Goal: Task Accomplishment & Management: Manage account settings

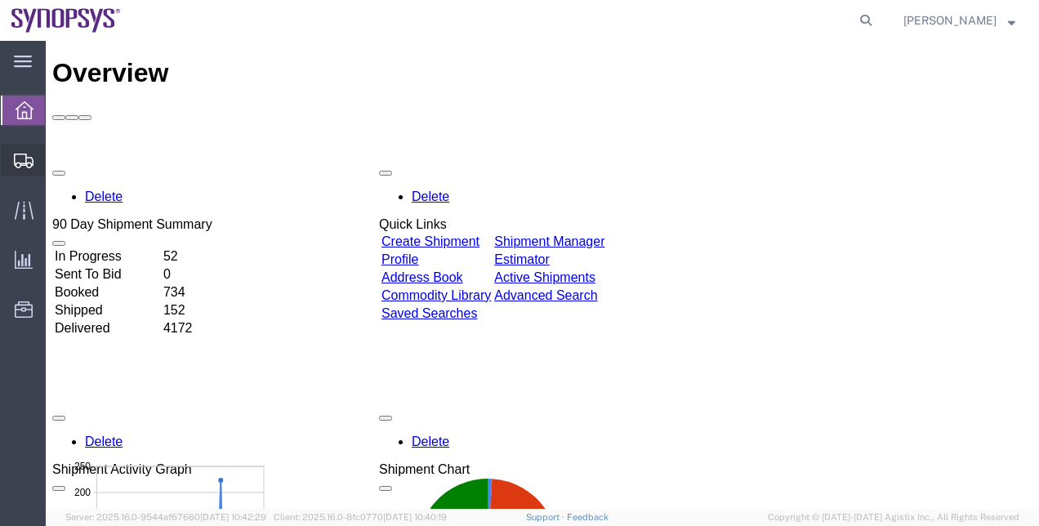
click at [0, 0] on span "Shipment Manager" at bounding box center [0, 0] width 0 height 0
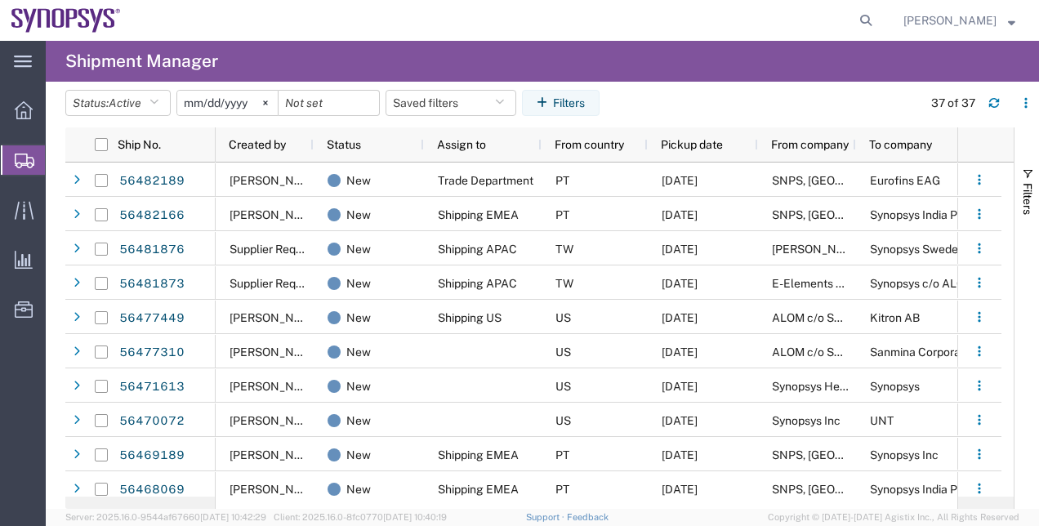
click at [0, 0] on span "Create Shipment" at bounding box center [0, 0] width 0 height 0
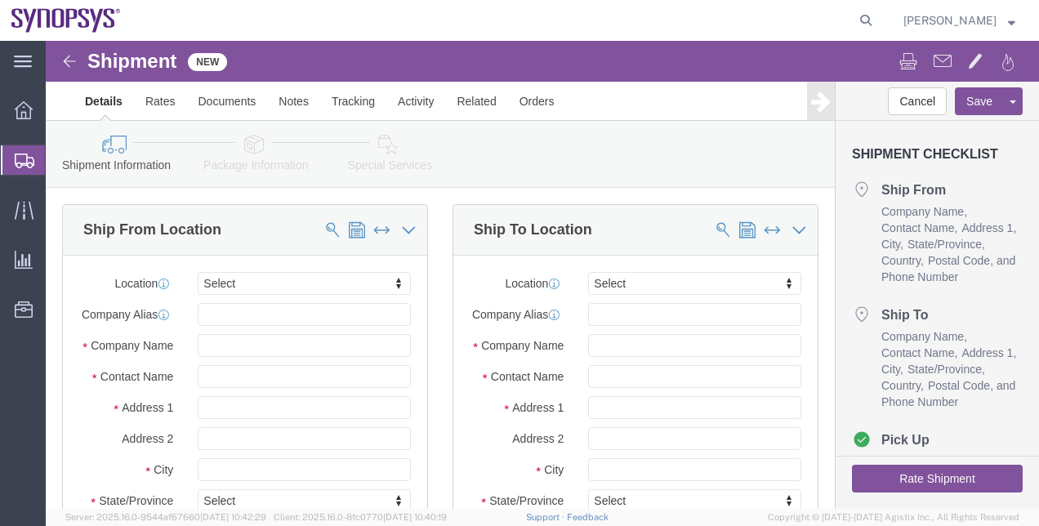
select select
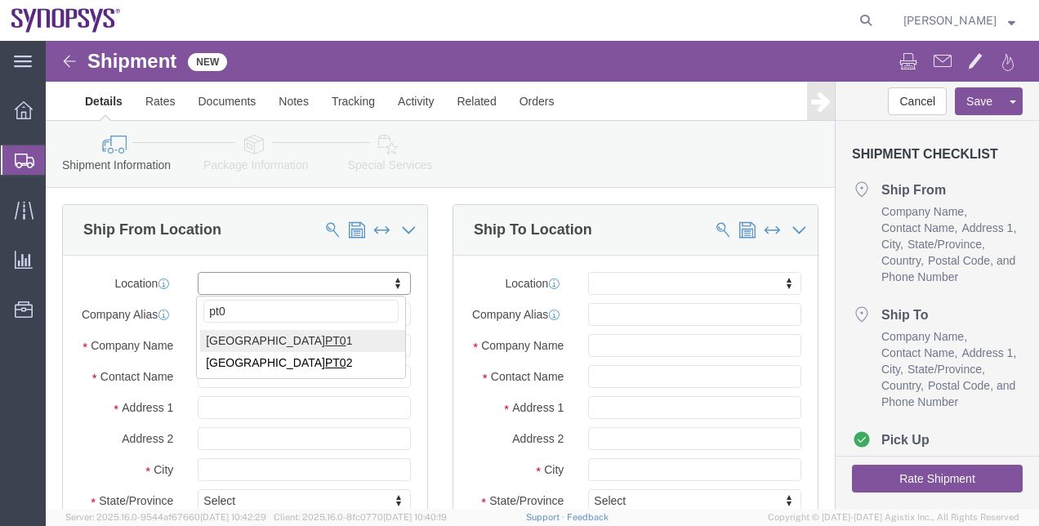
type input "pt0"
select select "63152"
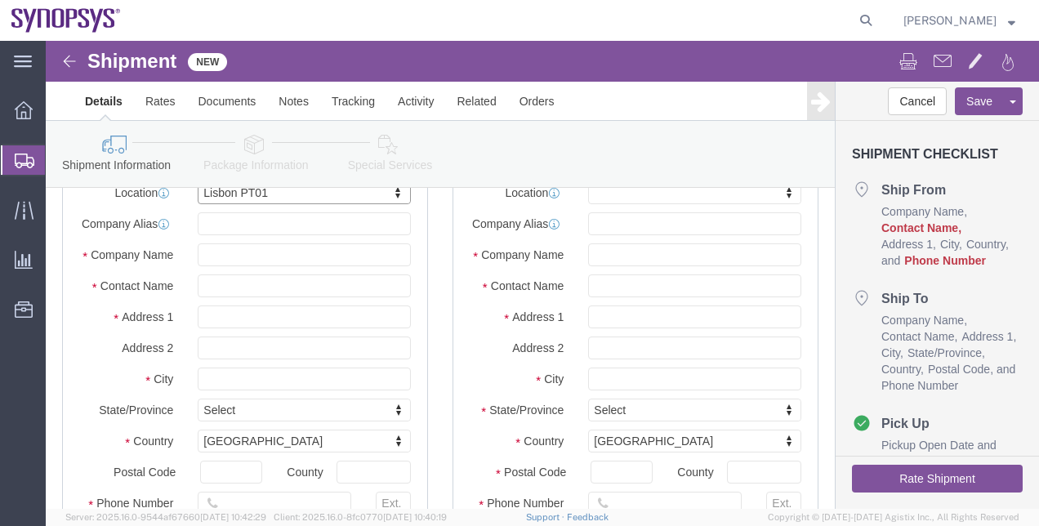
scroll to position [82, 0]
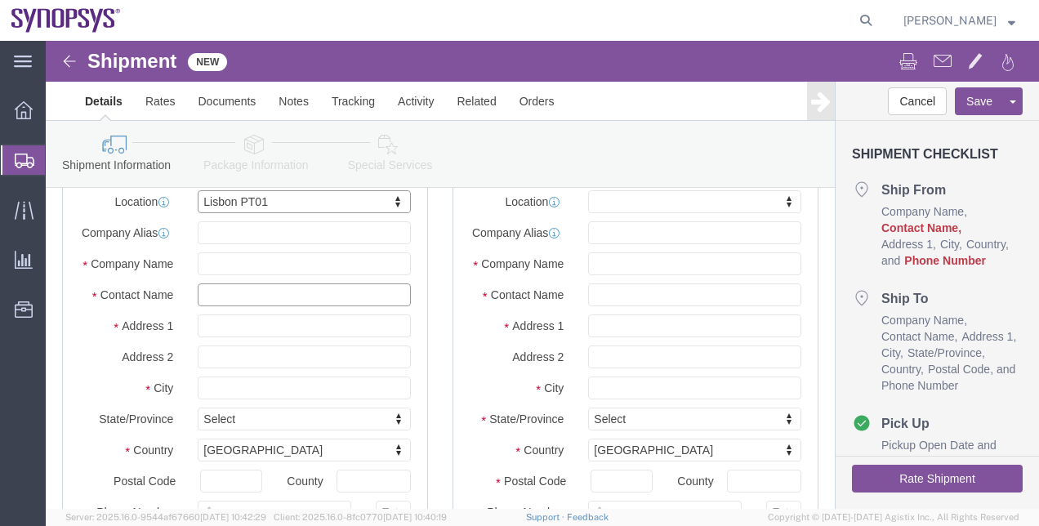
click input "text"
type input "Luisa Diogo"
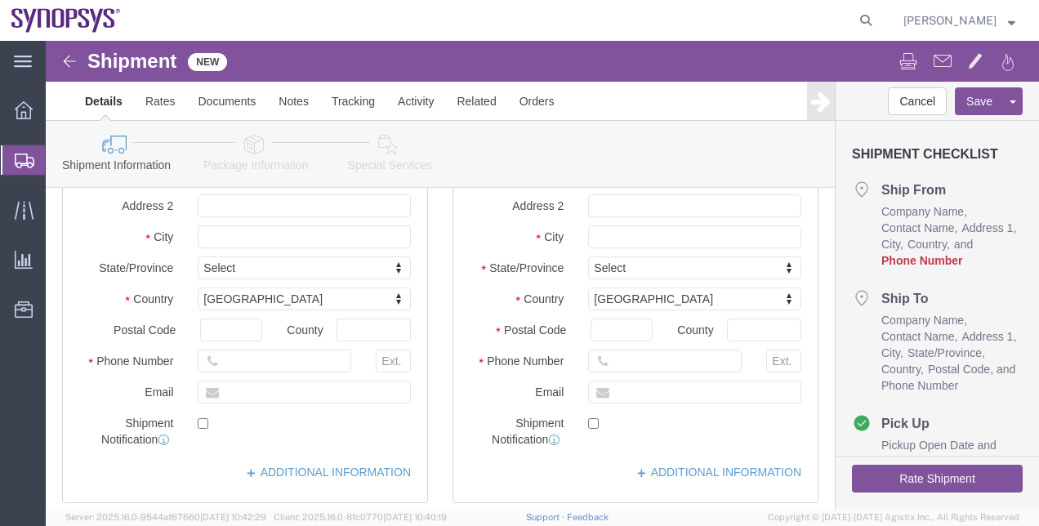
scroll to position [327, 0]
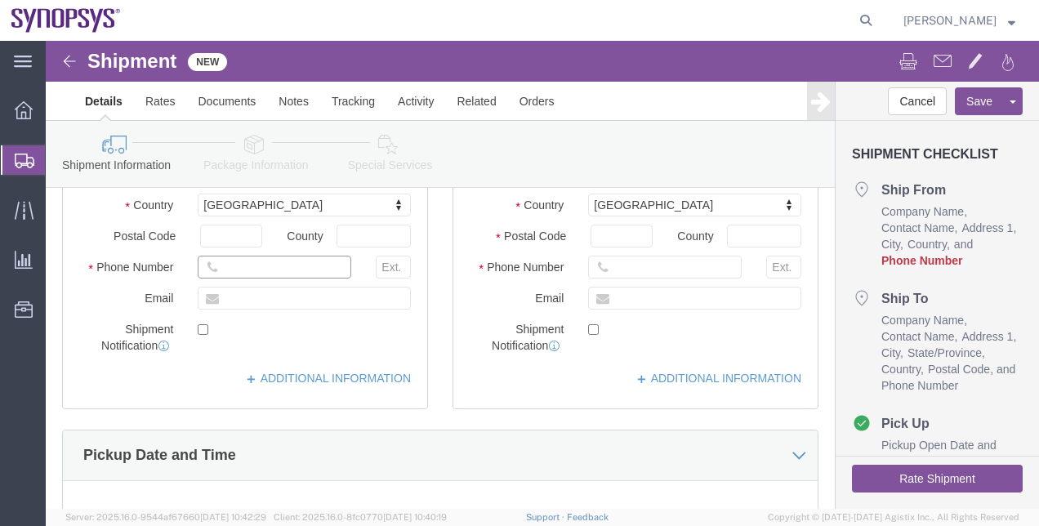
click input "text"
paste input "+351.21.125.1025"
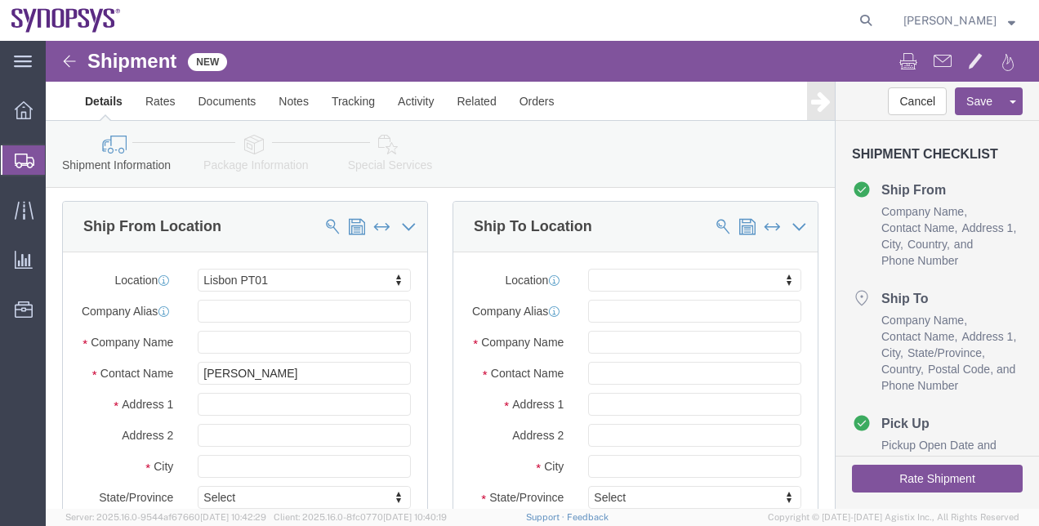
scroll to position [0, 0]
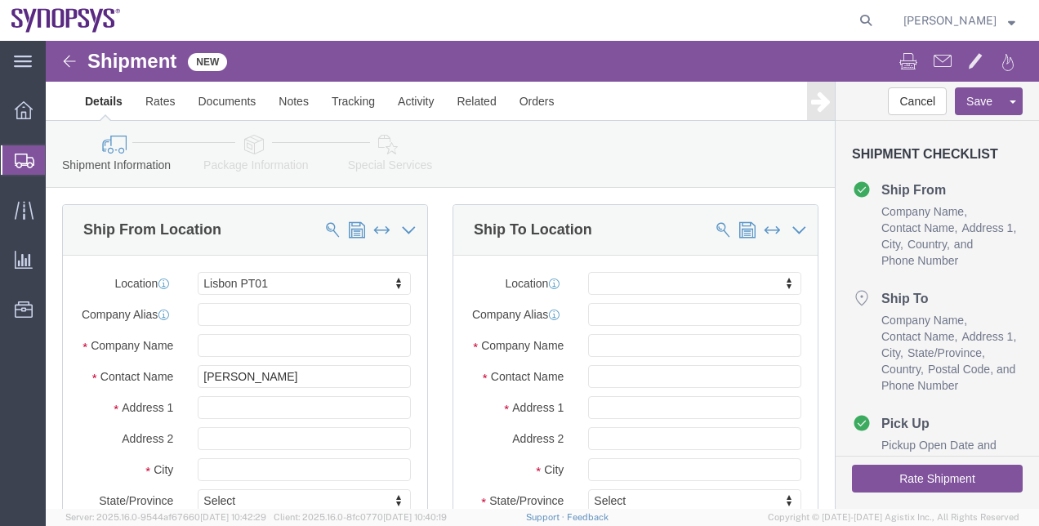
type input "+351.21.125.1025"
click div "Location My Profile Location Aachen DE04 Agrate Brianza IT01 Aschheim DE02 Atla…"
click input "text"
paste input "UniCredit Bank GmbH"
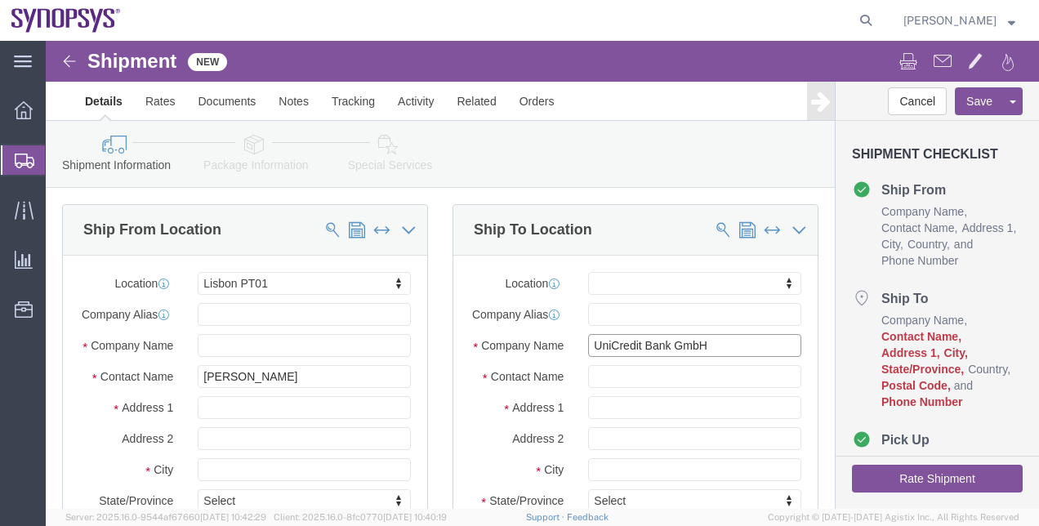
type input "UniCredit Bank GmbH"
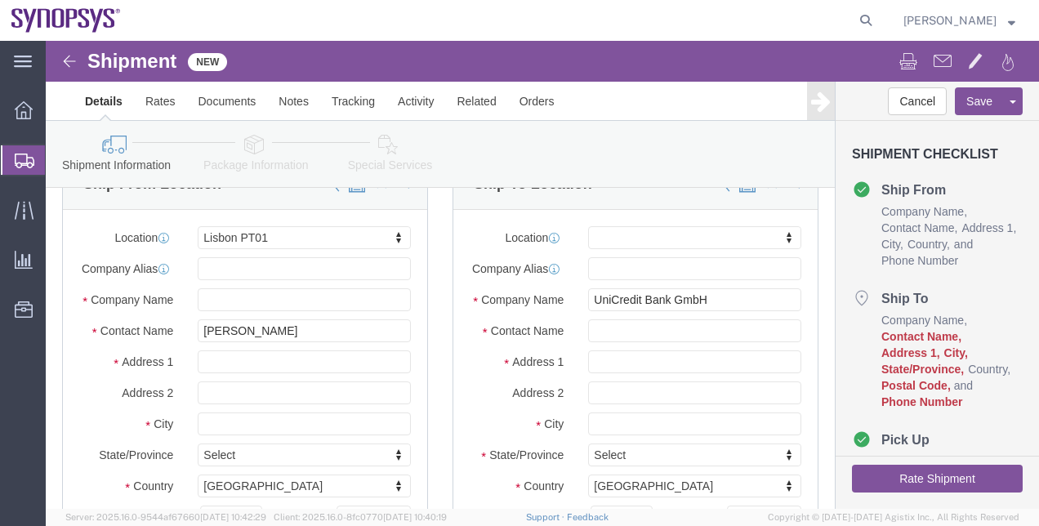
scroll to position [82, 0]
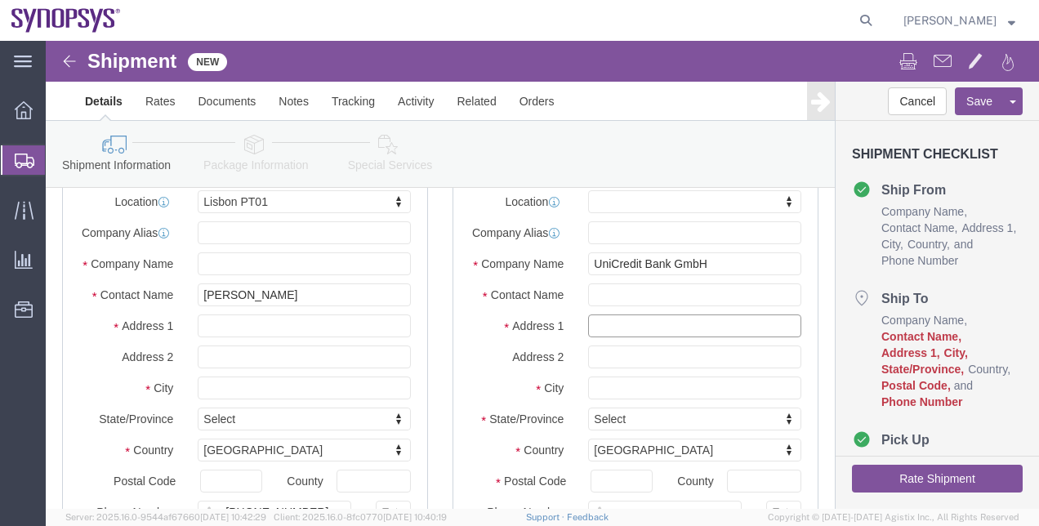
click input "text"
paste input "Customer Center 3050TC11 Effekt"
type input "Customer Center 3050TC11 Effekt"
click input "text"
paste input "Accounts Services Germany"
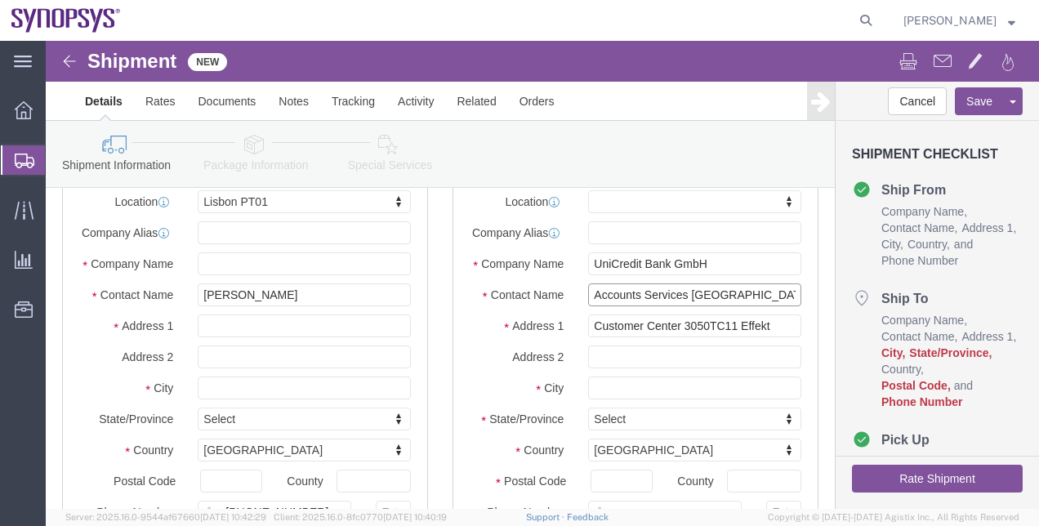
type input "Accounts Services Germany"
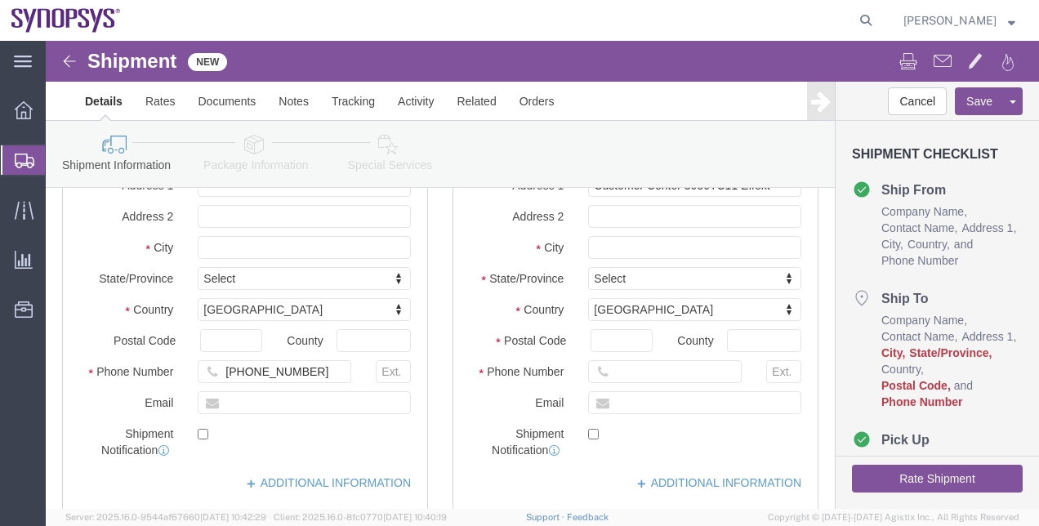
scroll to position [245, 0]
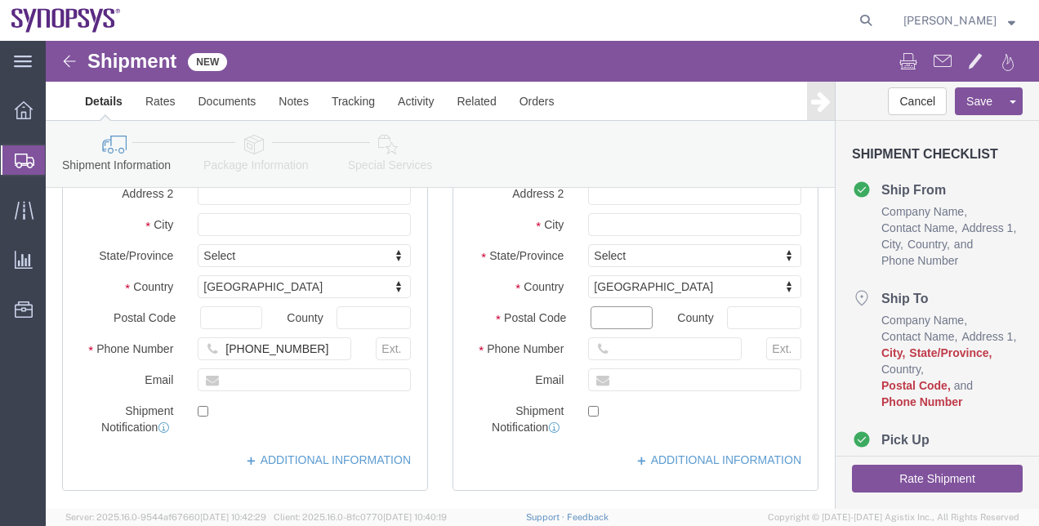
click input "Postal Code"
paste input "81925"
type input "81925"
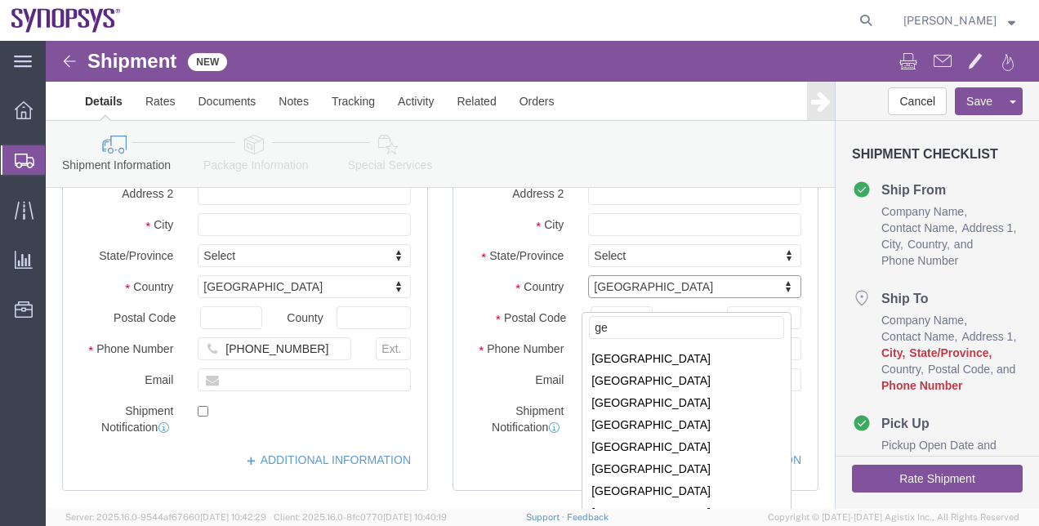
scroll to position [0, 0]
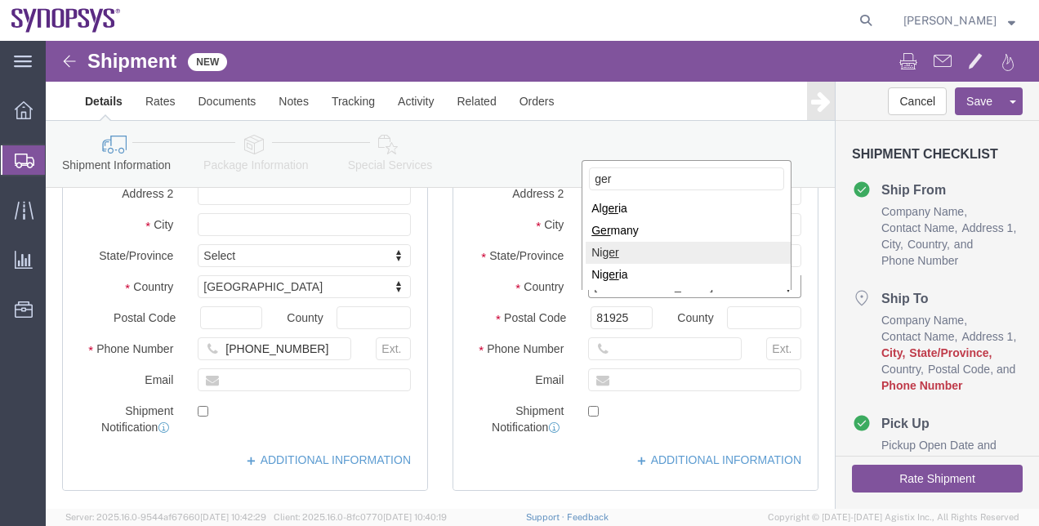
type input "ger"
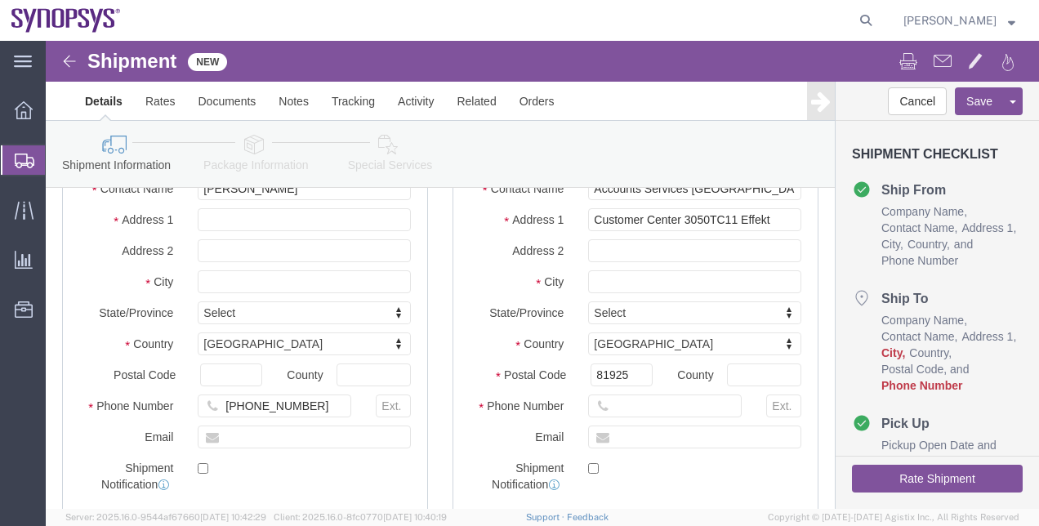
scroll to position [163, 0]
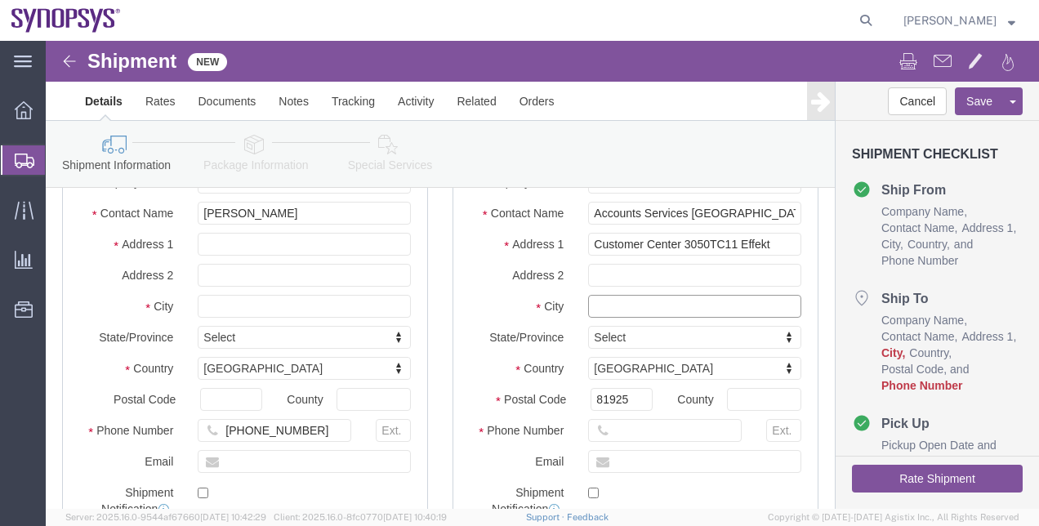
click input "text"
paste input "Arabellastr. 12"
type input "Arabellastr. 12"
click input "text"
paste input "Muenchen"
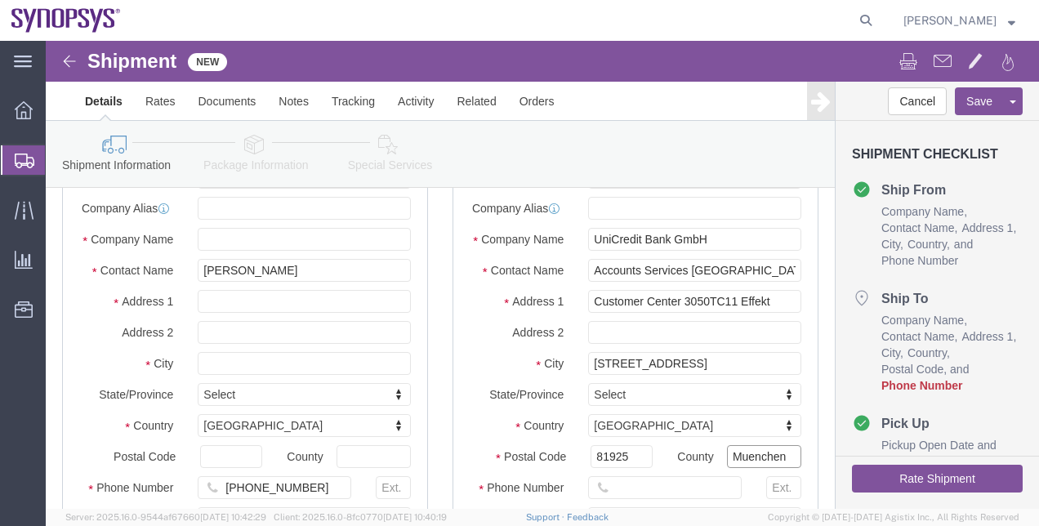
scroll to position [82, 0]
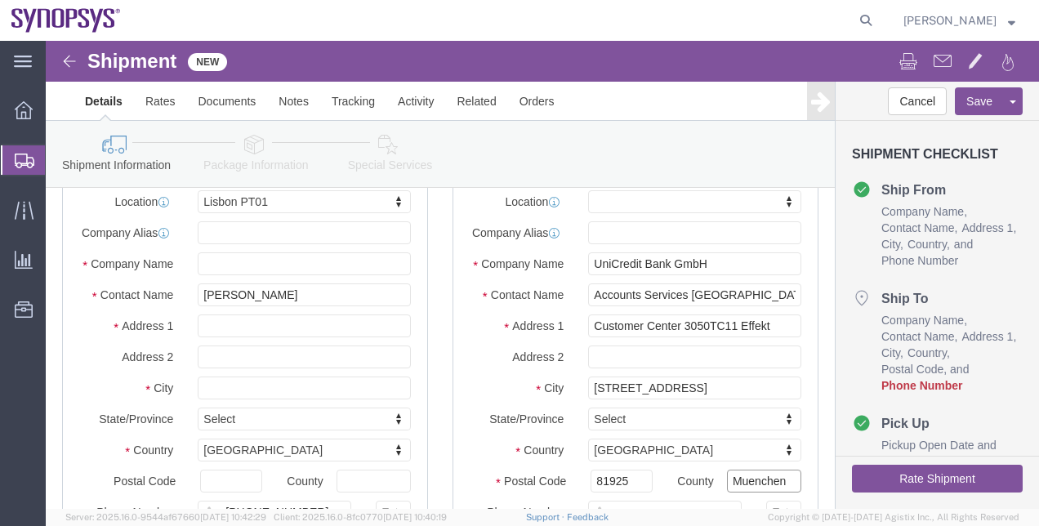
type input "Muenchen"
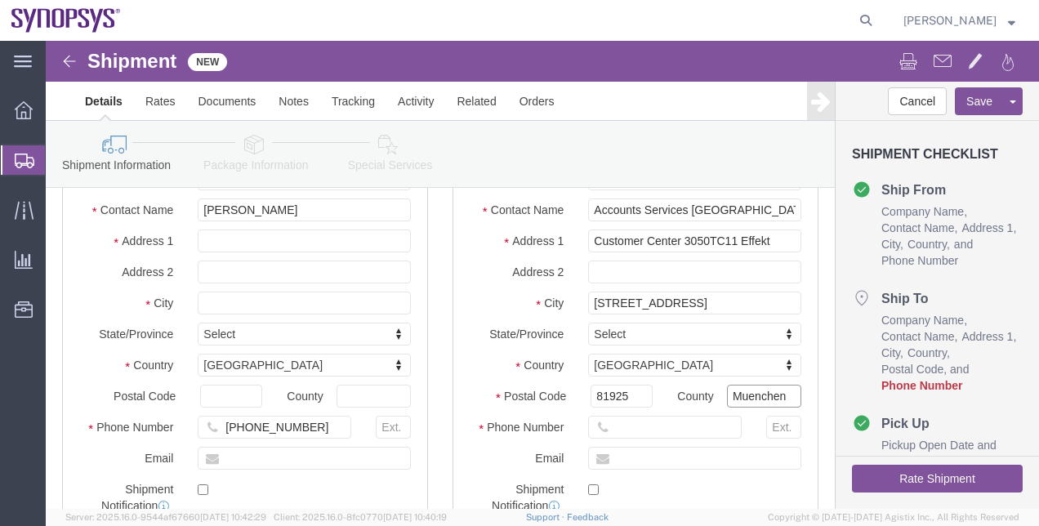
scroll to position [245, 0]
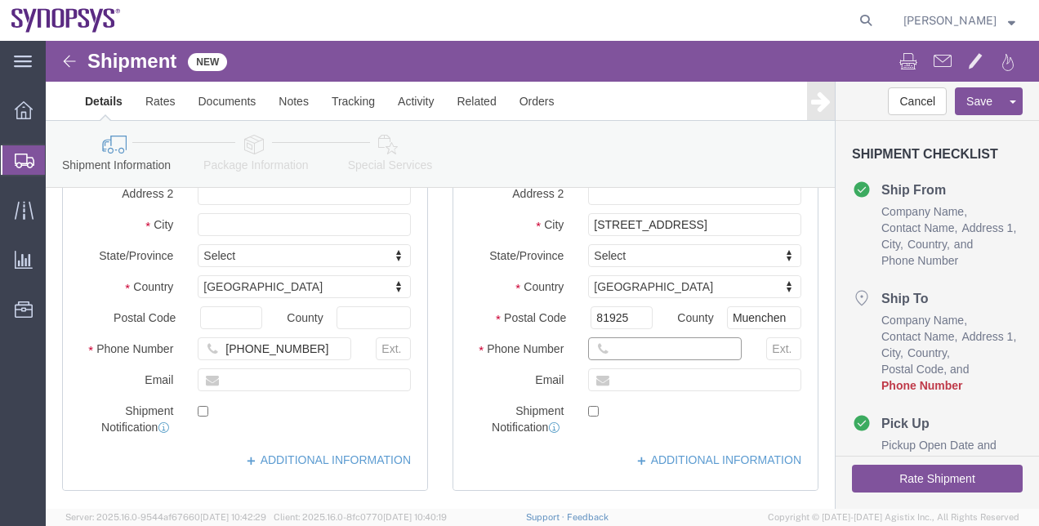
click input "text"
paste input "+49 89 3780"
type input "+49 89 3780"
click input "Muenchen"
drag, startPoint x: 737, startPoint y: 295, endPoint x: 698, endPoint y: 285, distance: 40.4
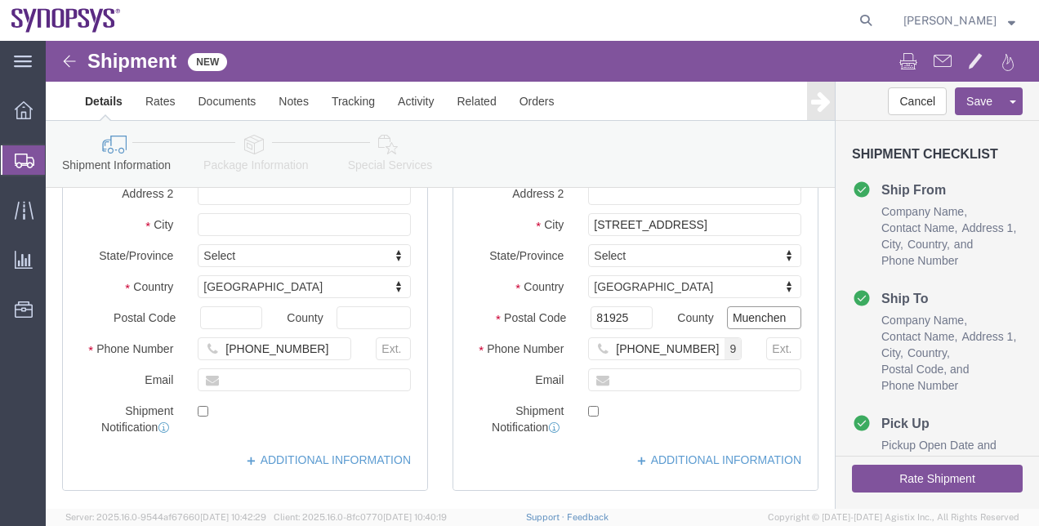
click input "Muenchen"
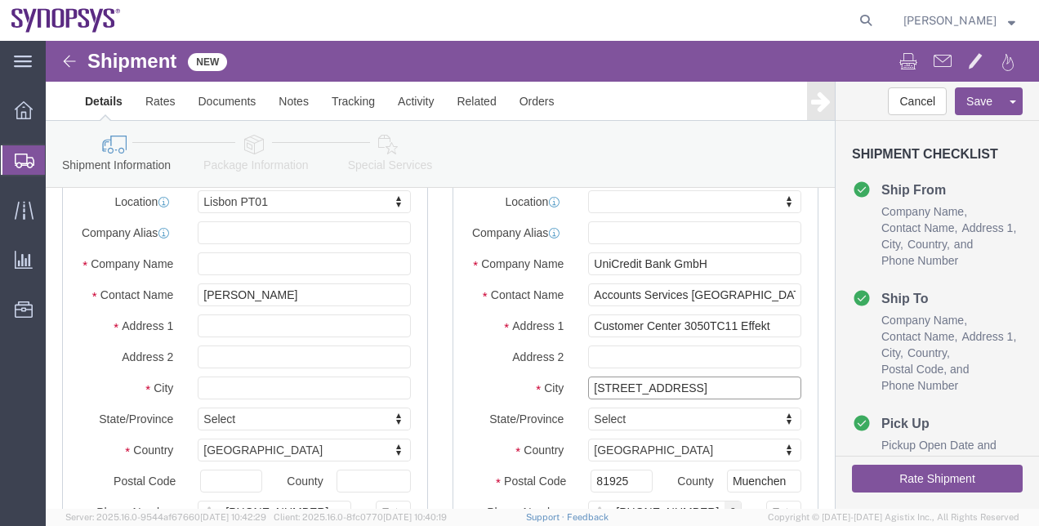
drag, startPoint x: 641, startPoint y: 358, endPoint x: 523, endPoint y: 345, distance: 119.2
click div "Location My Profile Location Aachen DE04 Agrate Brianza IT01 Aschheim DE02 Atla…"
click input "text"
paste input "Arabellastr. 12"
type input "Arabellastr. 12"
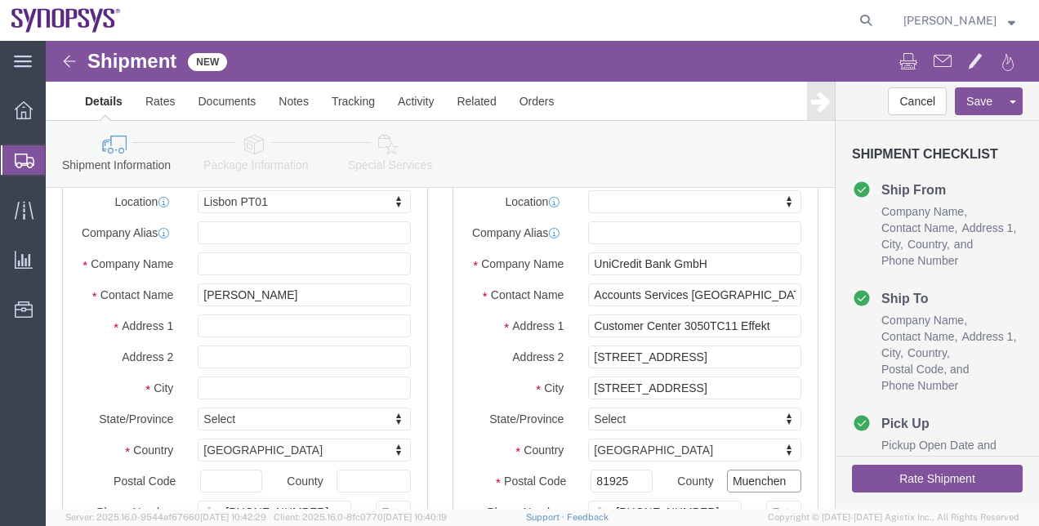
drag, startPoint x: 680, startPoint y: 453, endPoint x: 735, endPoint y: 457, distance: 54.9
click input "Muenchen"
click input "Arabellastr. 12"
drag, startPoint x: 644, startPoint y: 361, endPoint x: 500, endPoint y: 359, distance: 143.8
click div "City Arabellastr. 12"
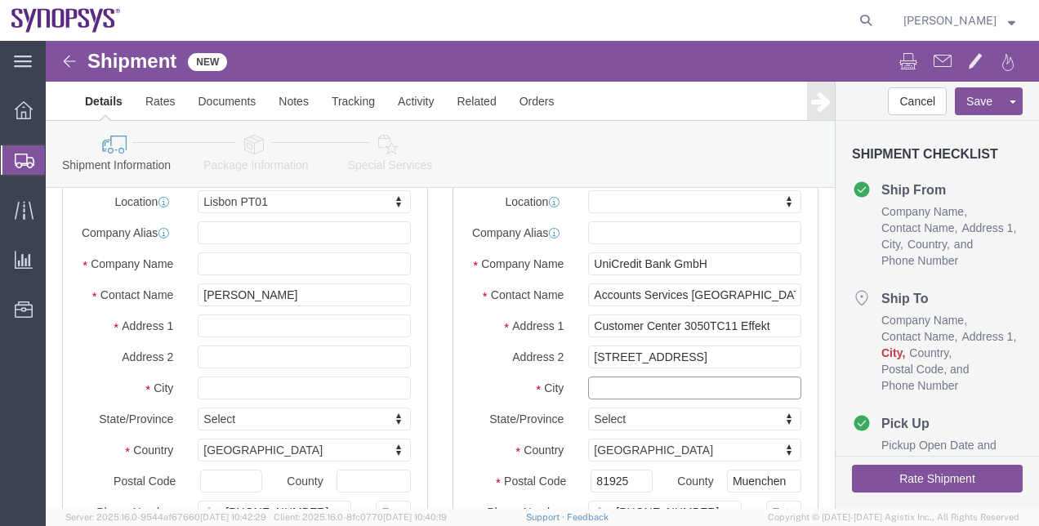
click input "text"
paste input "Muenchen"
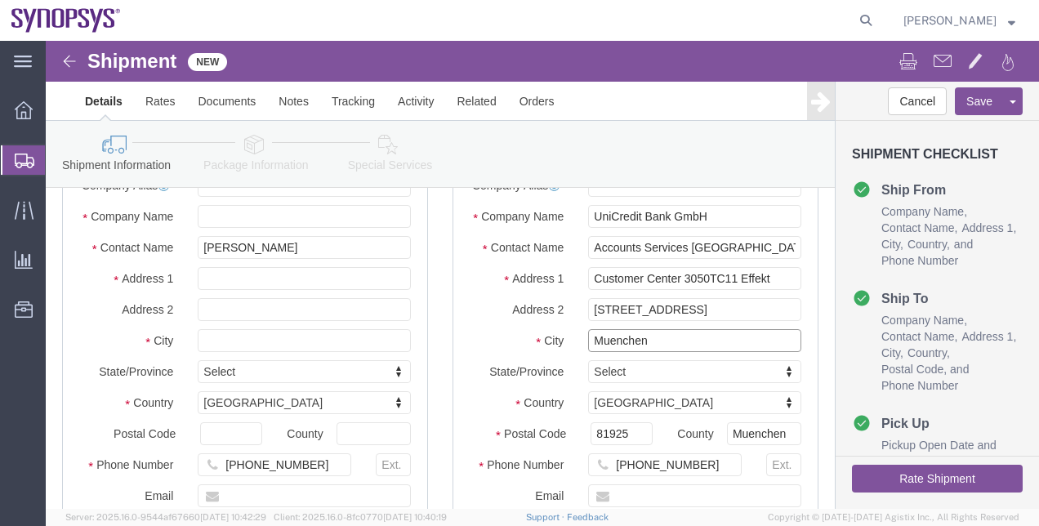
scroll to position [163, 0]
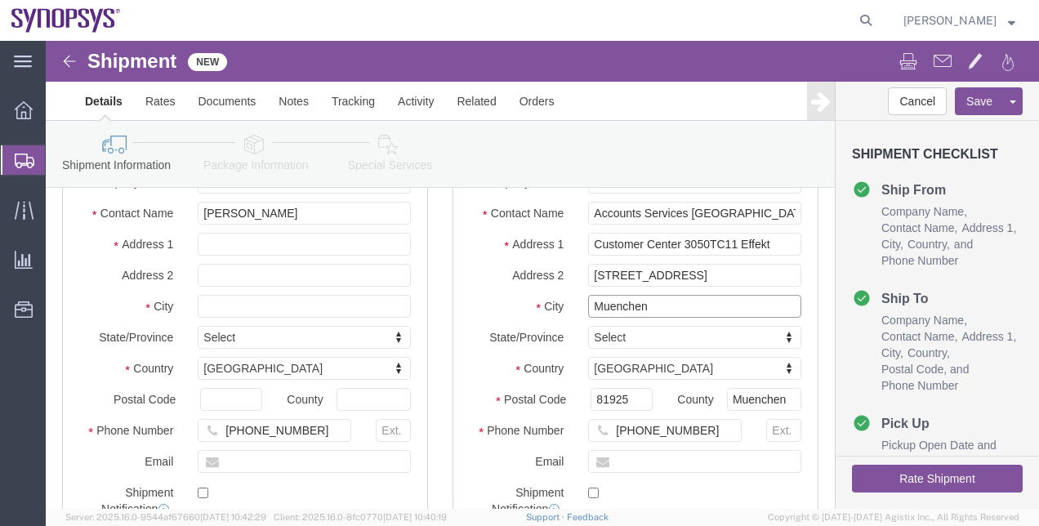
type input "Muenchen"
click input "Muenchen"
drag, startPoint x: 735, startPoint y: 374, endPoint x: 650, endPoint y: 368, distance: 85.1
click div "County Muenchen"
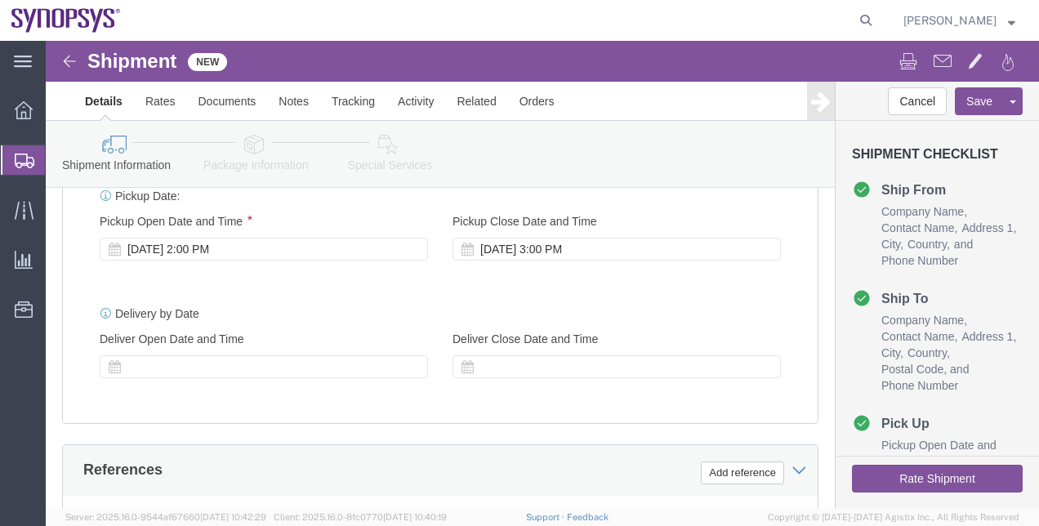
scroll to position [653, 0]
click div "Aug 13 2025 3:00 PM"
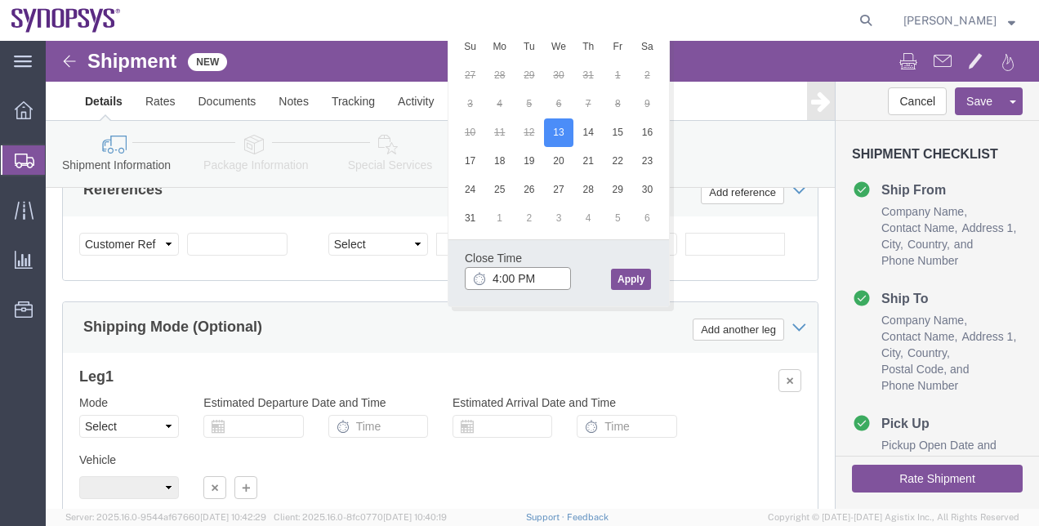
click input "4:00 PM"
type input "4:30 PM"
click button "Apply"
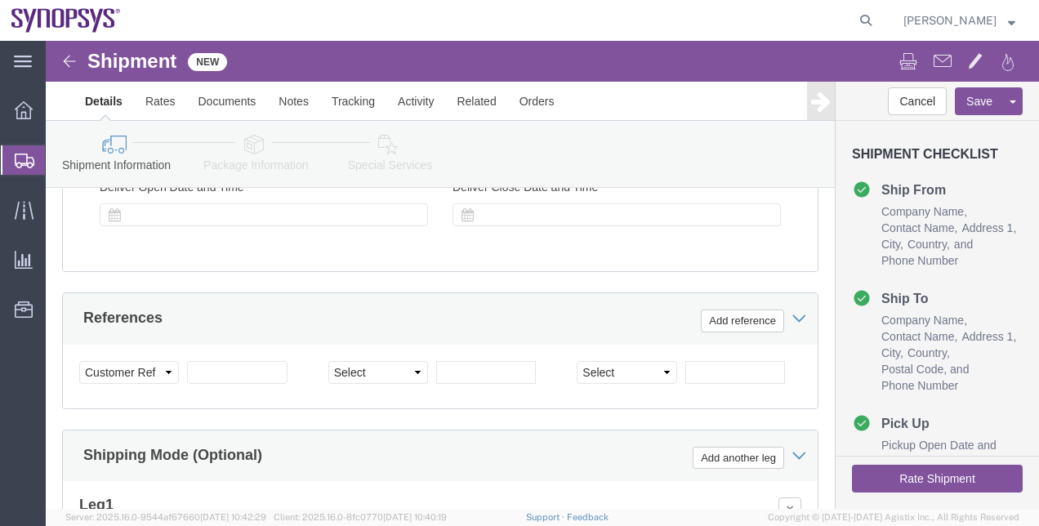
scroll to position [769, 0]
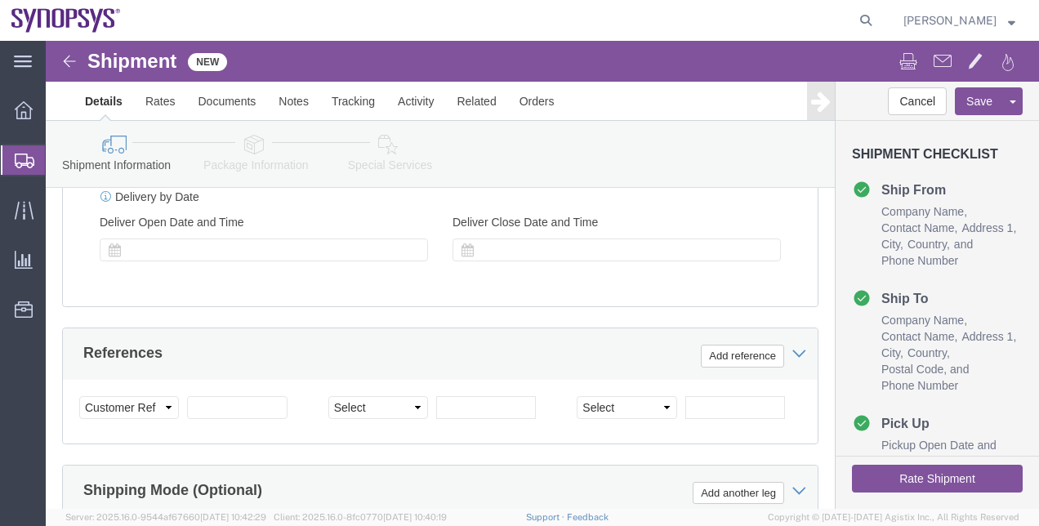
click link "Package Information"
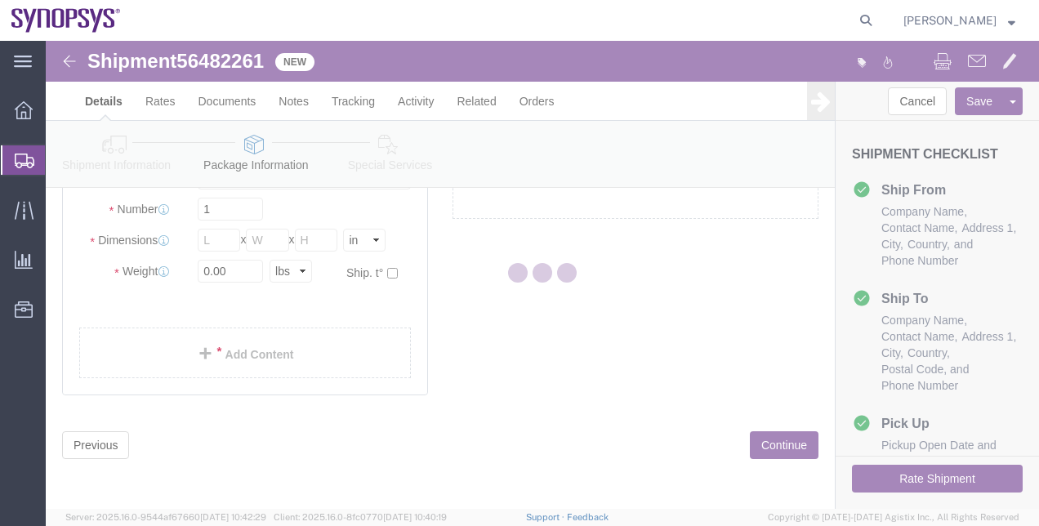
scroll to position [80, 0]
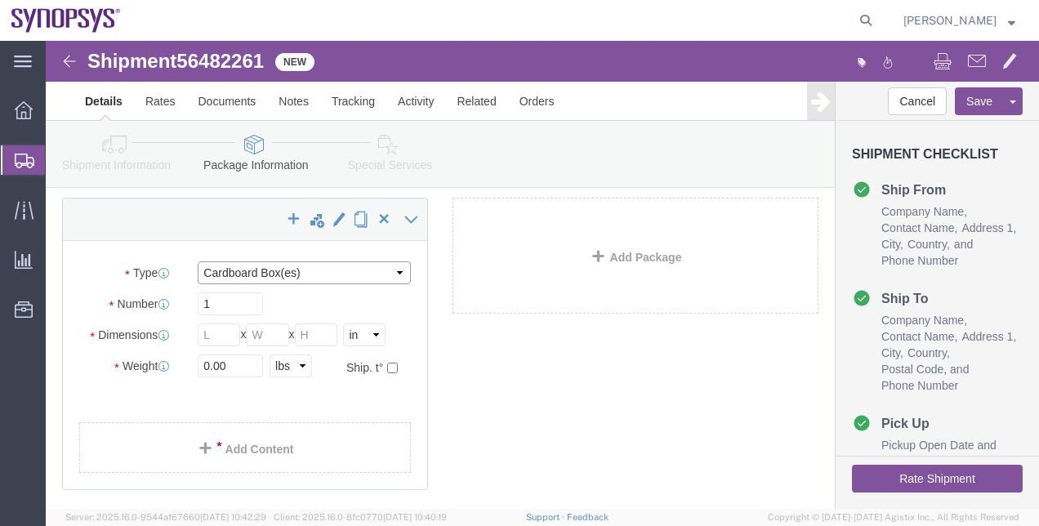
drag, startPoint x: 270, startPoint y: 267, endPoint x: 224, endPoint y: 226, distance: 61.3
click select "Select Bale(s) Basket(s) Bolt(s) Bottle(s) Buckets Bulk Bundle(s) Can(s) Cardbo…"
select select "ENV"
click select "Select Bale(s) Basket(s) Bolt(s) Bottle(s) Buckets Bulk Bundle(s) Can(s) Cardbo…"
type input "9.50"
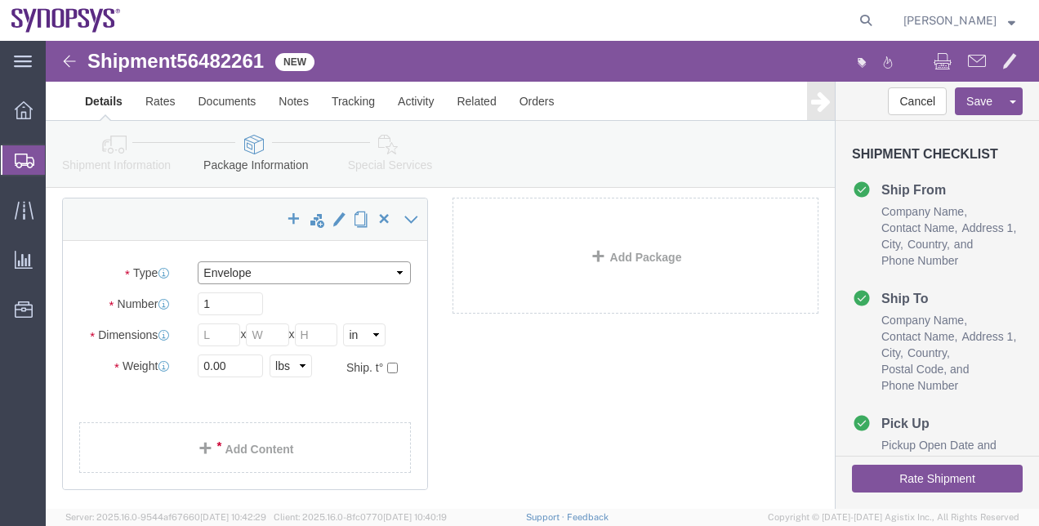
type input "12.50"
type input "0.25"
type input "1"
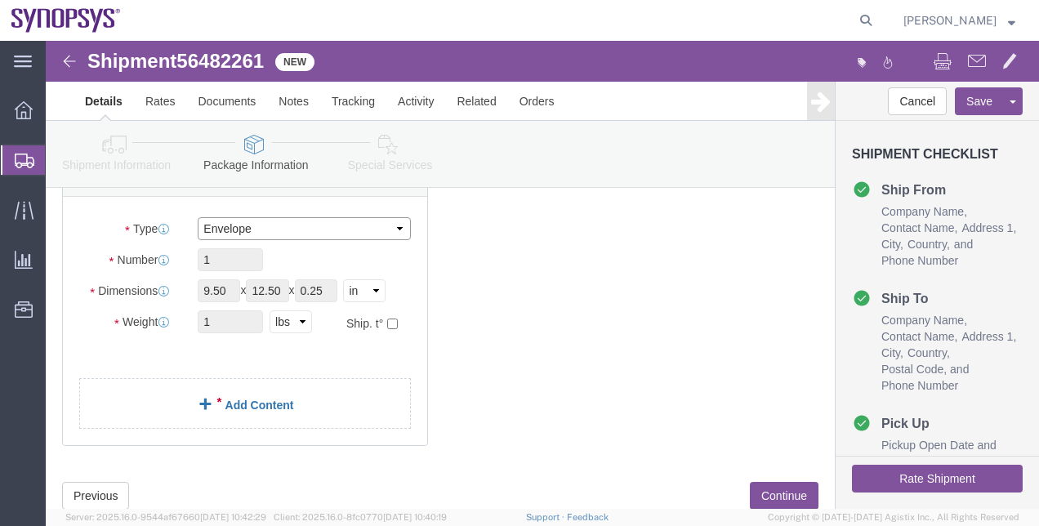
scroll to position [162, 0]
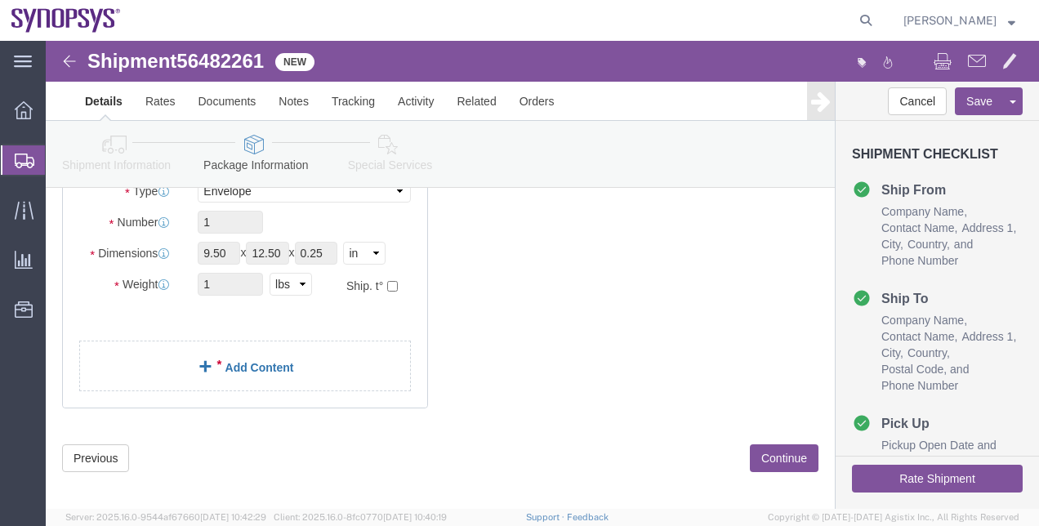
click link "Add Content"
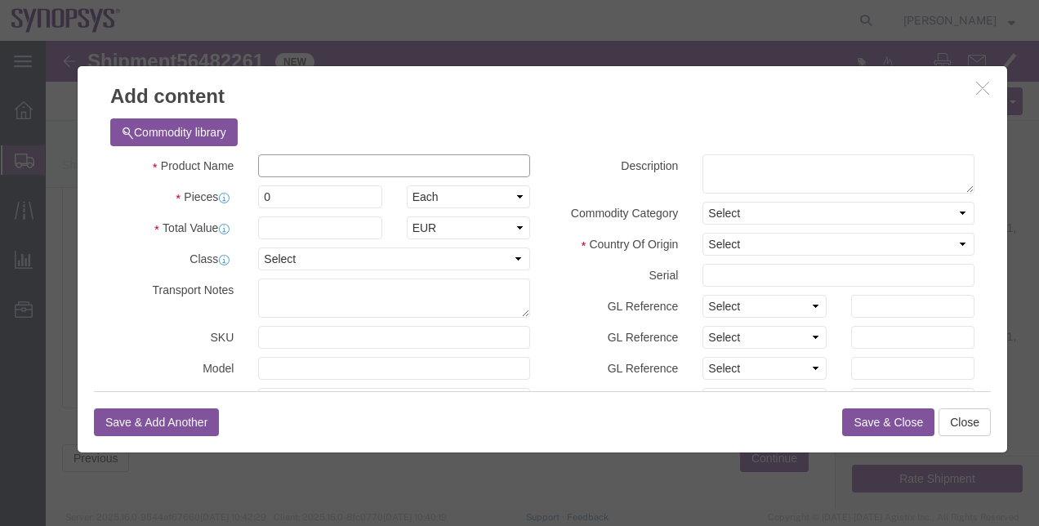
click input "text"
type input "docu"
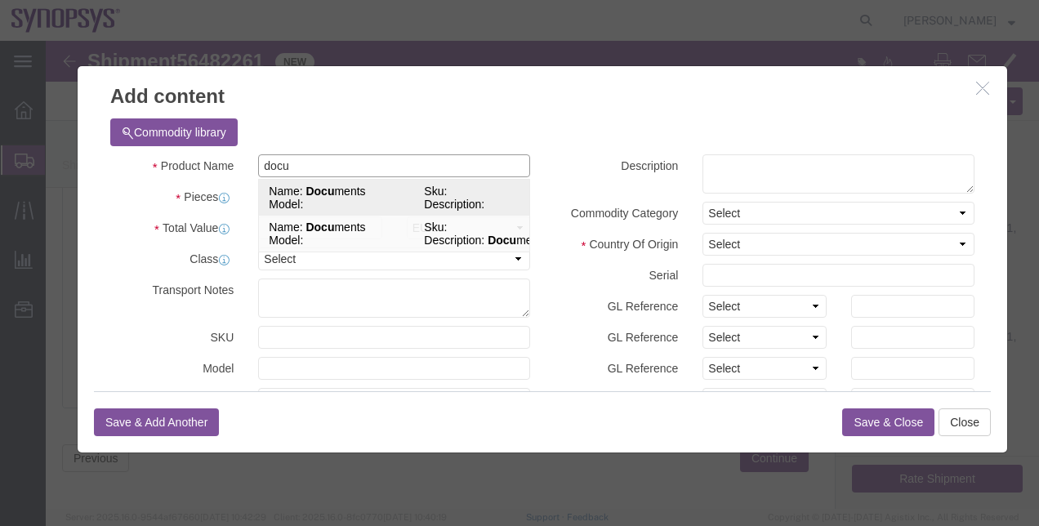
click strong "Docu"
type input "1"
select select "USD"
type input "EAR99"
select select "BIS"
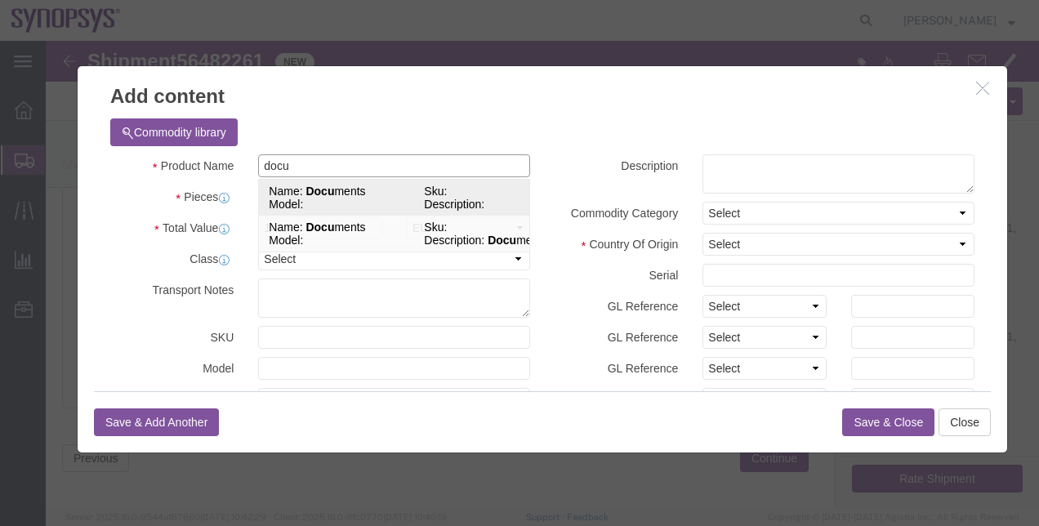
checkbox input "false"
type input "Documents"
select select "NLR"
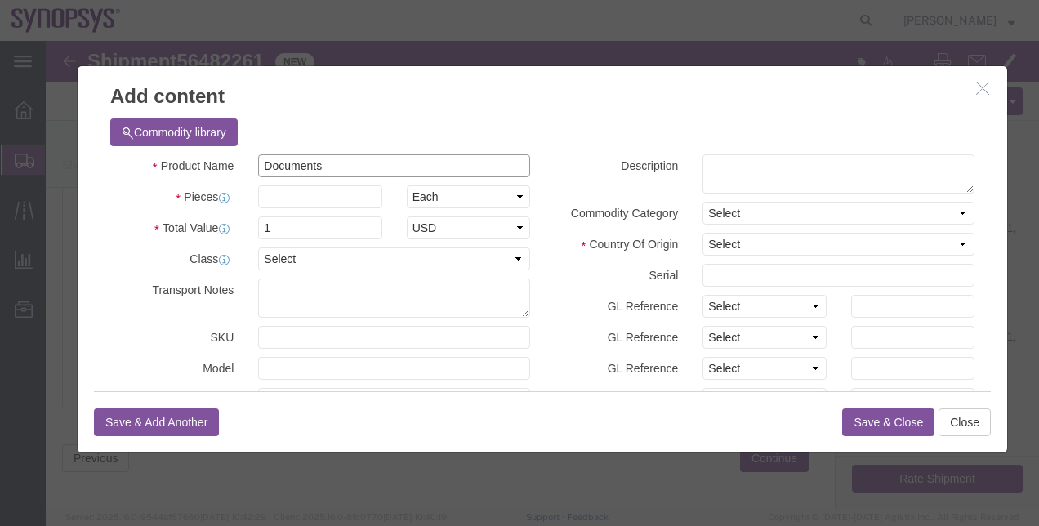
type input "Documents"
click input "text"
type input "1"
click div "Commodity library"
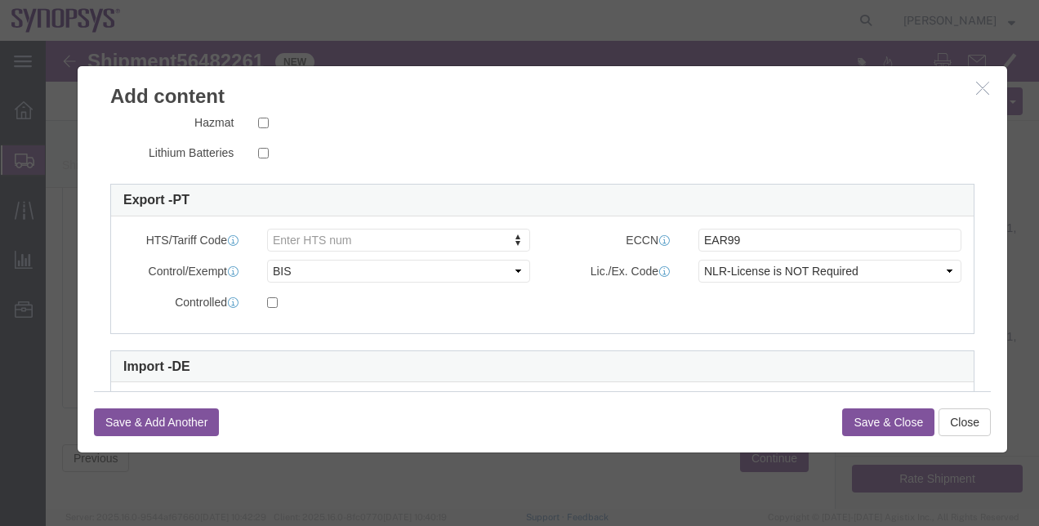
scroll to position [408, 0]
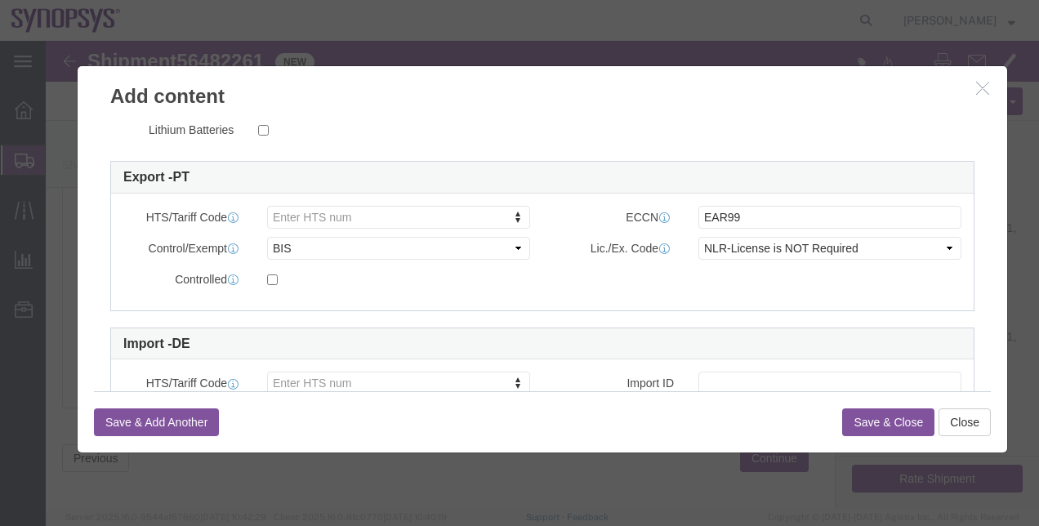
click button "Save & Close"
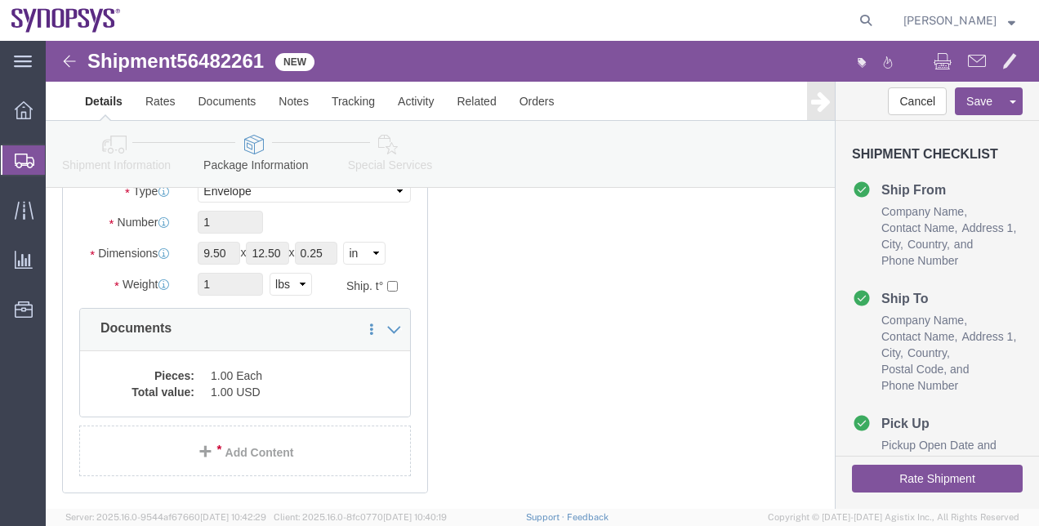
click link "Shipment Information"
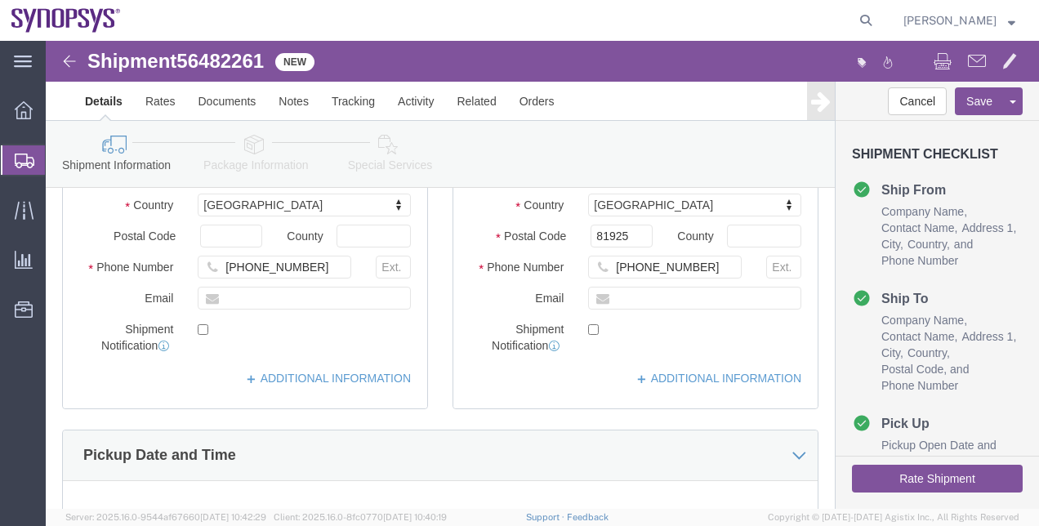
scroll to position [653, 0]
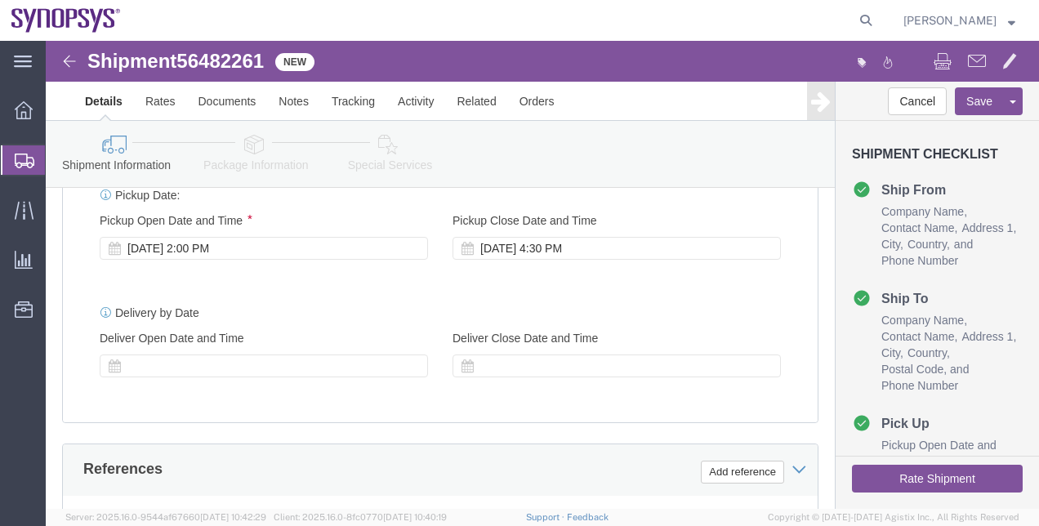
click icon
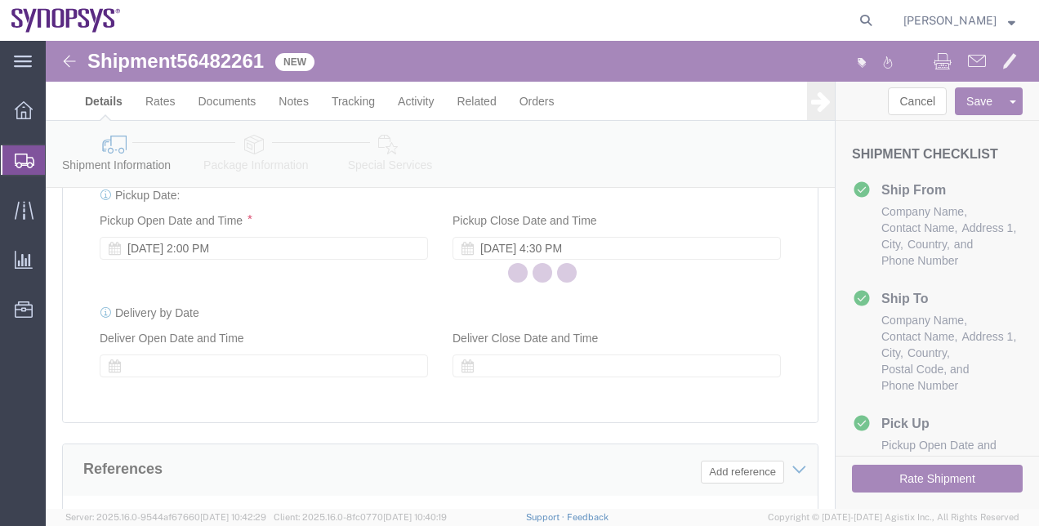
select select
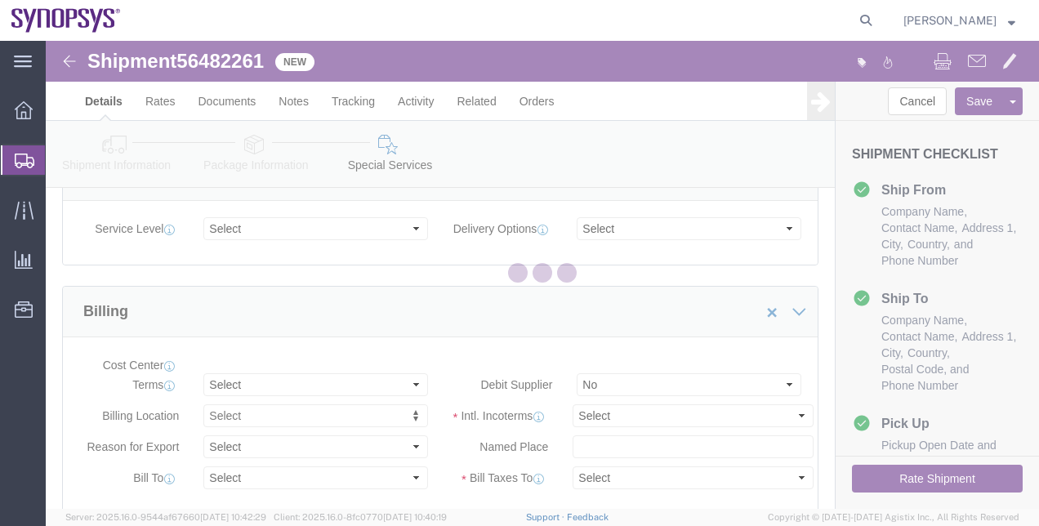
select select "COSTCENTER"
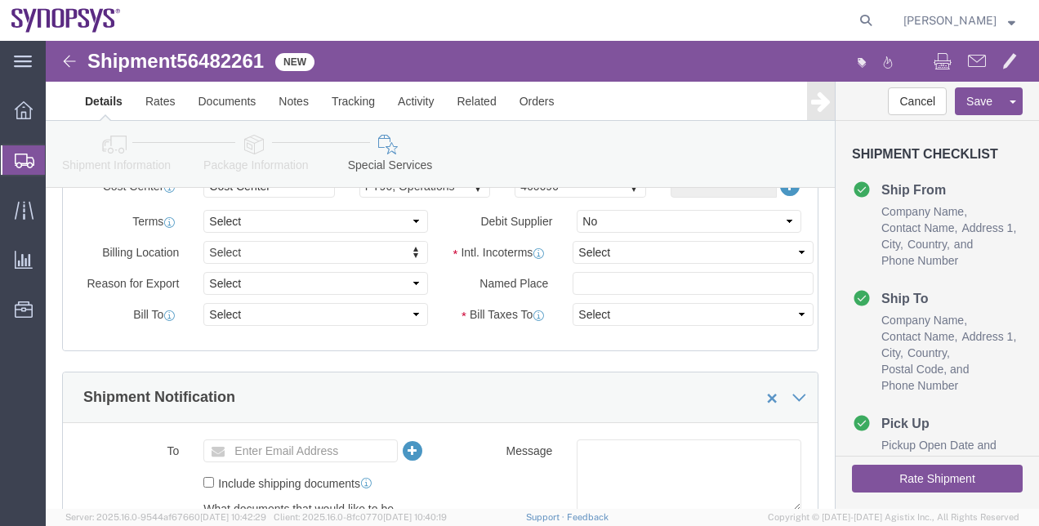
scroll to position [817, 0]
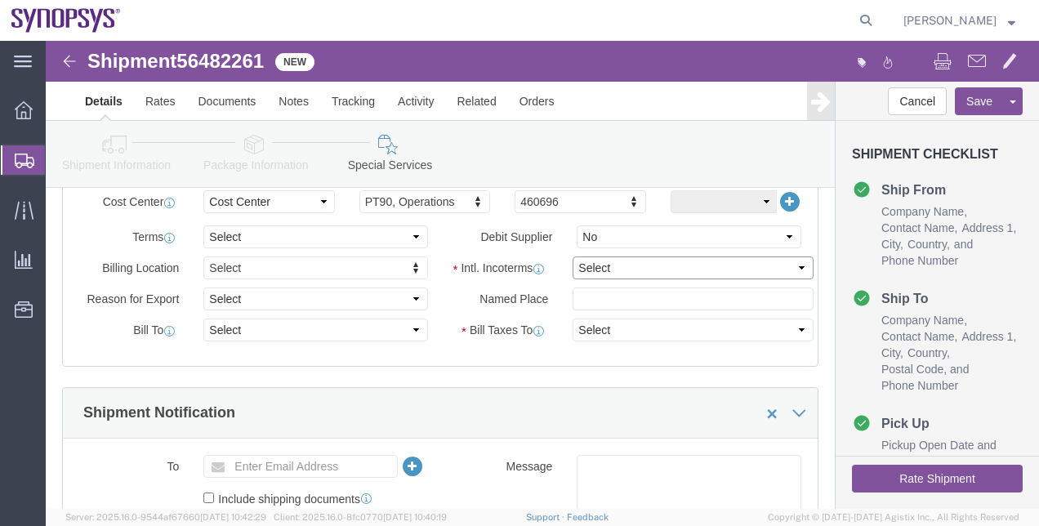
click select "Select Carriage Insurance Paid Carriage Paid To Cost and Freight Cost Insurance…"
select select "DAP"
click select "Select Carriage Insurance Paid Carriage Paid To Cost and Freight Cost Insurance…"
select select "SHIP"
select select "RCPN"
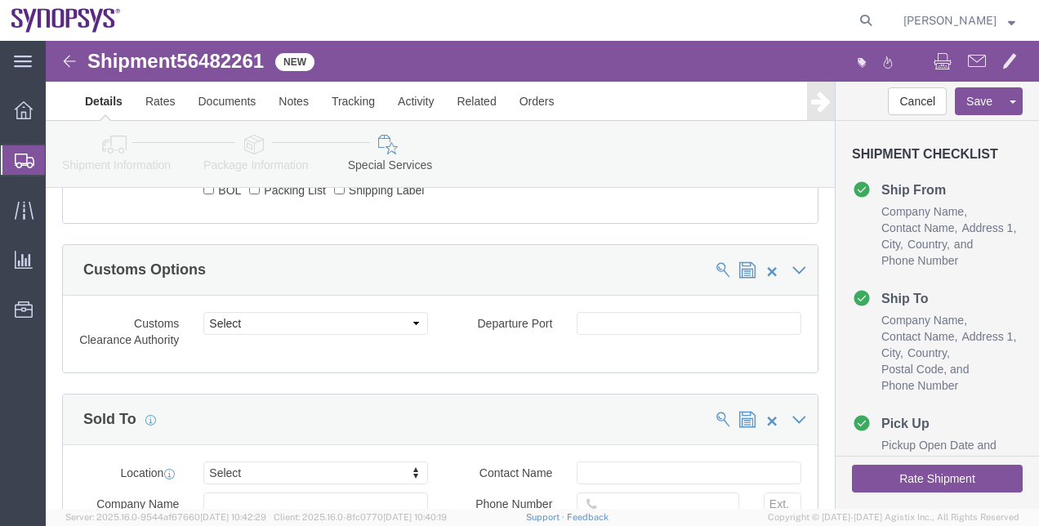
scroll to position [1307, 0]
click button "Rate Shipment"
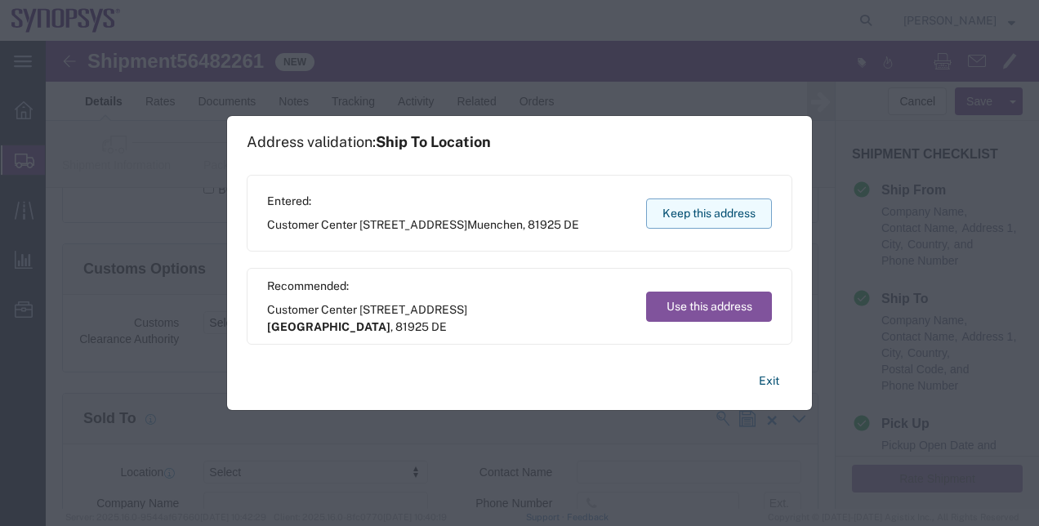
click at [701, 210] on button "Keep this address" at bounding box center [709, 213] width 126 height 30
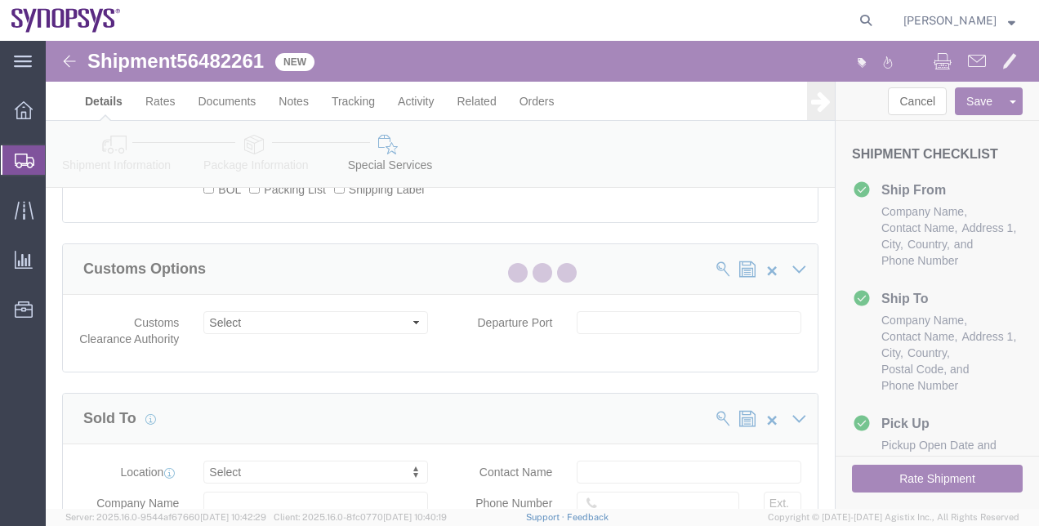
select select "63152"
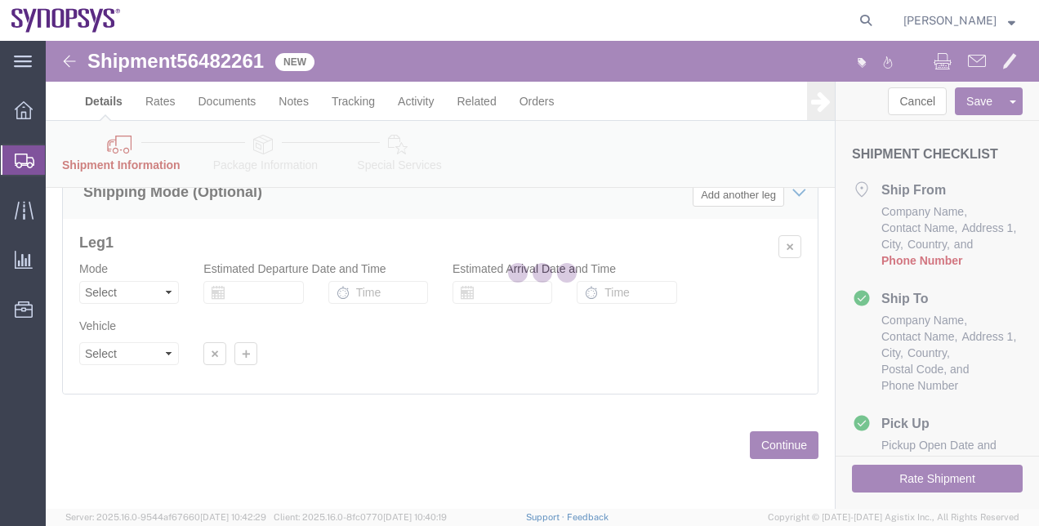
scroll to position [1142, 0]
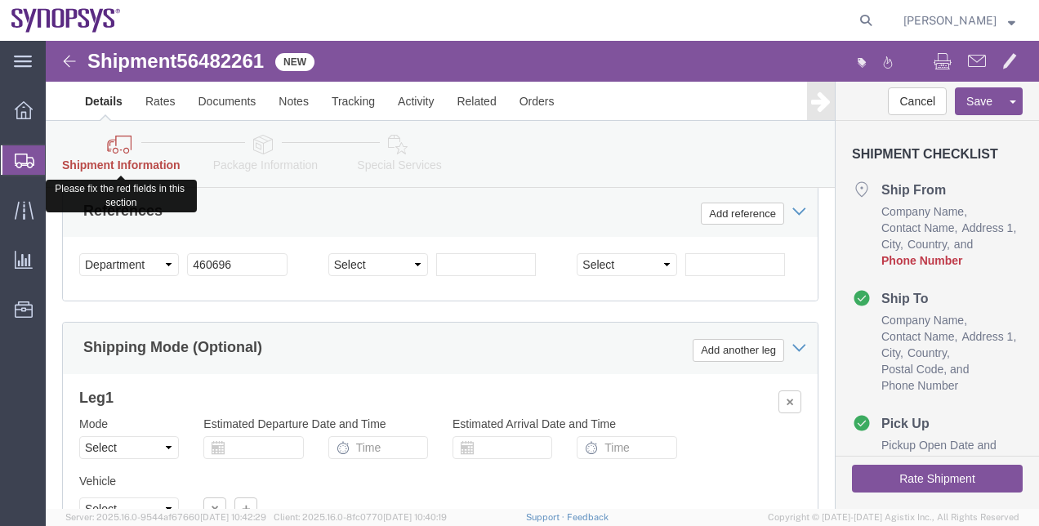
click link "Shipment Information"
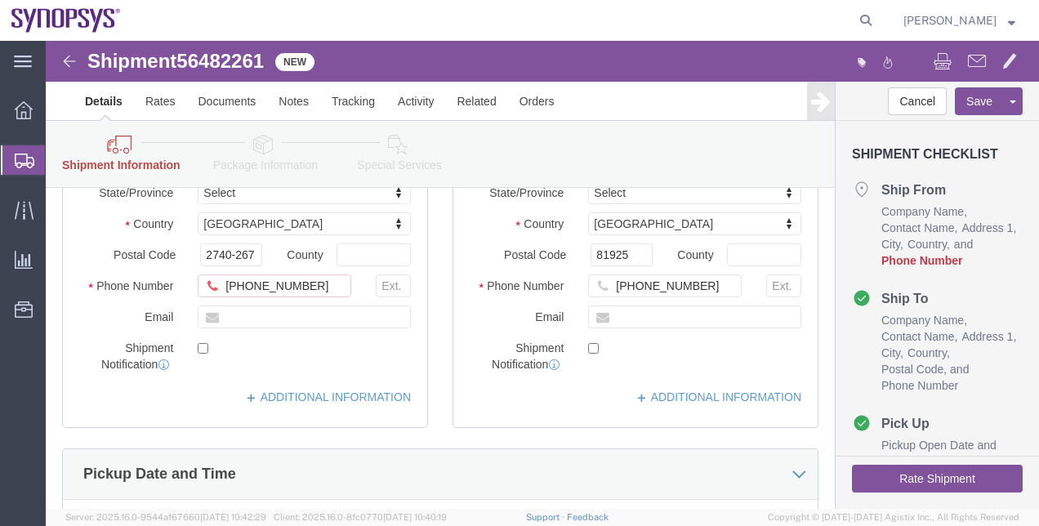
scroll to position [408, 0]
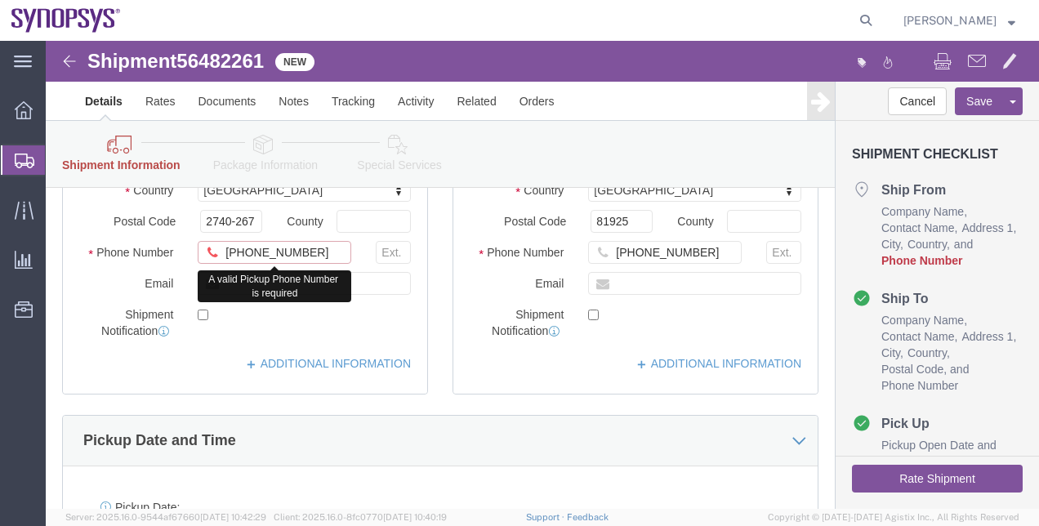
click input "+351.21.125.1025"
click input "+35121.125.1025"
click input "+35121125.1025"
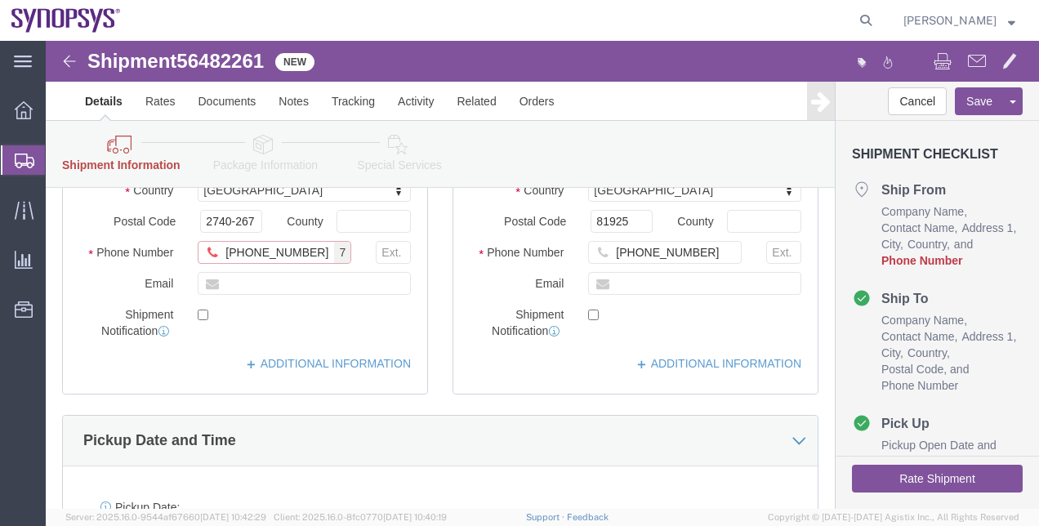
type input "+351211251025"
click button "Rate Shipment"
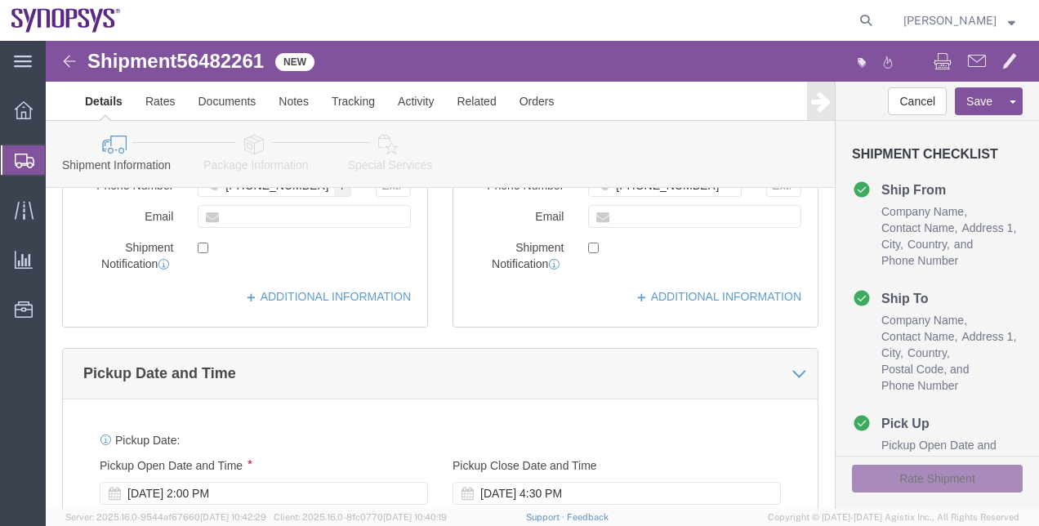
scroll to position [341, 0]
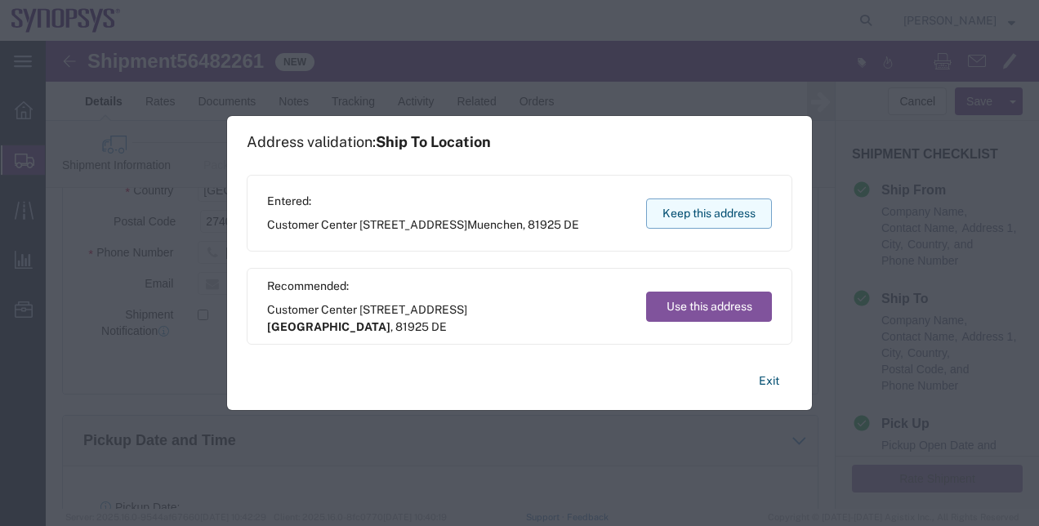
click at [716, 207] on button "Keep this address" at bounding box center [709, 213] width 126 height 30
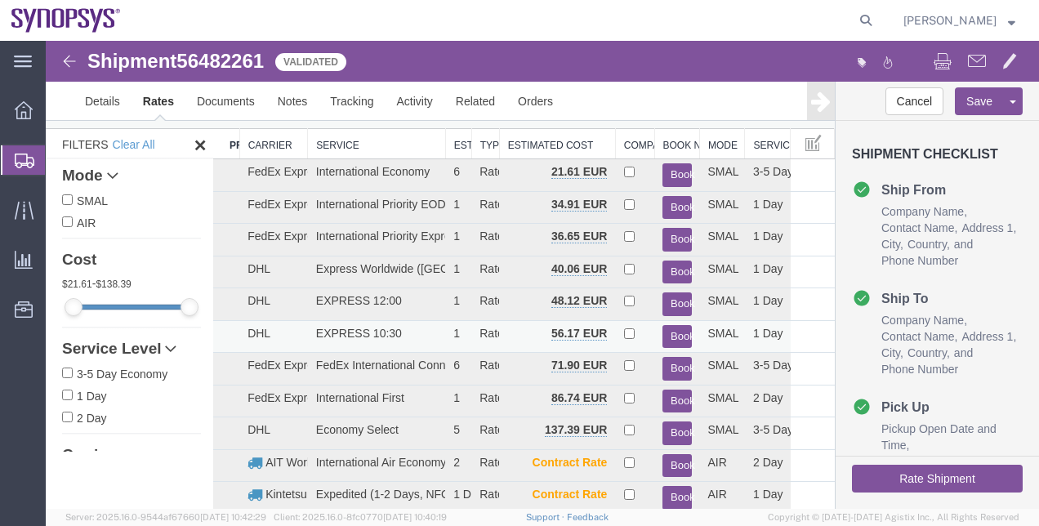
scroll to position [0, 0]
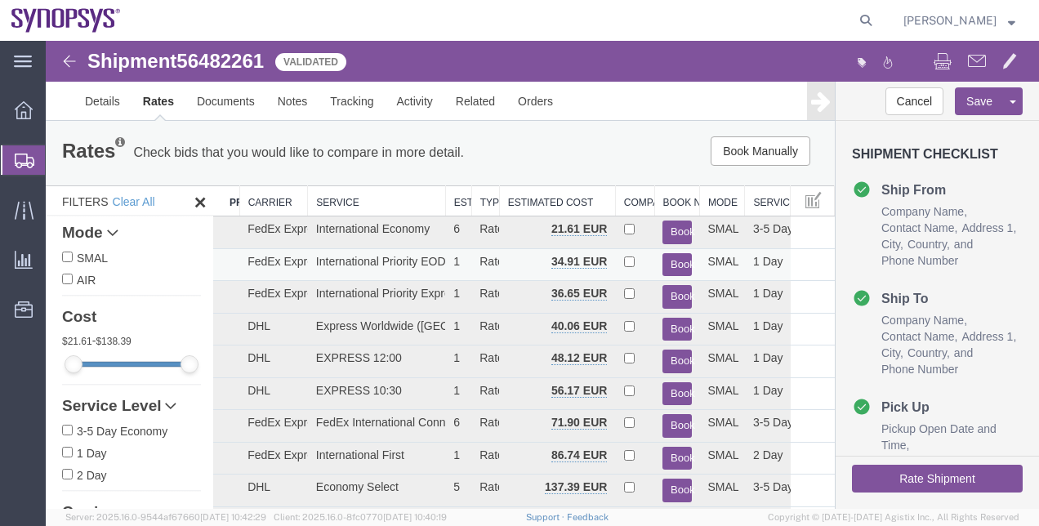
click at [667, 264] on button "Book" at bounding box center [676, 265] width 29 height 24
click at [667, 271] on button "Book" at bounding box center [676, 265] width 29 height 24
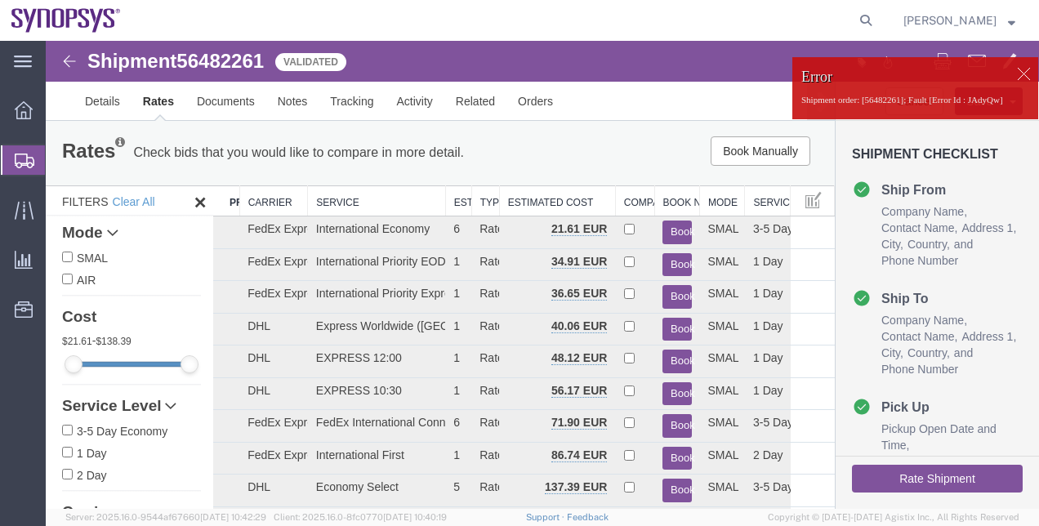
click at [1011, 74] on div at bounding box center [1023, 73] width 25 height 25
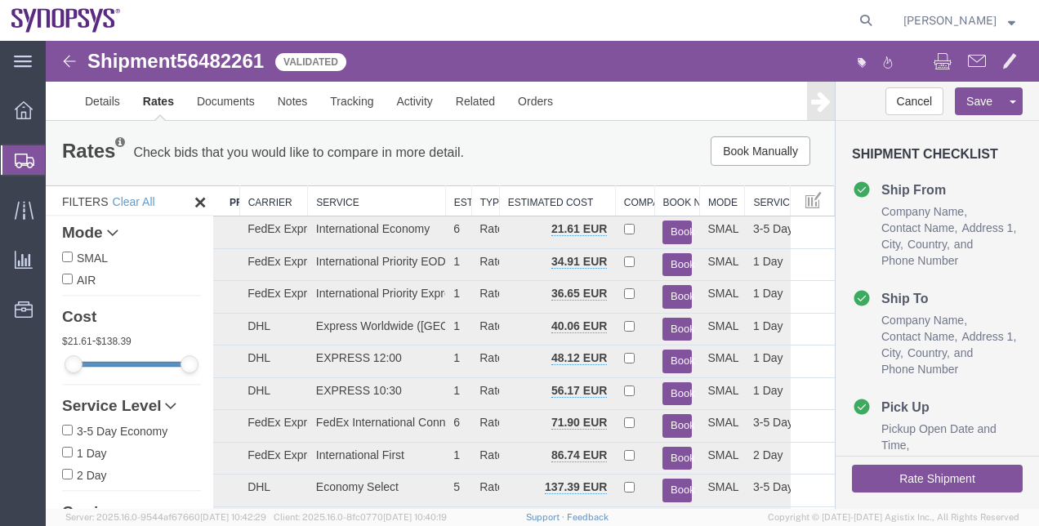
click at [971, 100] on body "Shipment 56482261 12 of 12 Validated Details Rates Documents Notes Tracking Act…" at bounding box center [542, 247] width 993 height 412
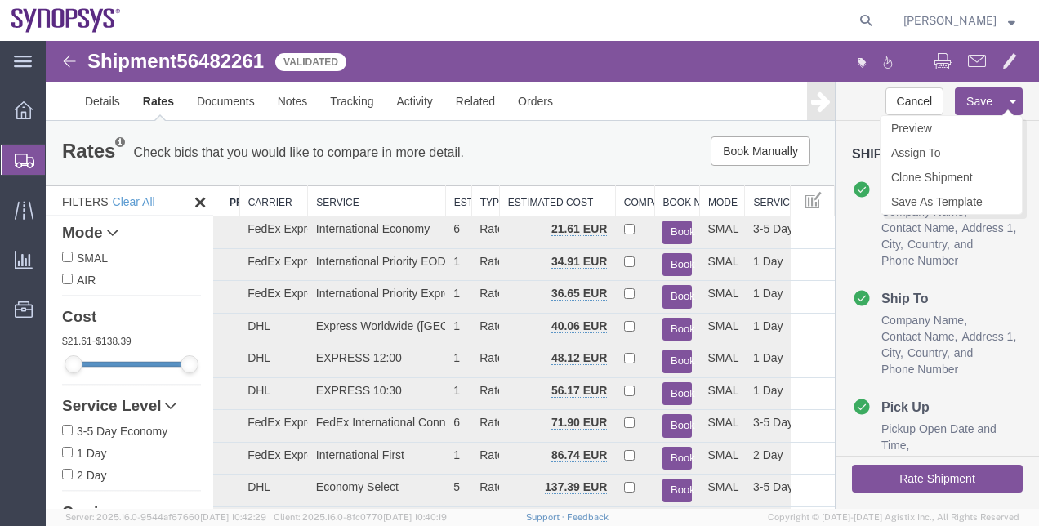
click at [970, 103] on button "Save" at bounding box center [979, 101] width 49 height 28
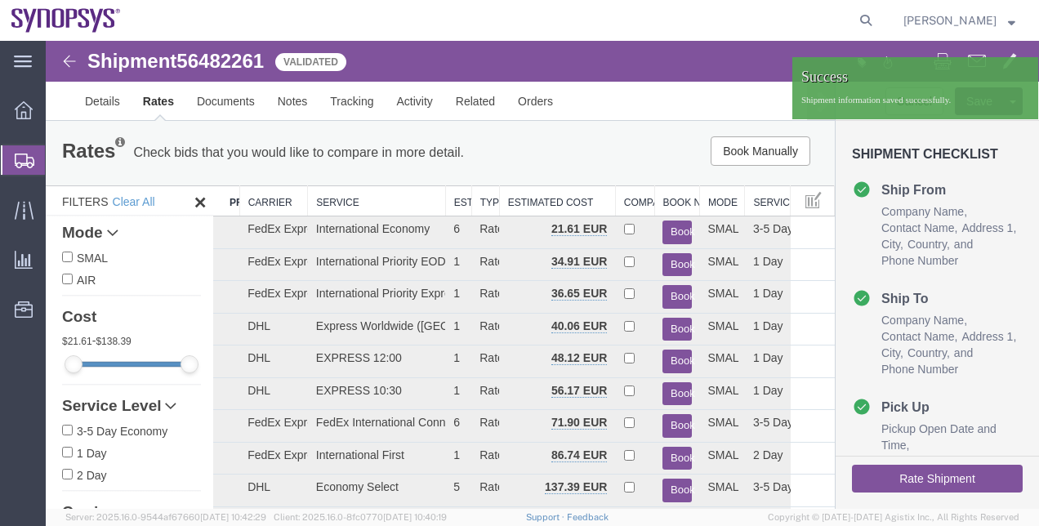
click at [0, 0] on span "Shipment Manager" at bounding box center [0, 0] width 0 height 0
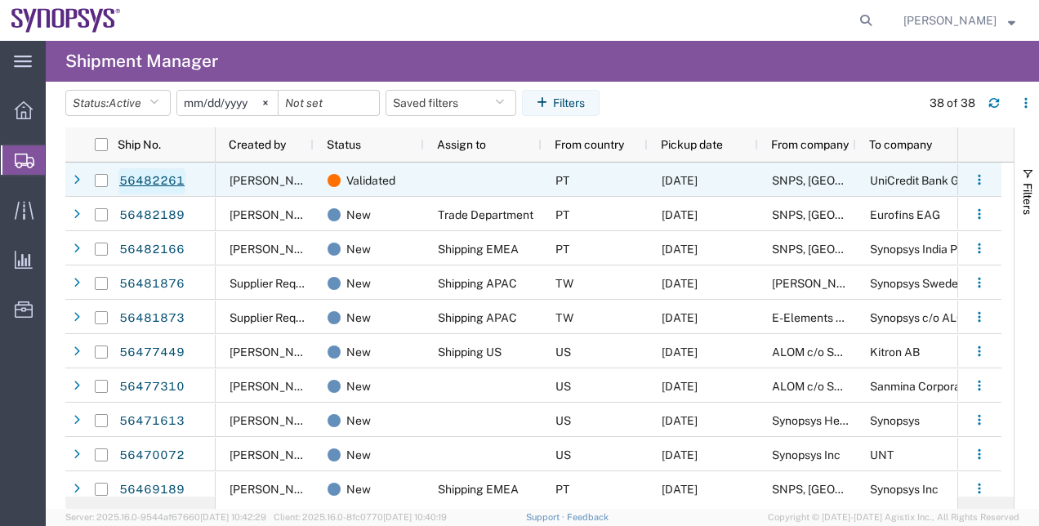
click at [172, 181] on link "56482261" at bounding box center [151, 181] width 67 height 26
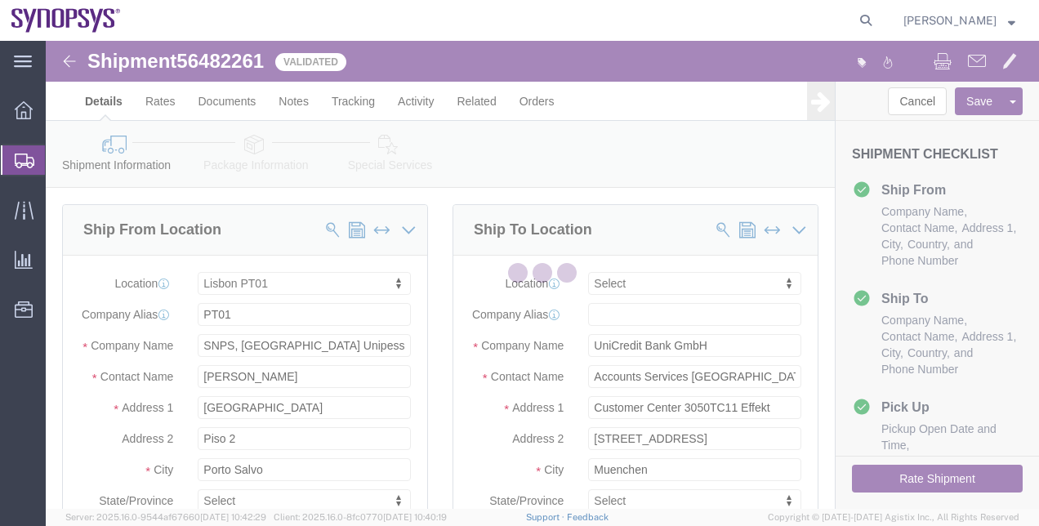
select select "63152"
select select
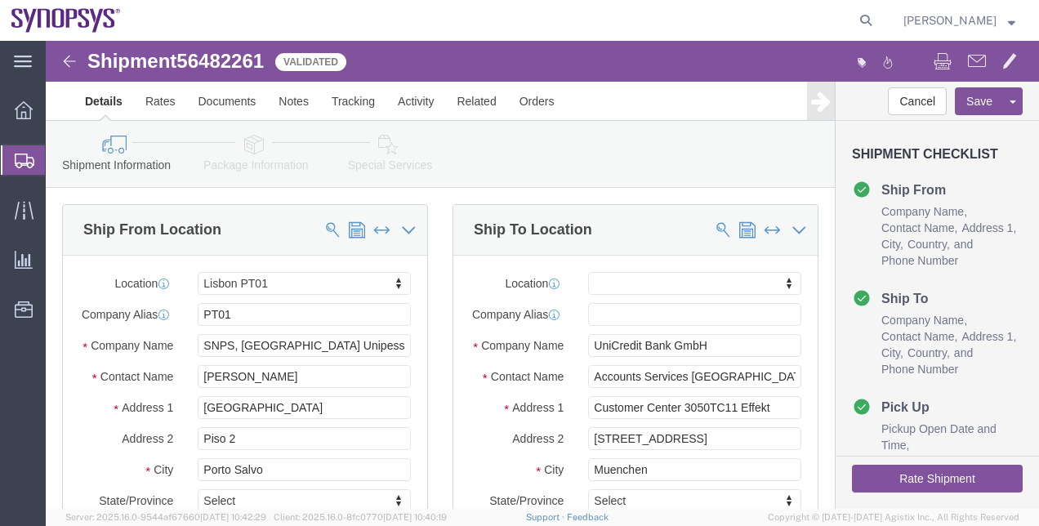
click icon
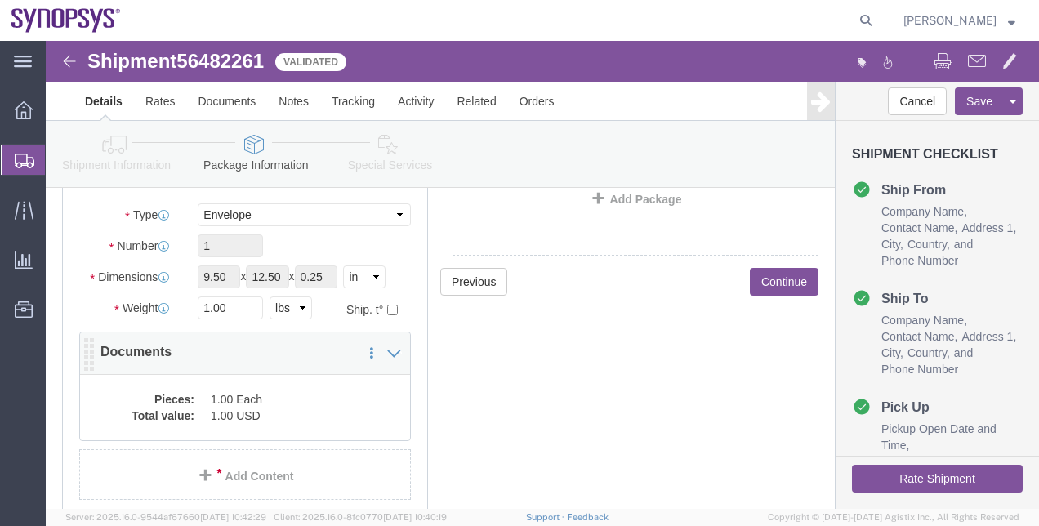
scroll to position [163, 0]
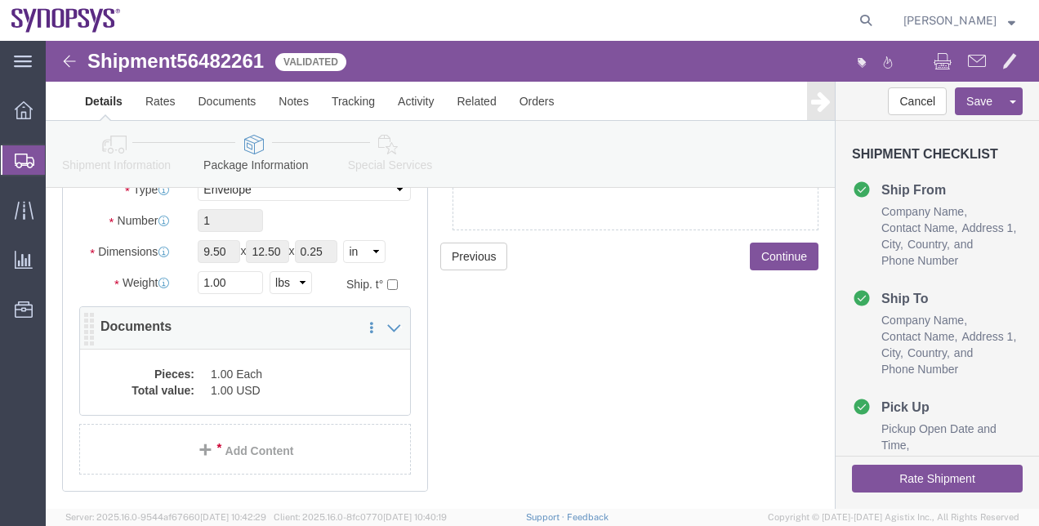
click dd "1.00 Each"
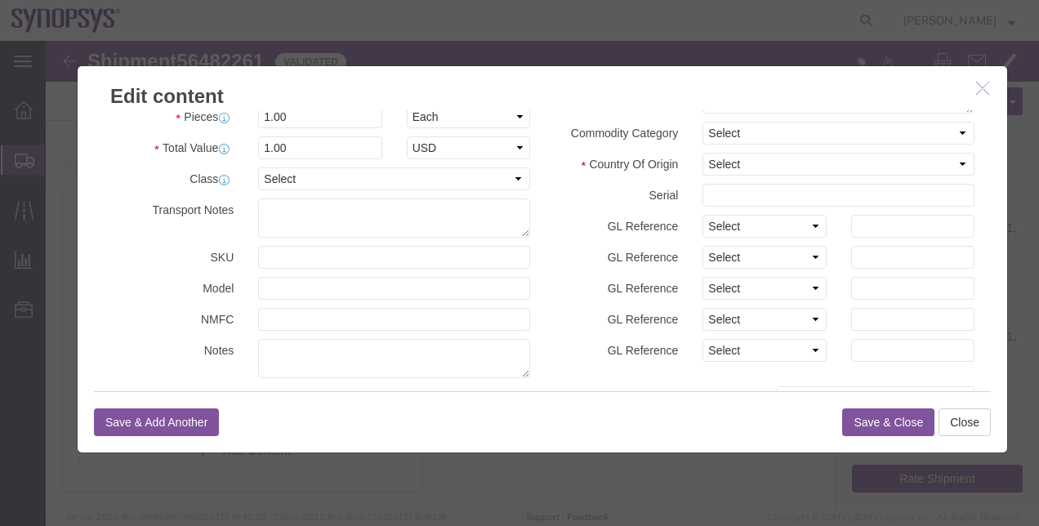
scroll to position [0, 0]
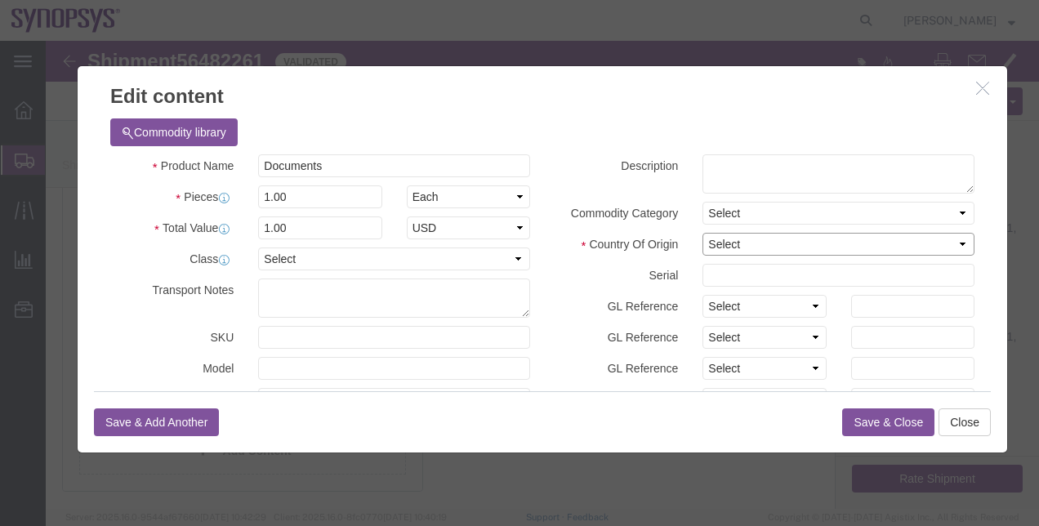
click select "Select Afghanistan Åland Islands Albania Algeria American Samoa Andorra Angola …"
select select "DE"
click select "Select Afghanistan Åland Islands Albania Algeria American Samoa Andorra Angola …"
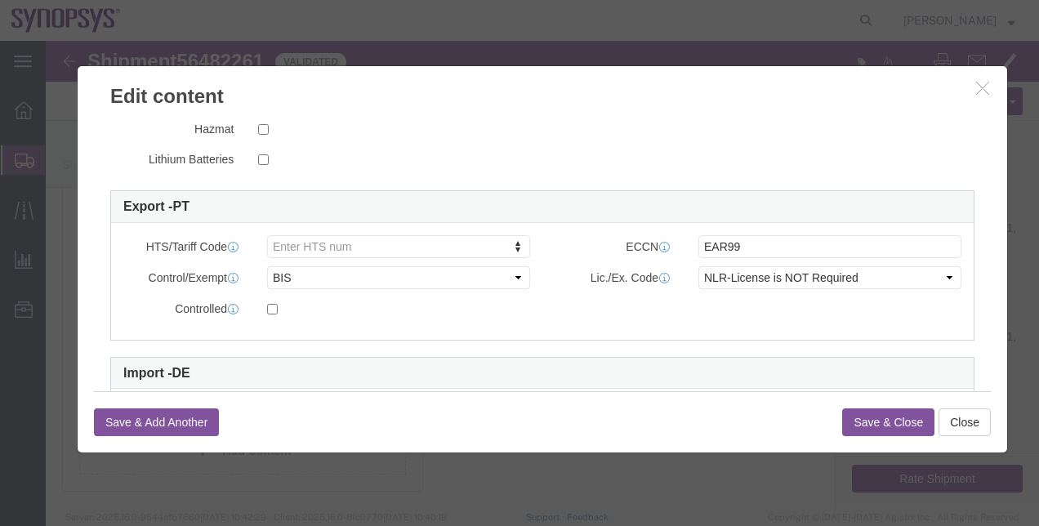
scroll to position [490, 0]
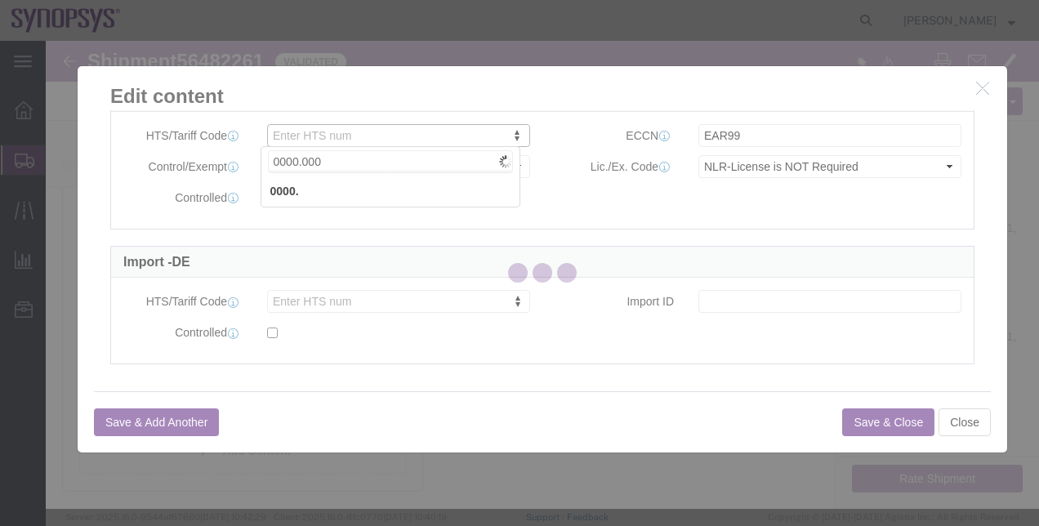
type input "0000.0000"
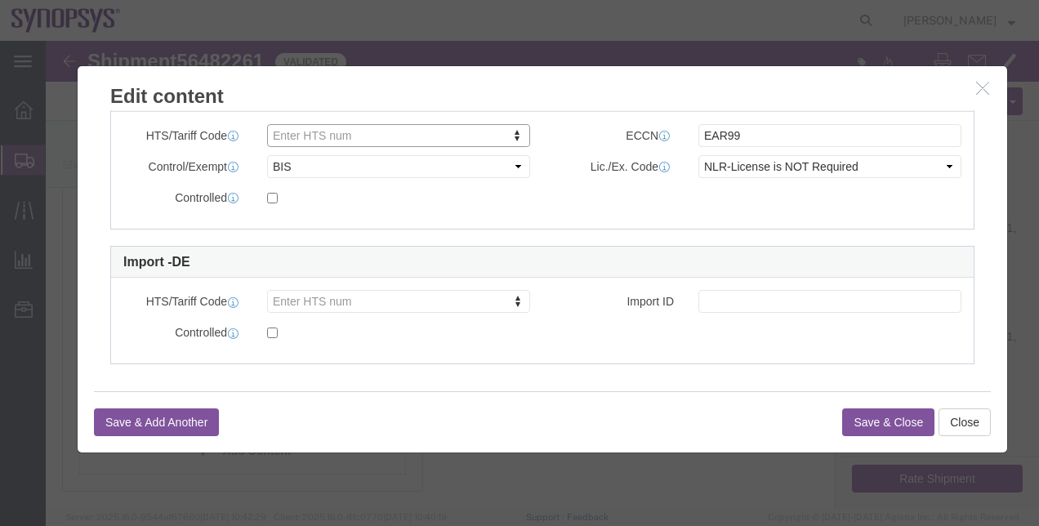
click button "Save & Close"
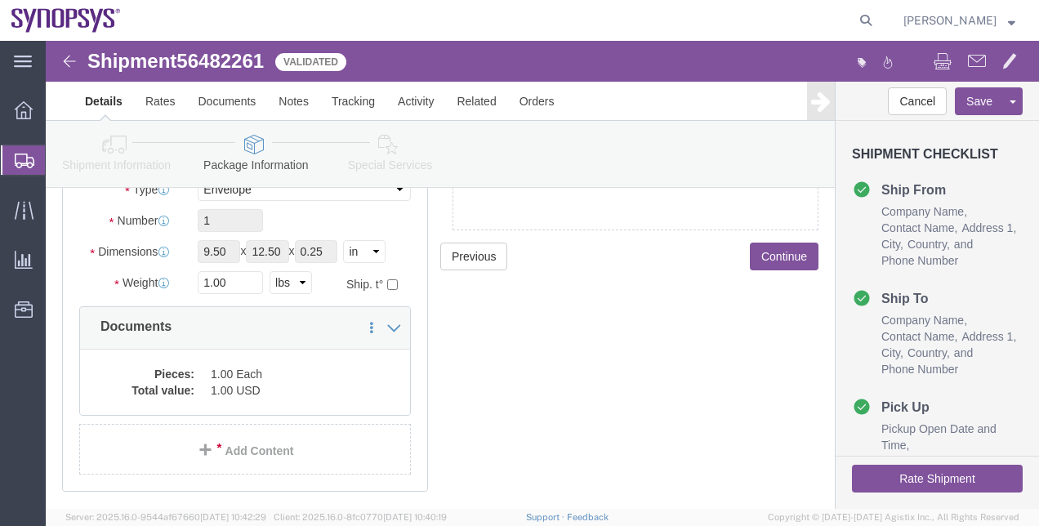
click button "Rate Shipment"
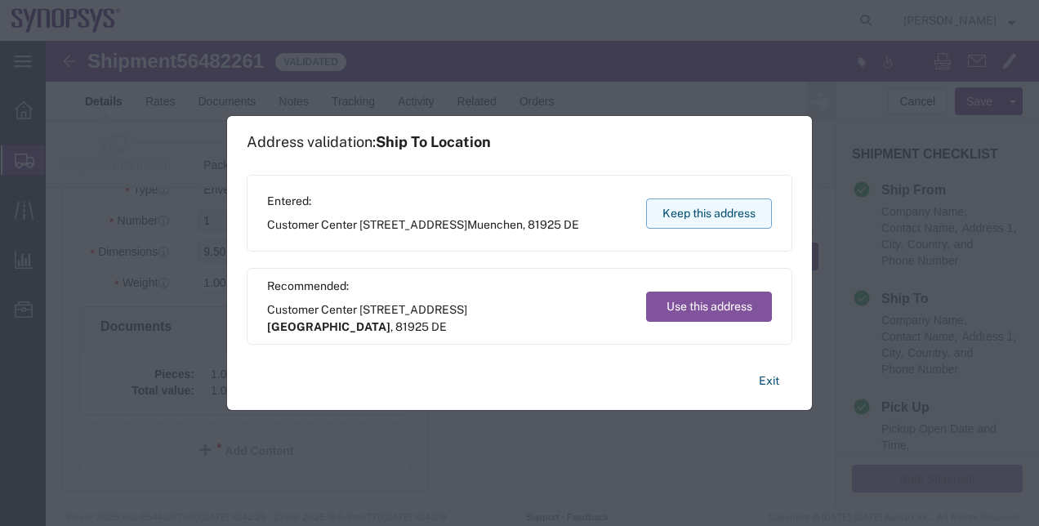
click at [699, 211] on button "Keep this address" at bounding box center [709, 213] width 126 height 30
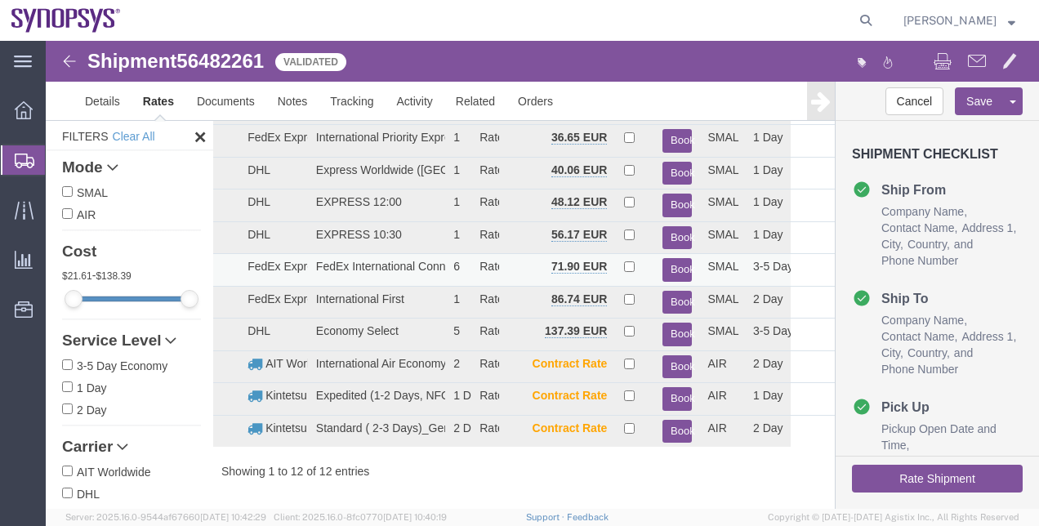
scroll to position [0, 0]
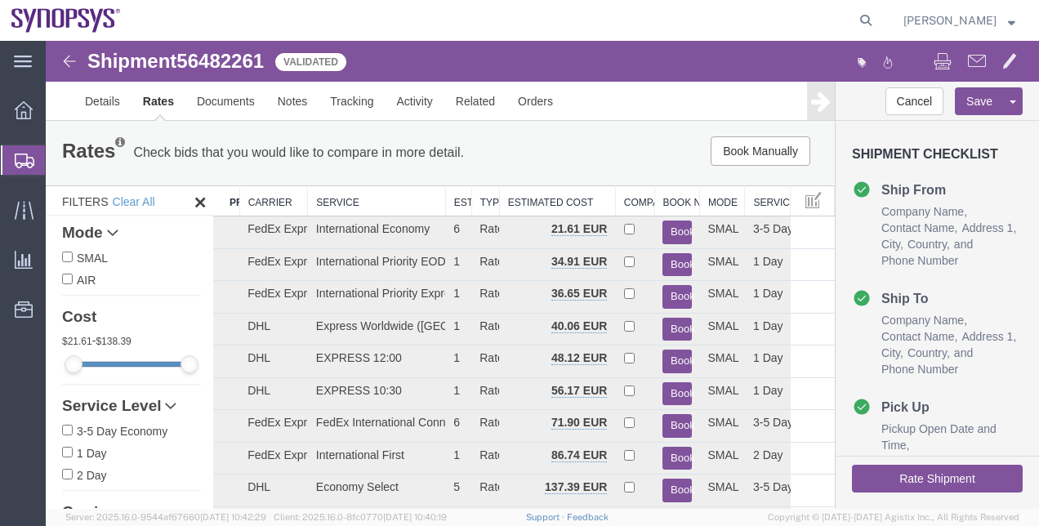
drag, startPoint x: 62, startPoint y: 182, endPoint x: 64, endPoint y: 169, distance: 13.2
click at [0, 0] on span "Shipment Manager" at bounding box center [0, 0] width 0 height 0
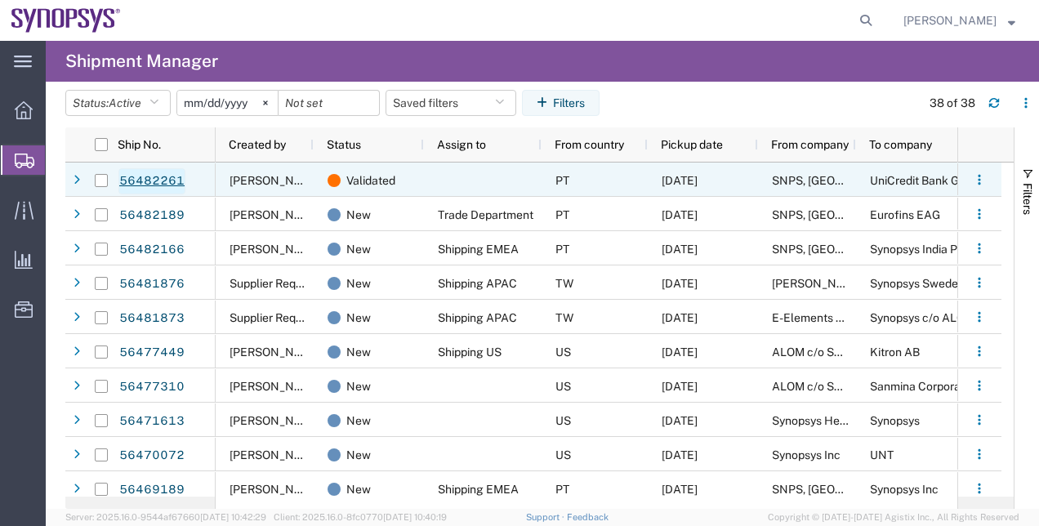
click at [148, 172] on link "56482261" at bounding box center [151, 181] width 67 height 26
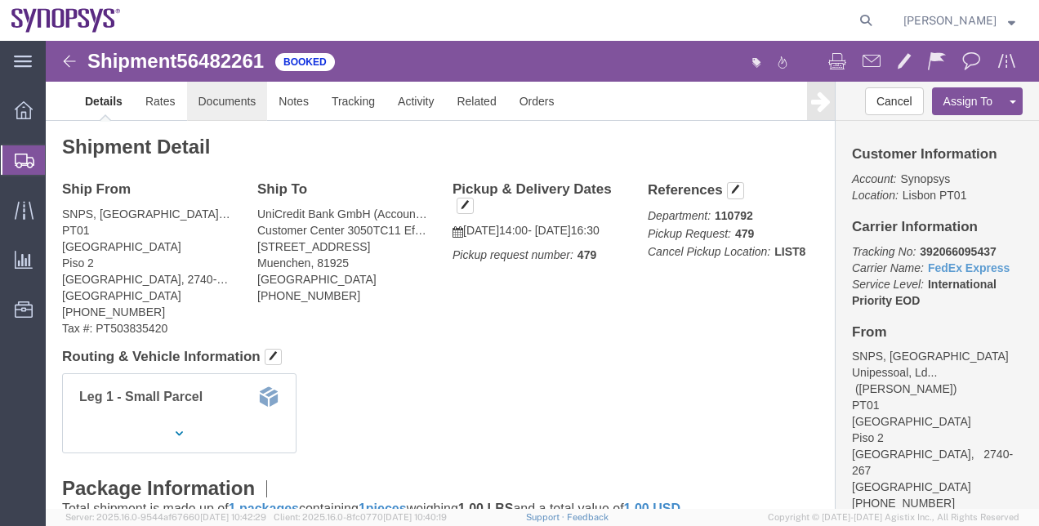
click link "Documents"
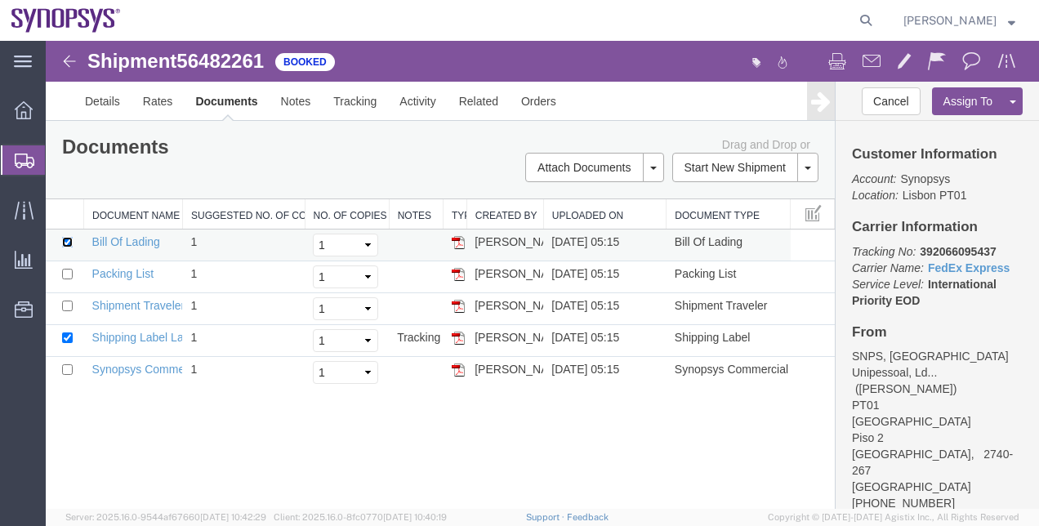
click at [71, 241] on input "checkbox" at bounding box center [67, 242] width 11 height 11
checkbox input "false"
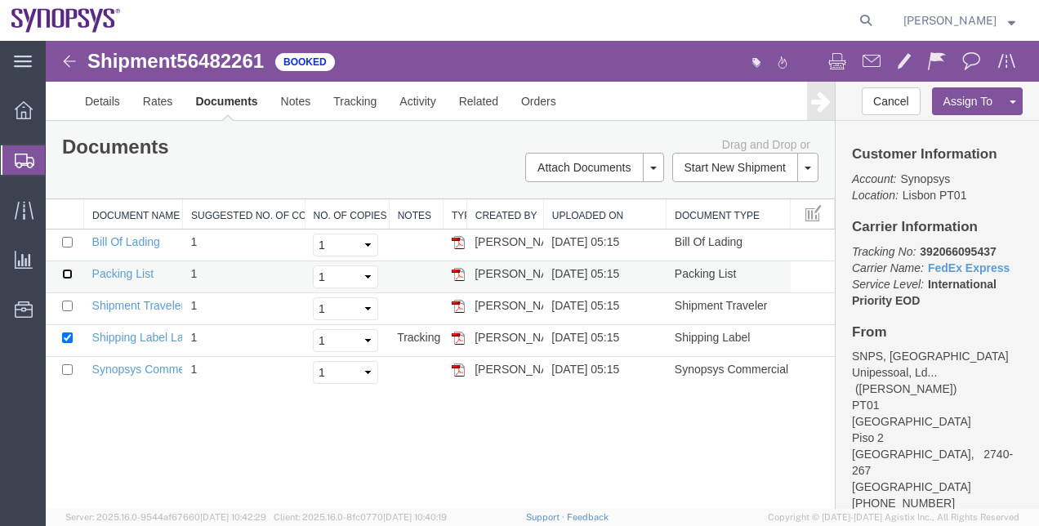
click at [67, 271] on input "checkbox" at bounding box center [67, 274] width 11 height 11
checkbox input "true"
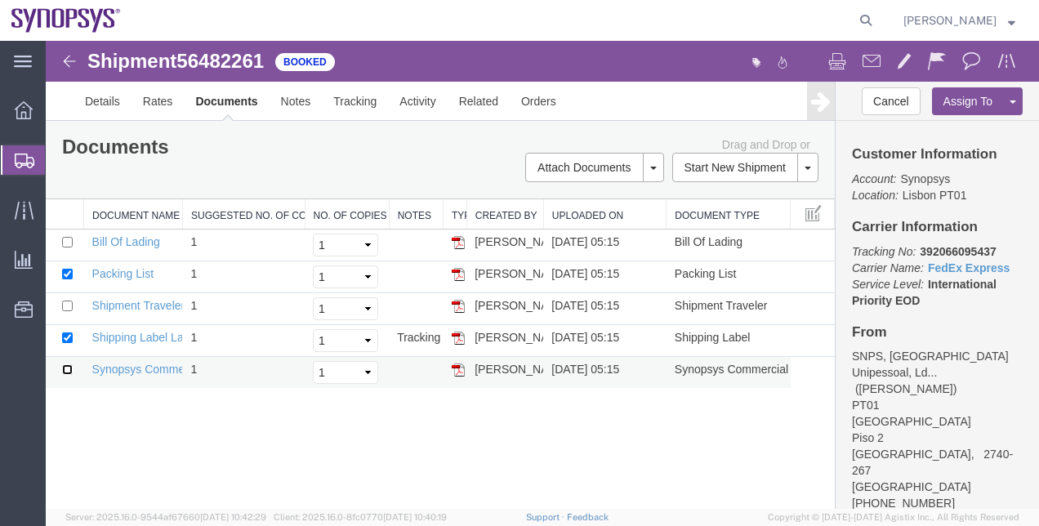
click at [70, 365] on input "checkbox" at bounding box center [67, 369] width 11 height 11
checkbox input "true"
click at [858, 53] on button at bounding box center [871, 63] width 34 height 34
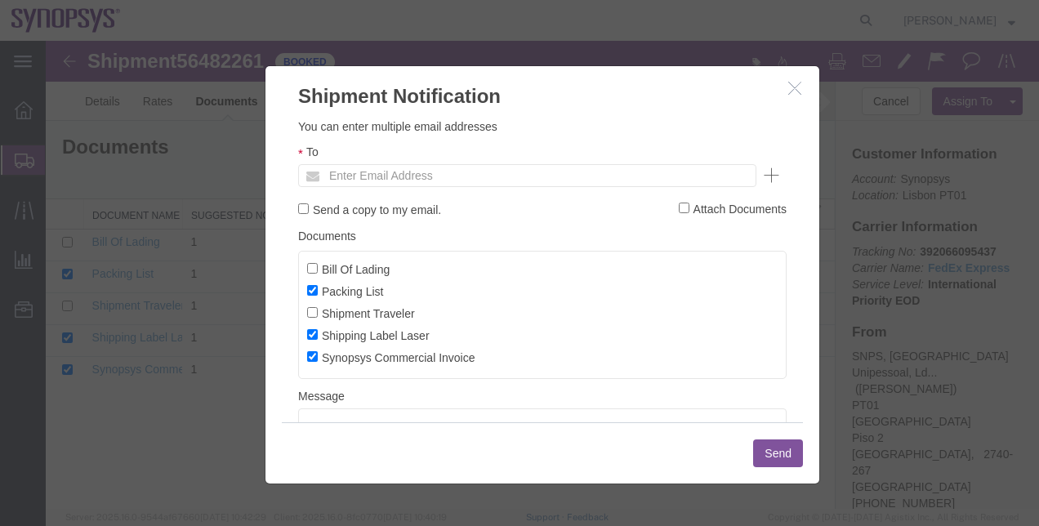
click at [444, 183] on input "Enter Email Address" at bounding box center [416, 175] width 191 height 21
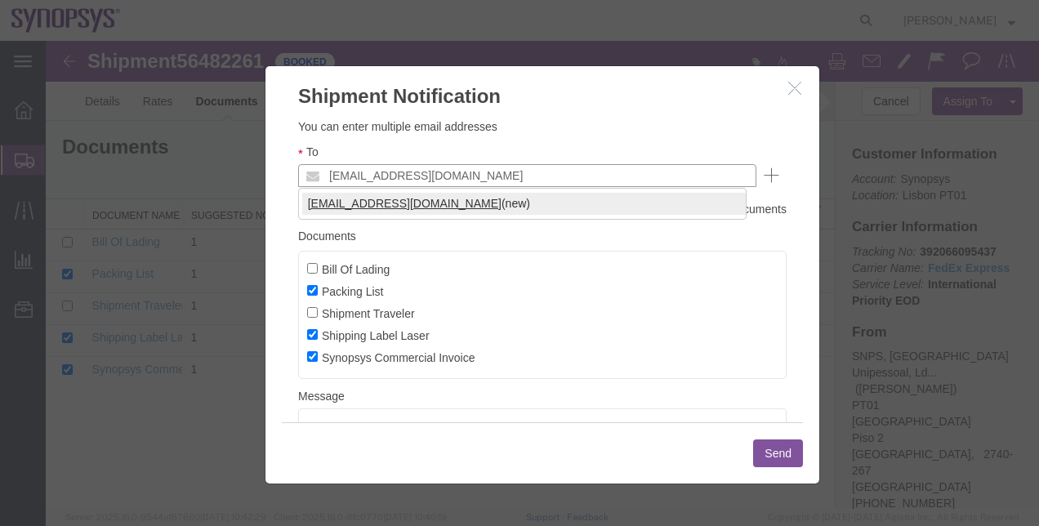
type input "rvarela@synopsys.com"
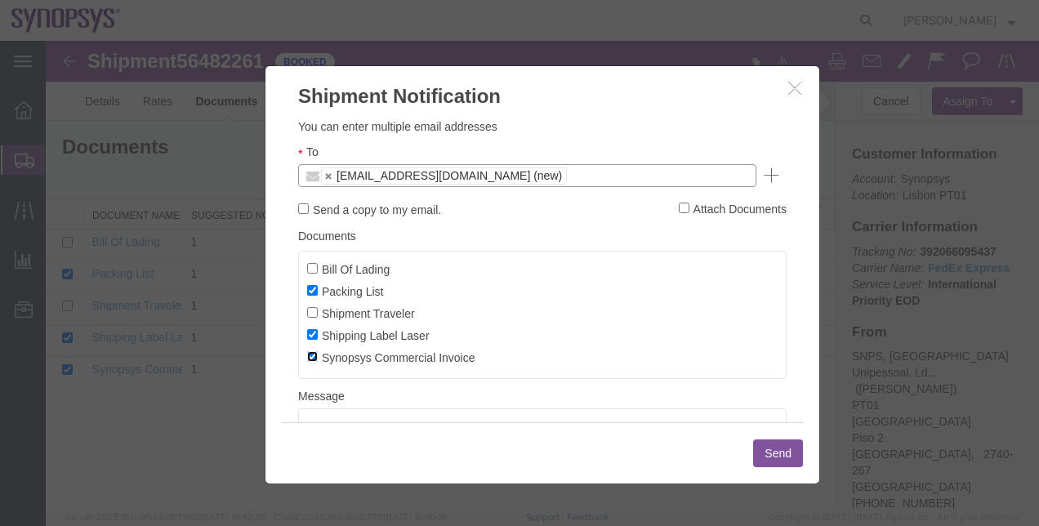
click at [309, 357] on input "Synopsys Commercial Invoice" at bounding box center [312, 356] width 11 height 11
checkbox input "false"
click at [307, 292] on input "Packing List" at bounding box center [312, 290] width 11 height 11
checkbox input "false"
click at [768, 451] on button "Send" at bounding box center [778, 453] width 50 height 28
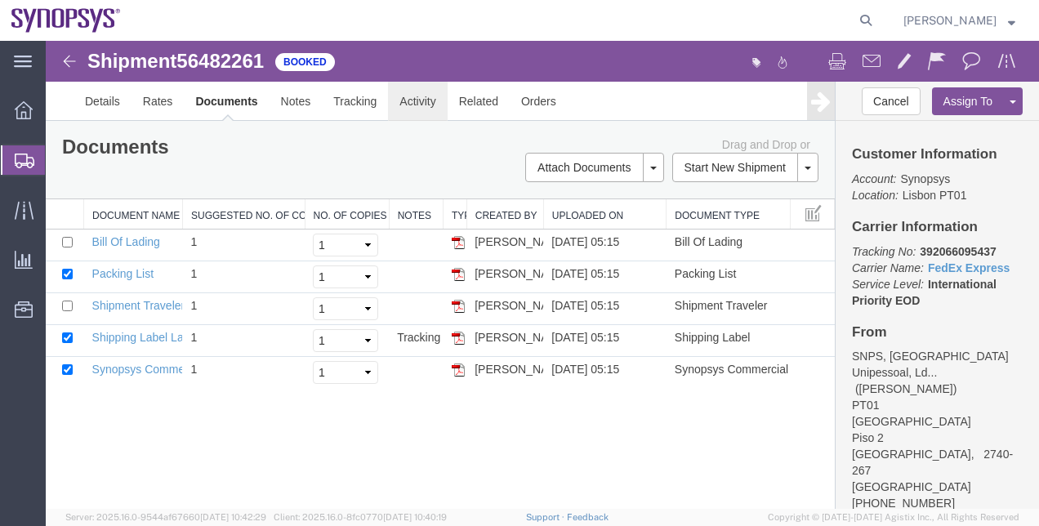
click at [398, 104] on link "Activity" at bounding box center [417, 101] width 59 height 39
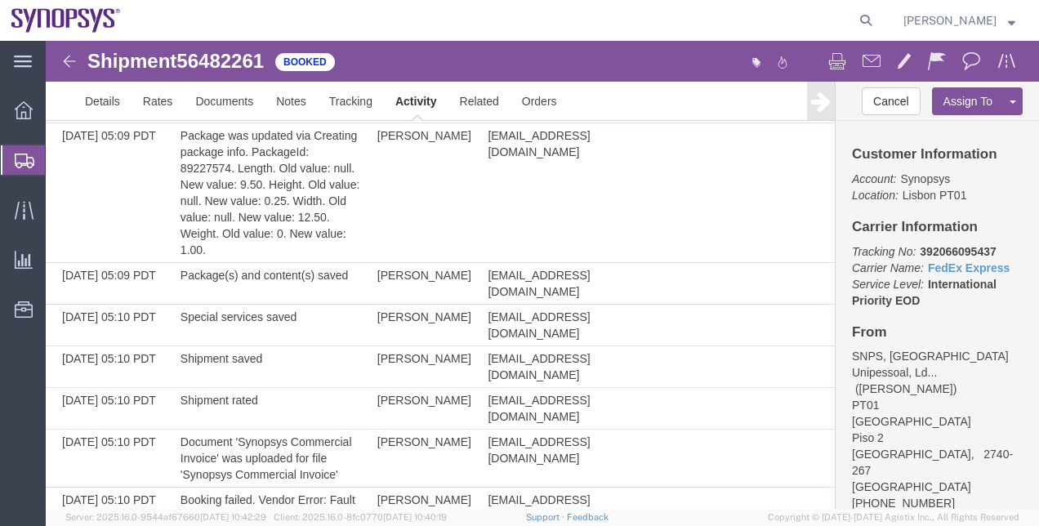
scroll to position [232, 0]
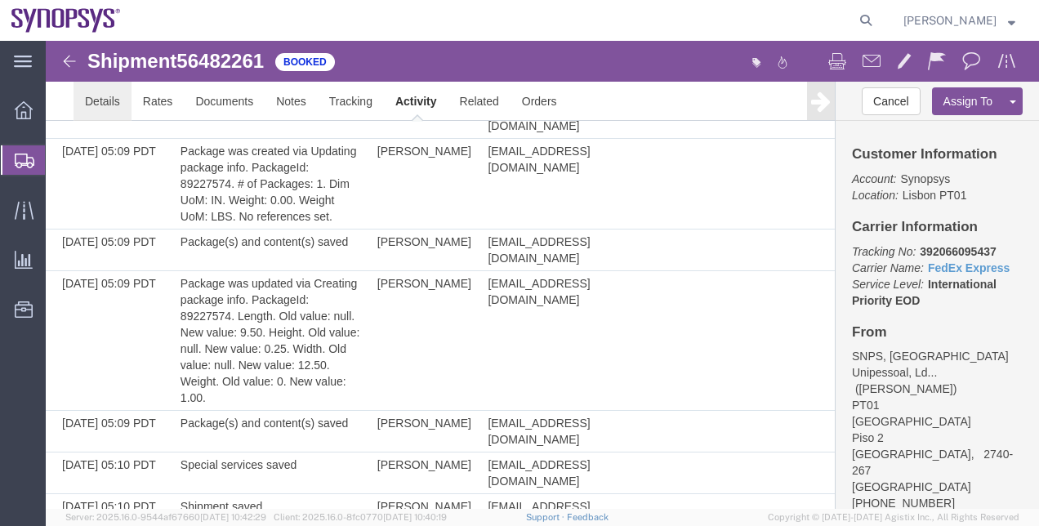
click at [108, 108] on link "Details" at bounding box center [103, 101] width 58 height 39
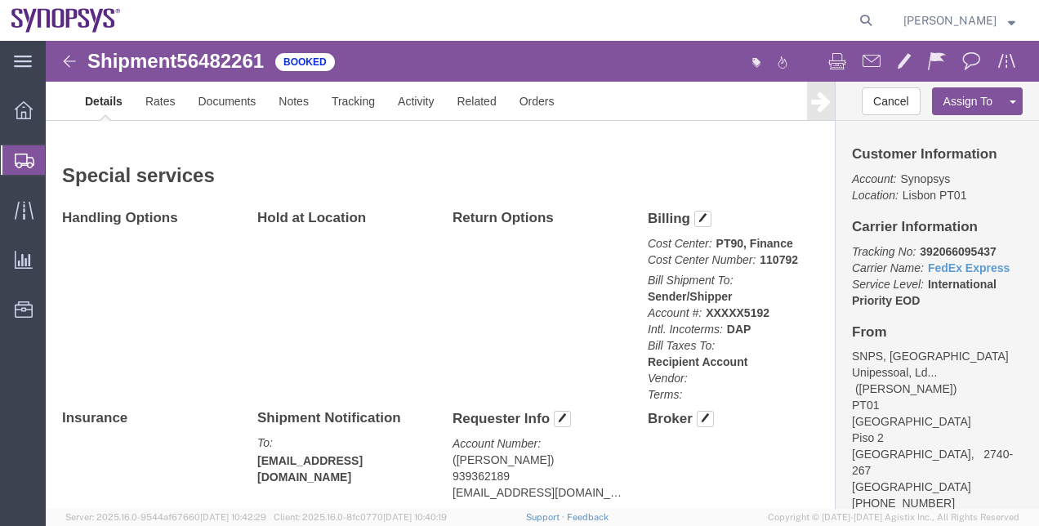
scroll to position [780, 0]
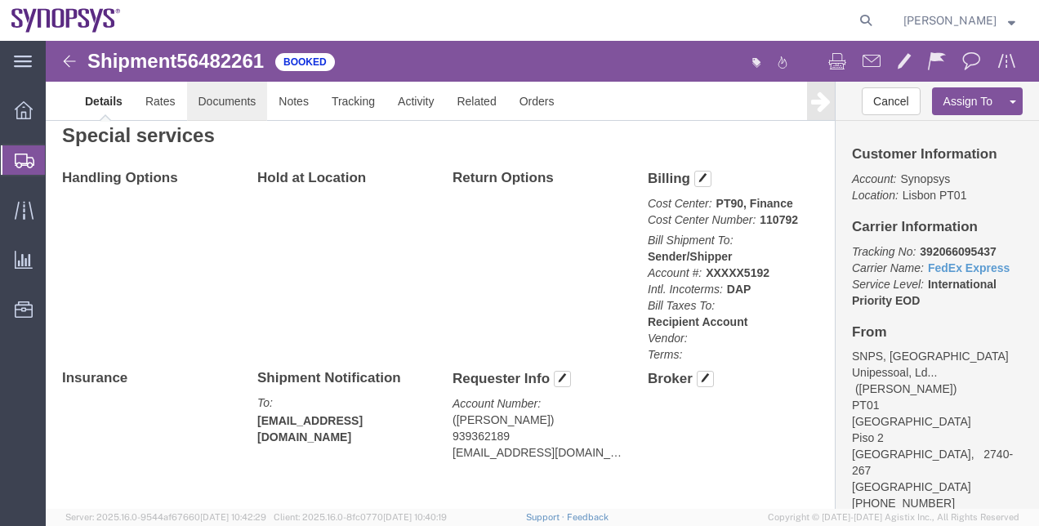
click link "Documents"
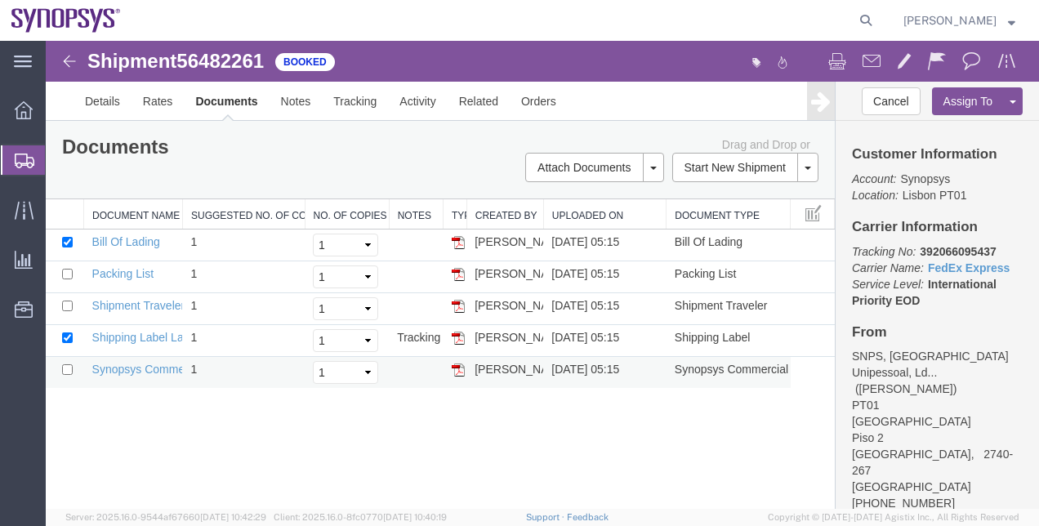
click at [158, 375] on td "Synopsys Commercial Invoice" at bounding box center [133, 373] width 99 height 32
click at [158, 373] on td "Synopsys Commercial Invoice" at bounding box center [133, 373] width 99 height 32
click at [151, 368] on link "Synopsys Commercial Invoice" at bounding box center [169, 369] width 154 height 13
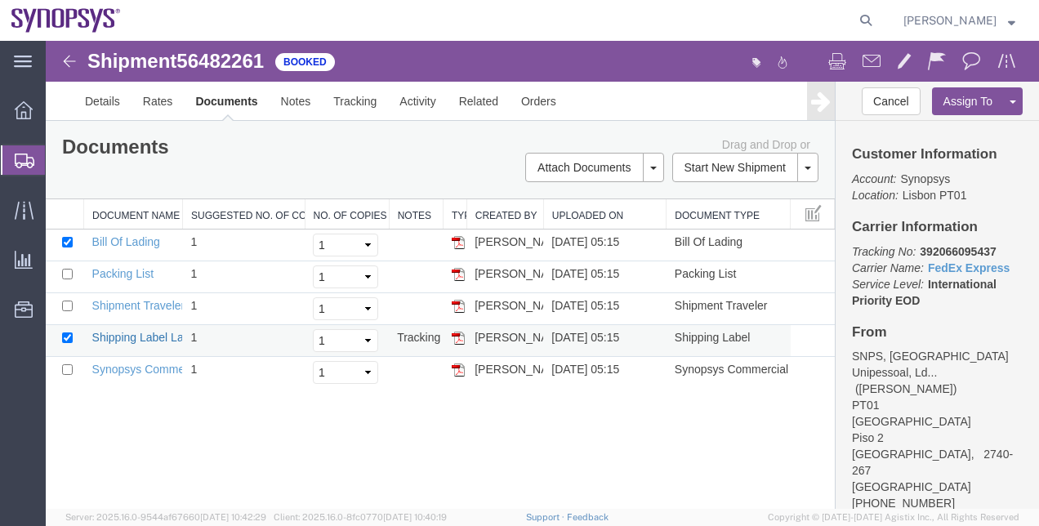
click at [157, 340] on link "Shipping Label Laser" at bounding box center [146, 337] width 108 height 13
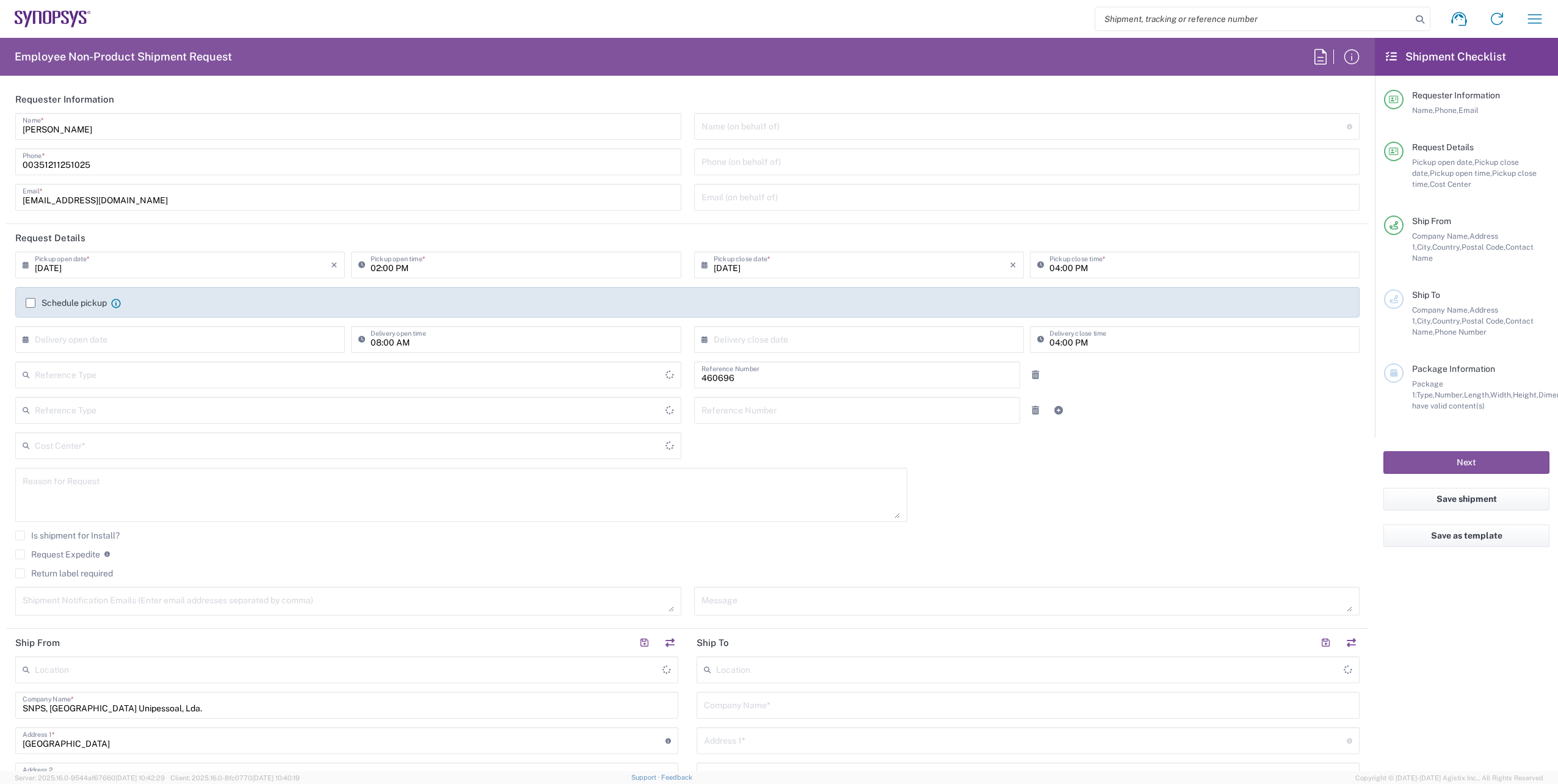
type input "Department"
type input "PT90, Operations 460696"
type input "Delivered at Place"
type input "[GEOGRAPHIC_DATA]"
type input "Portugal"
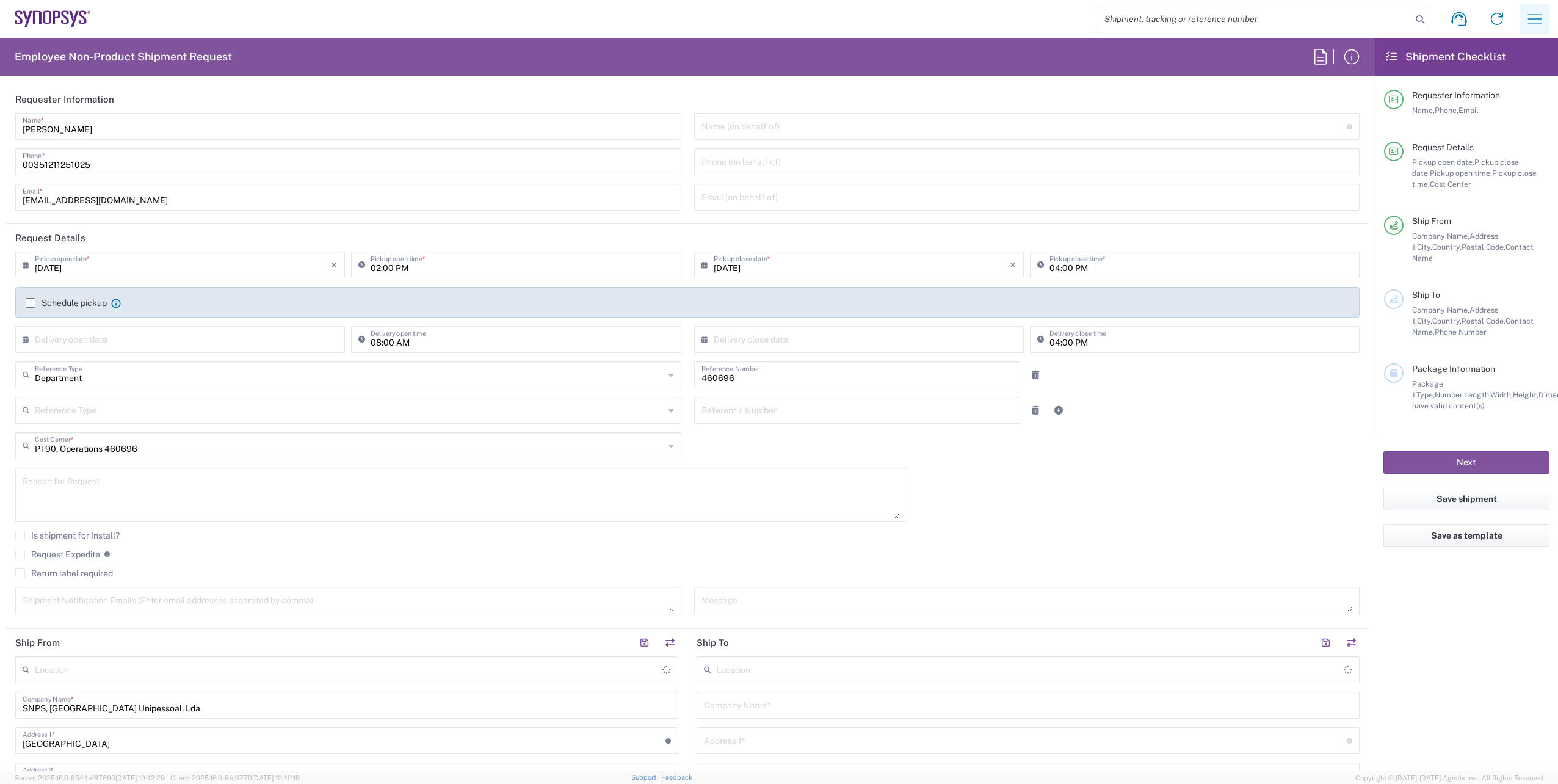
click at [1532, 28] on icon "button" at bounding box center [1535, 19] width 19 height 19
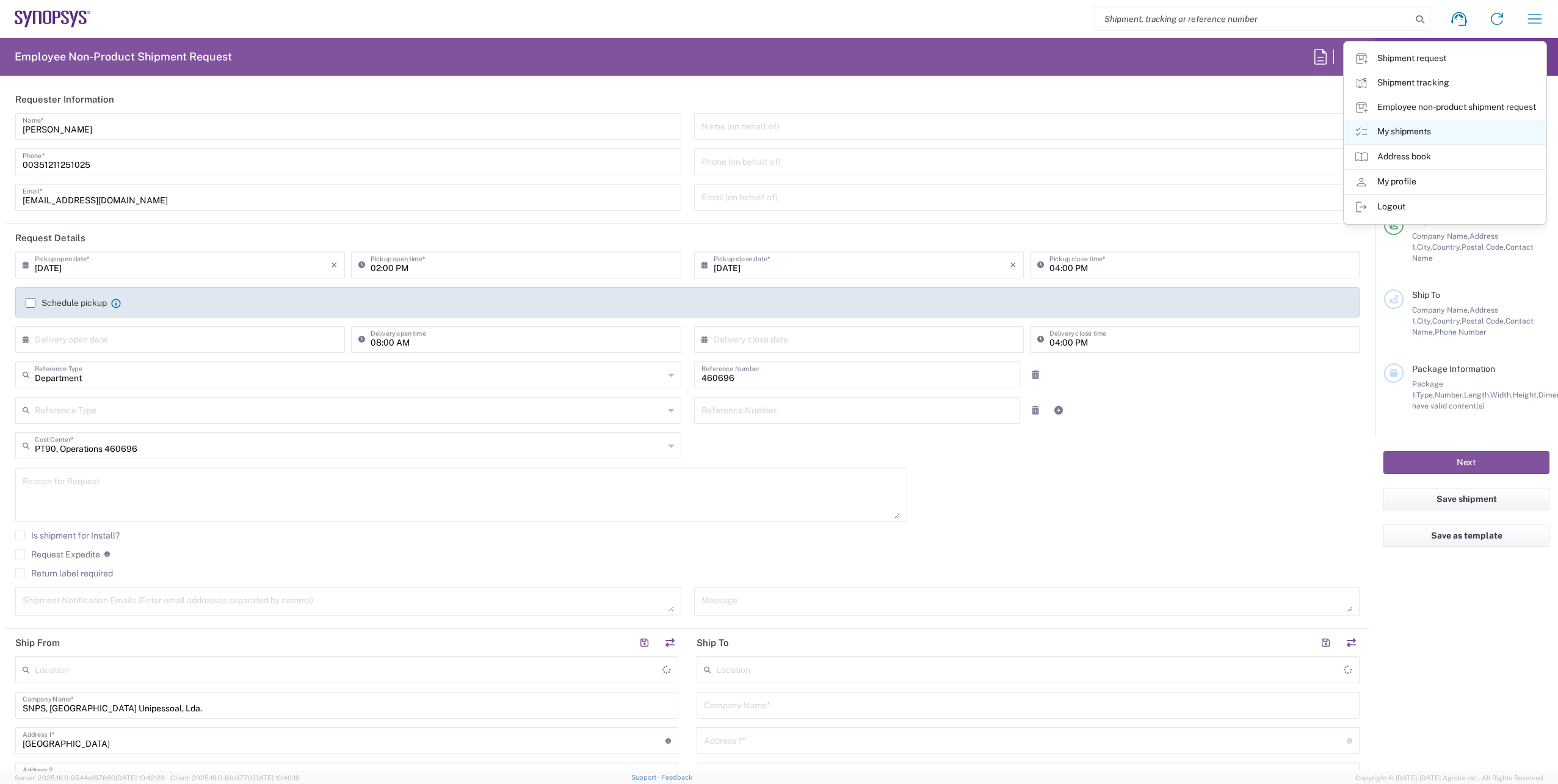
type input "Lisbon PT01"
click at [1414, 134] on link "My shipments" at bounding box center [1446, 132] width 202 height 25
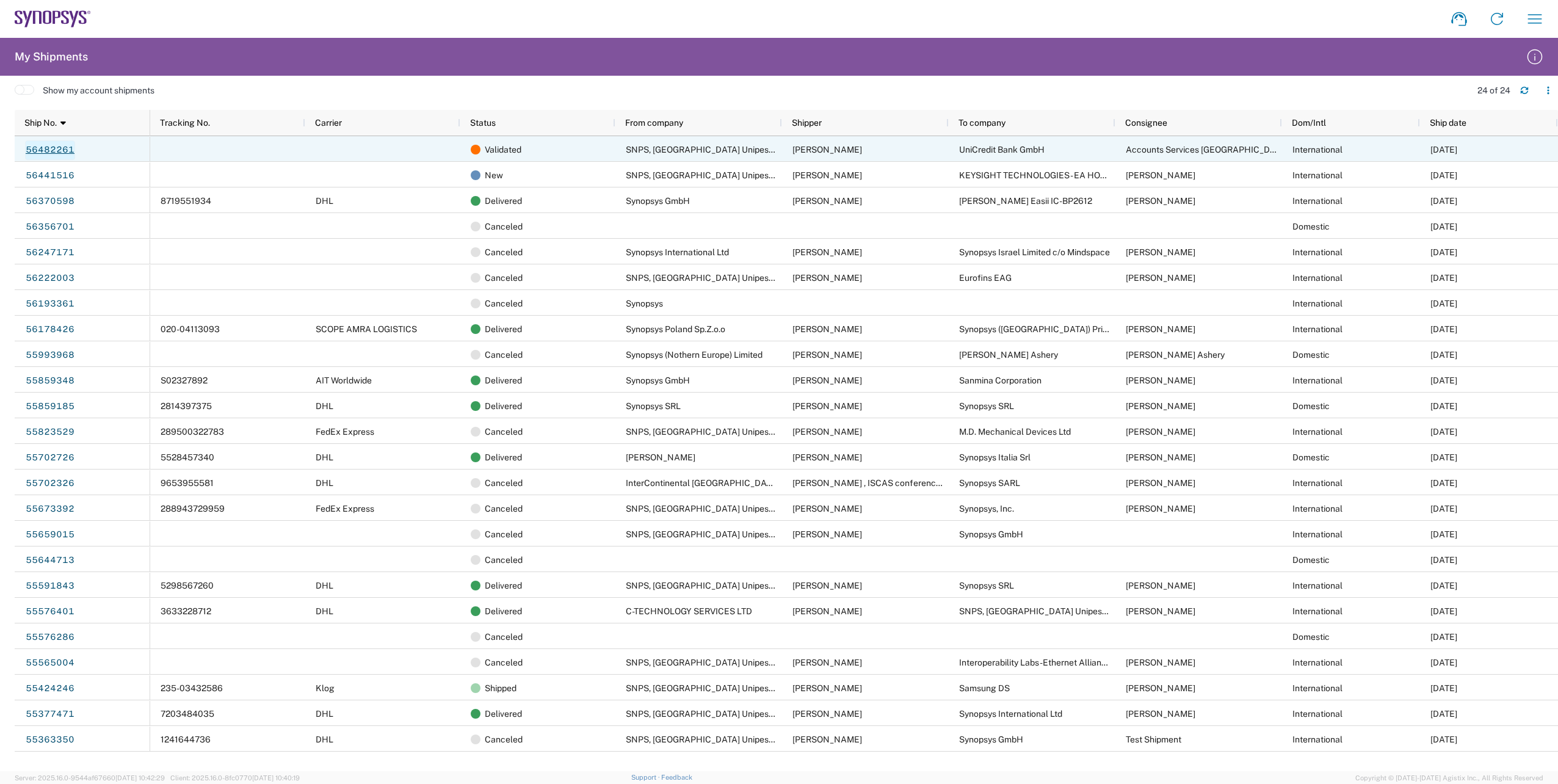
click at [52, 147] on link "56482261" at bounding box center [49, 150] width 50 height 19
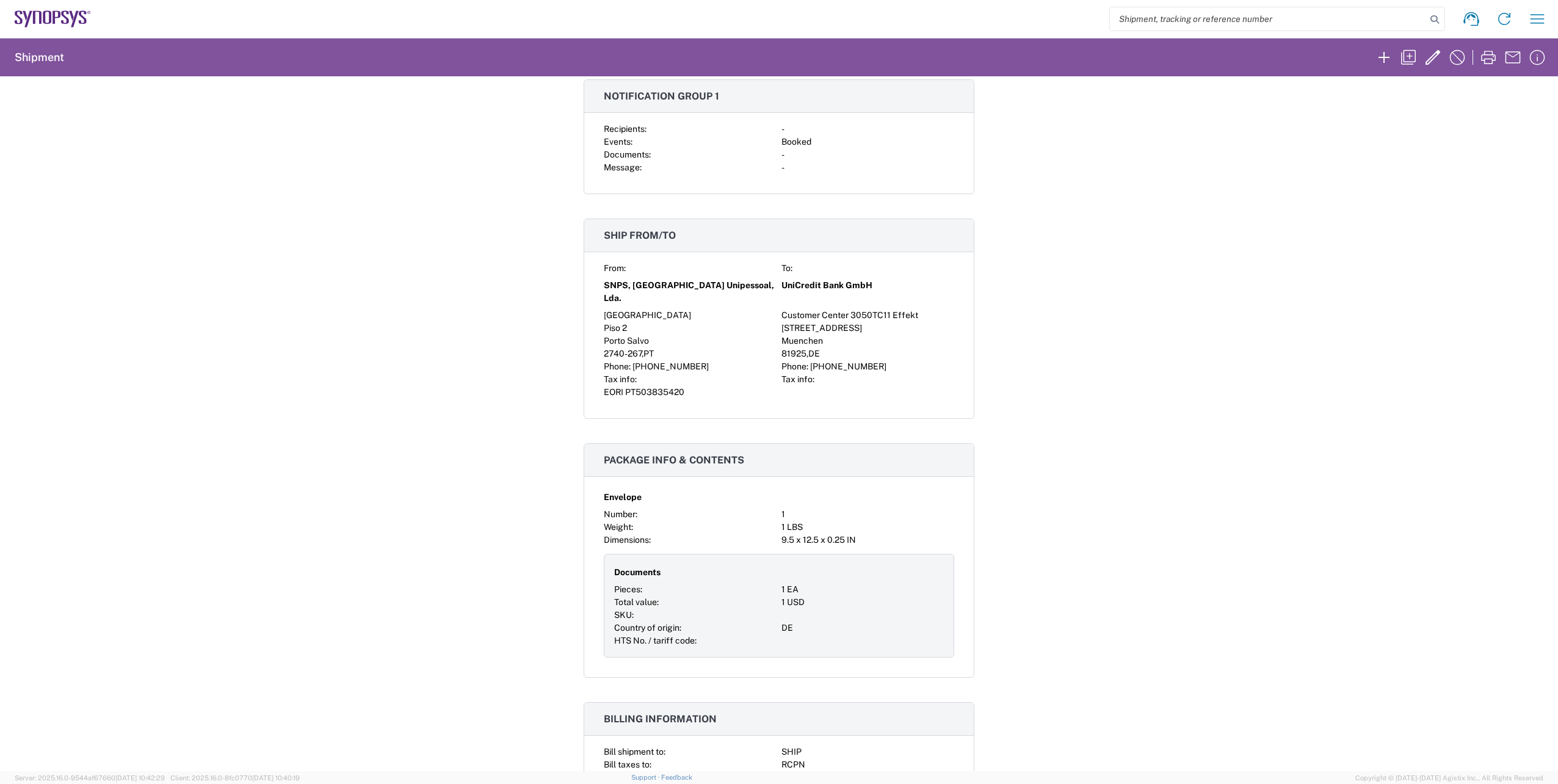
scroll to position [386, 0]
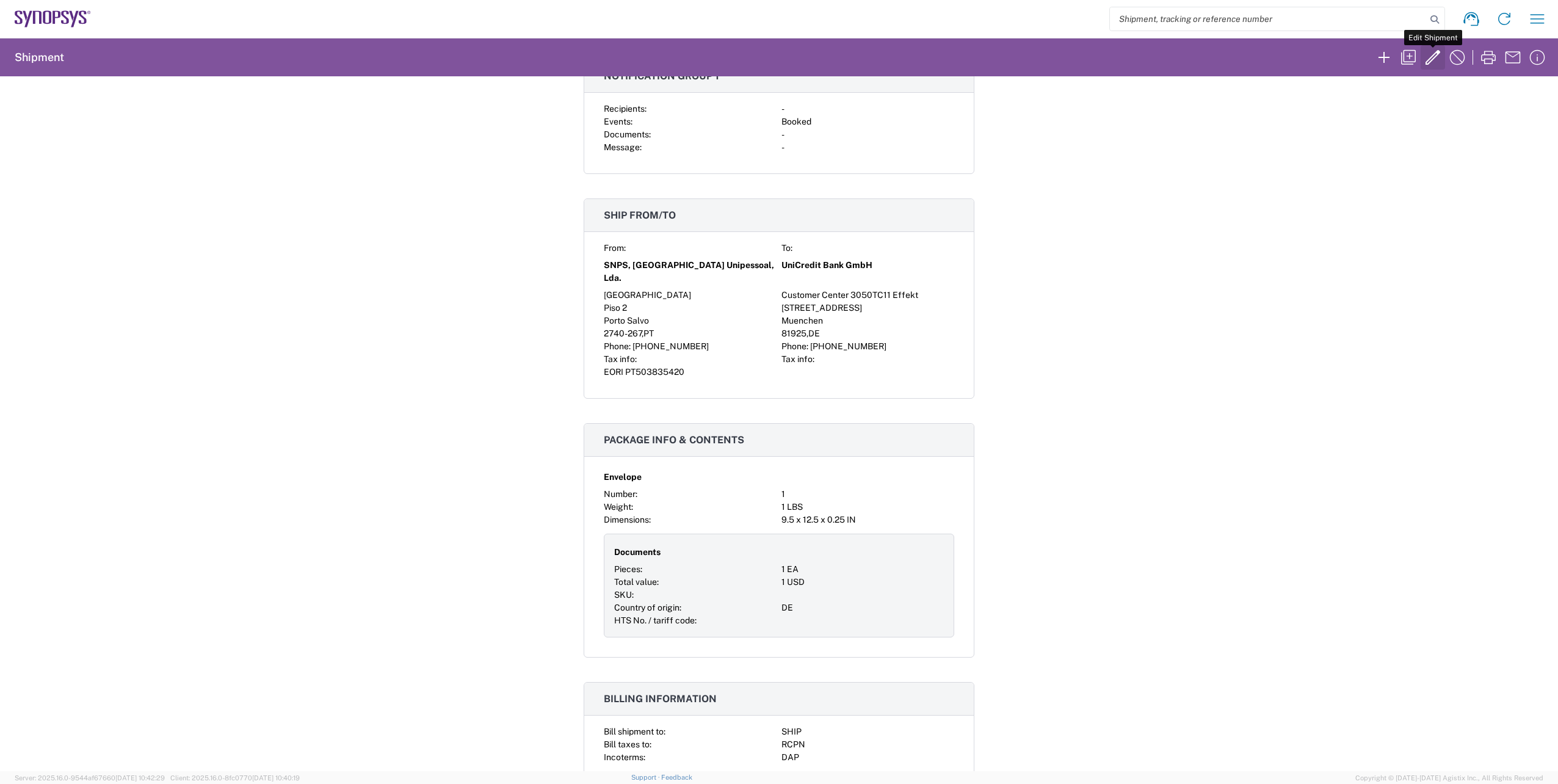
click at [1428, 62] on icon "button" at bounding box center [1433, 58] width 19 height 19
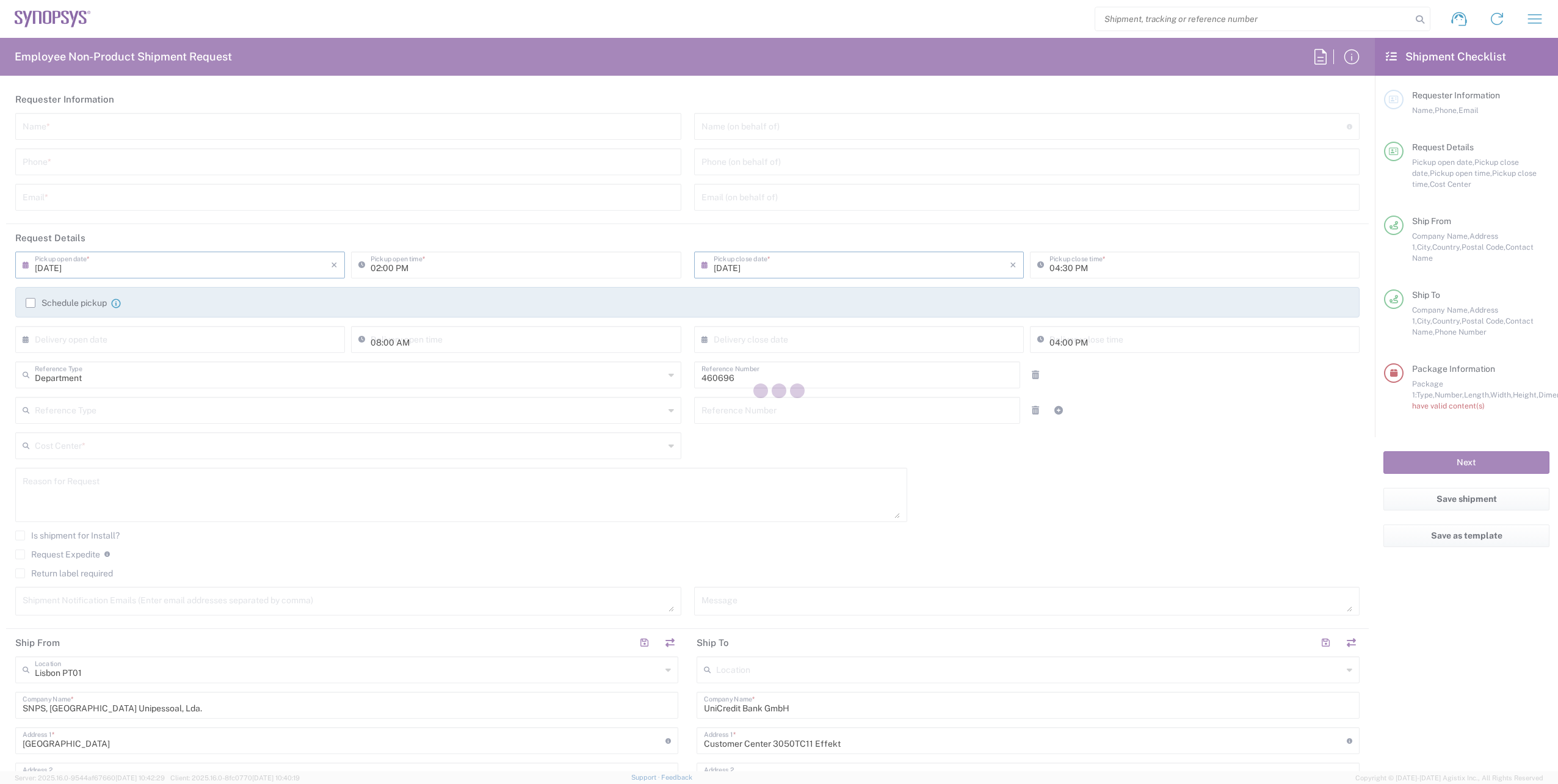
type input "PT90, Operations 460696"
type input "Envelope"
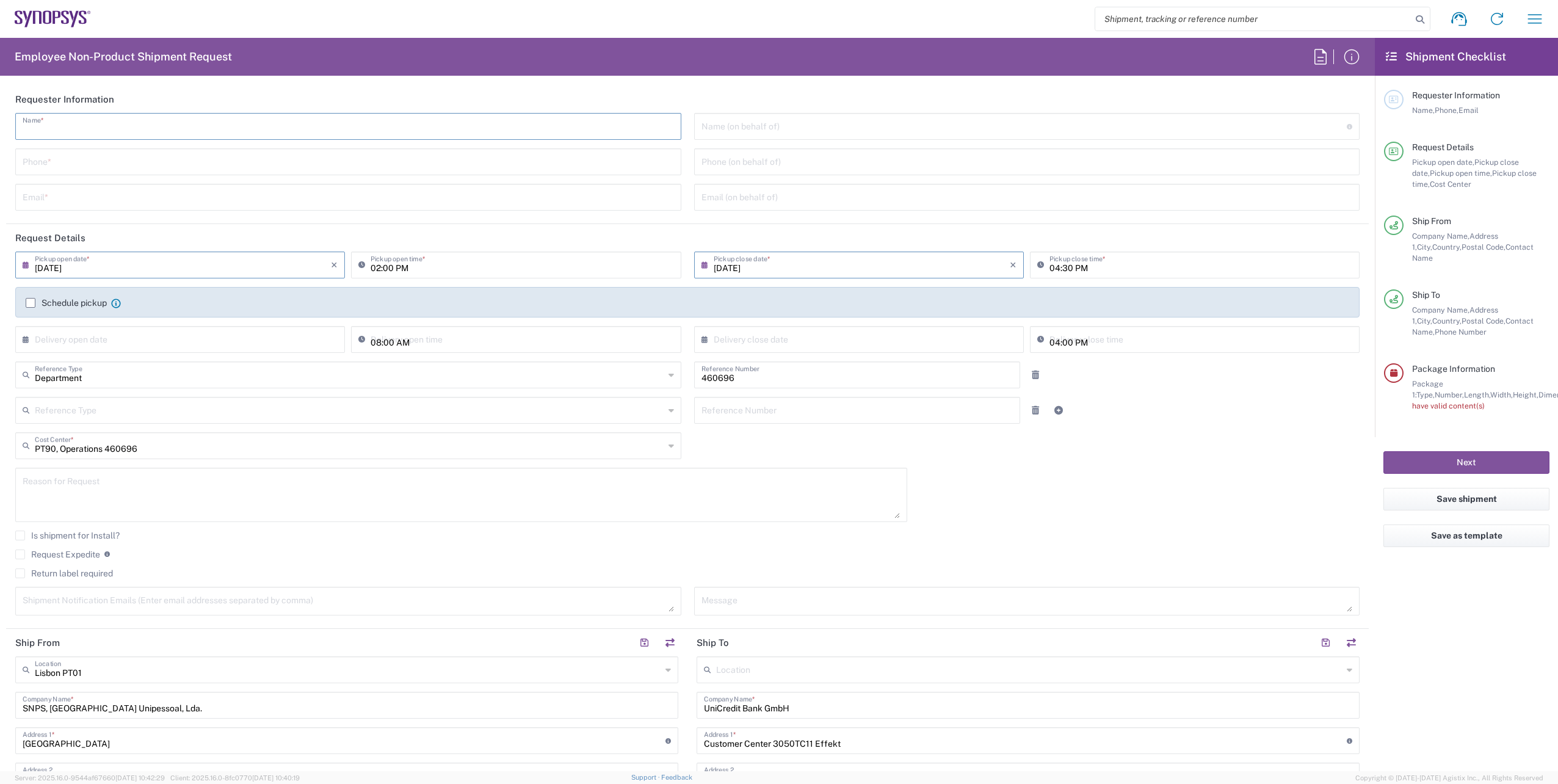
click at [61, 135] on input "text" at bounding box center [348, 126] width 652 height 22
type input "[PERSON_NAME]"
type input "939362189"
type input "rvarela@synopsys.com"
click at [711, 132] on input "text" at bounding box center [1024, 126] width 646 height 22
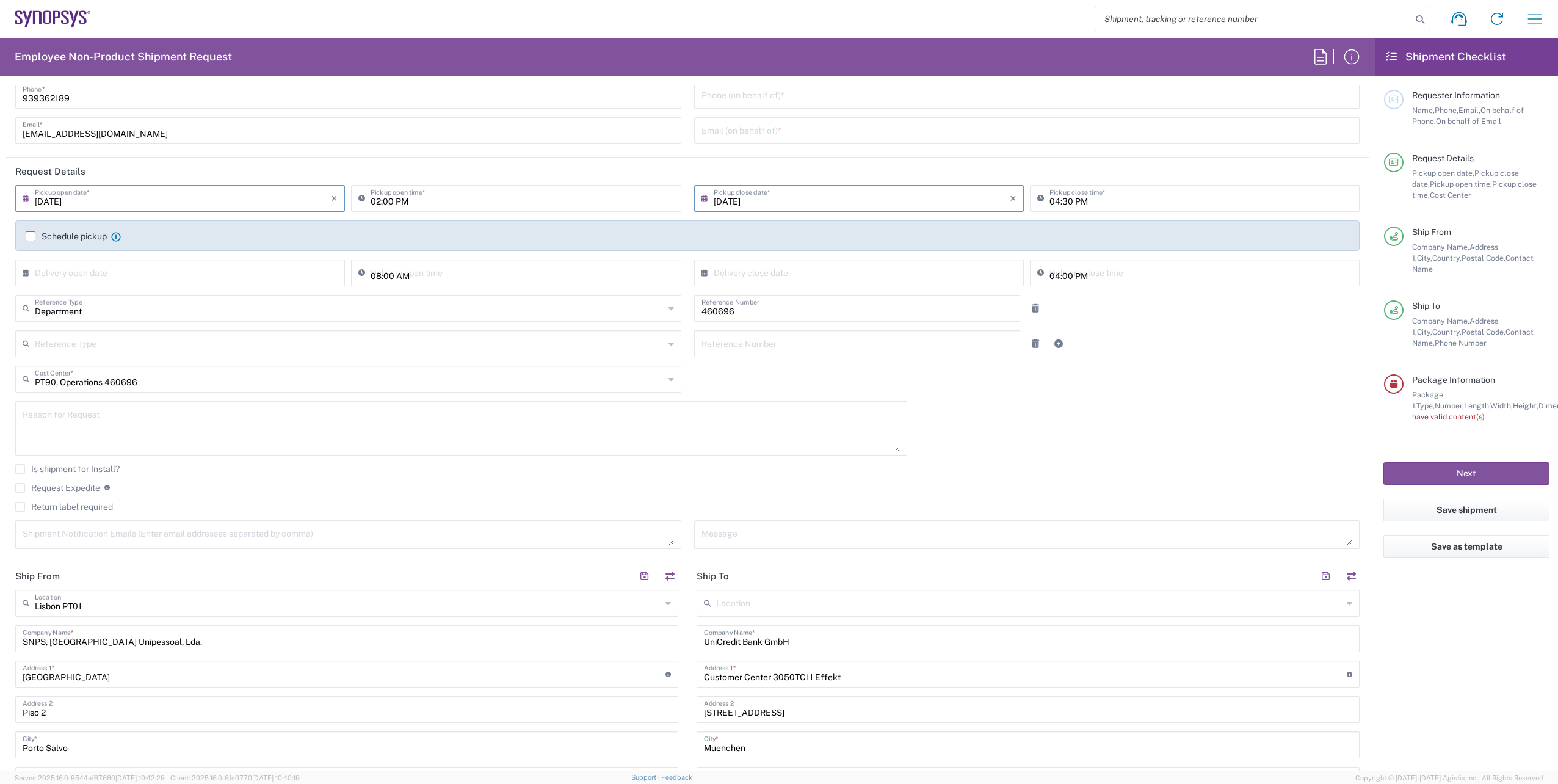
scroll to position [61, 0]
type input "Luisa Diogo"
click at [129, 385] on input "text" at bounding box center [350, 383] width 629 height 22
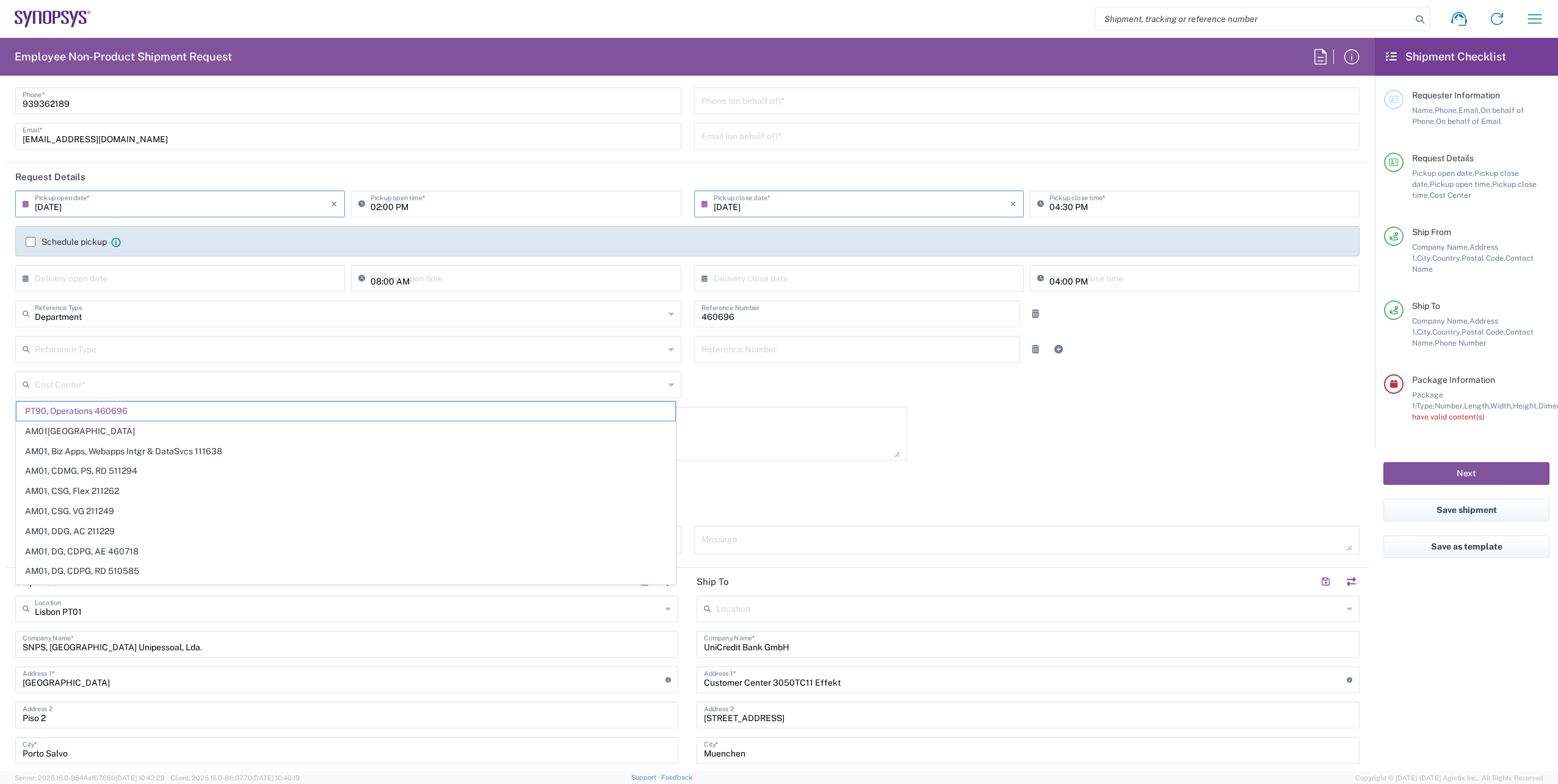
click at [91, 390] on input "text" at bounding box center [350, 383] width 629 height 22
drag, startPoint x: 68, startPoint y: 388, endPoint x: 12, endPoint y: 380, distance: 56.6
click at [0, 380] on form "Requester Information Rachelle Varela Name * 939362189 Phone * rvarela@synopsys…" at bounding box center [687, 428] width 1375 height 685
paste input "110792"
type input "PT90, Operations 460696 110792"
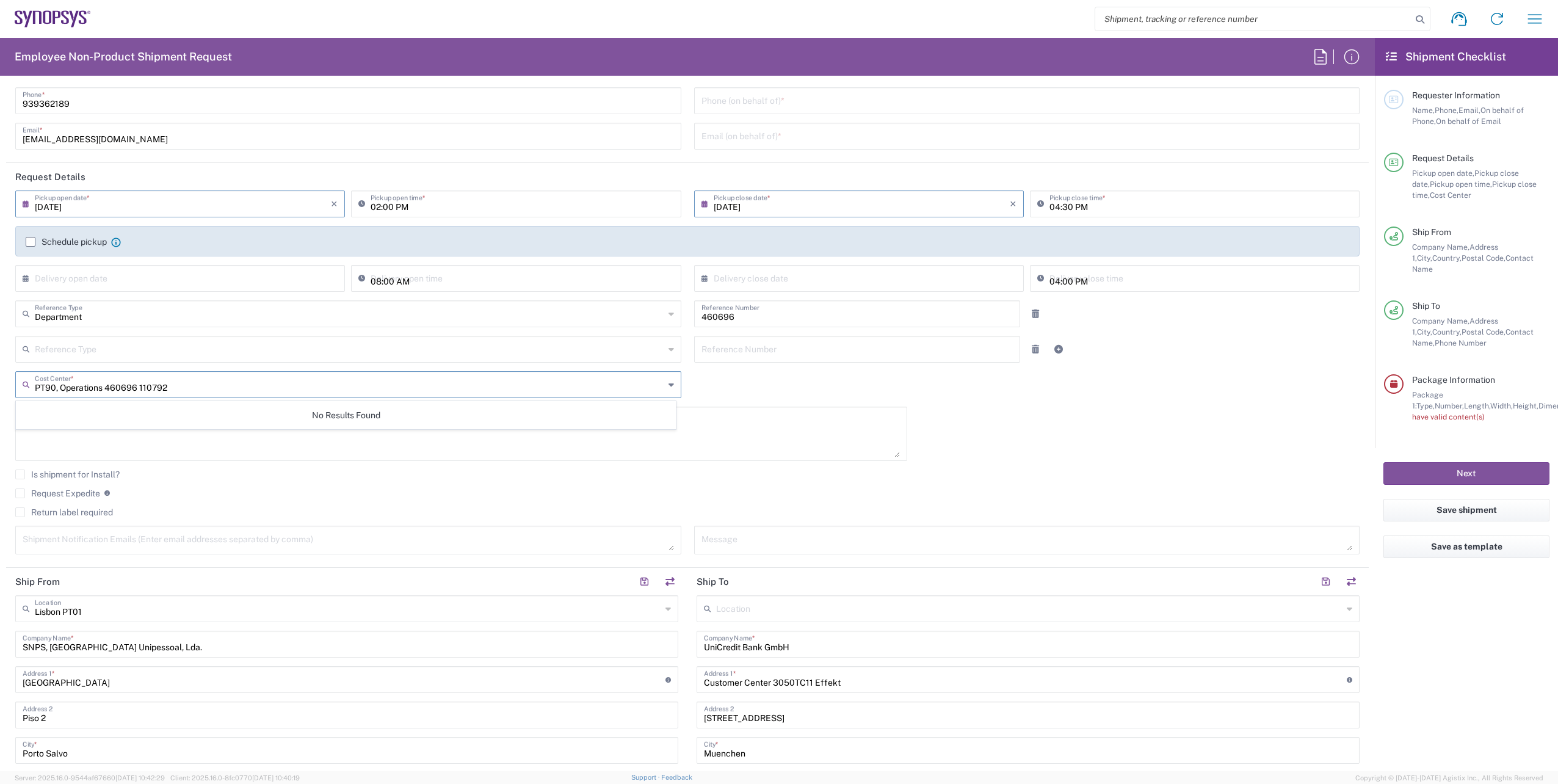
drag, startPoint x: 136, startPoint y: 385, endPoint x: -2, endPoint y: 379, distance: 138.1
click at [0, 379] on html "Shipment request Shipment tracking Employee non-product shipment request My shi…" at bounding box center [779, 392] width 1558 height 784
click at [45, 391] on input "text" at bounding box center [350, 383] width 629 height 22
paste input "110792"
type input "110792"
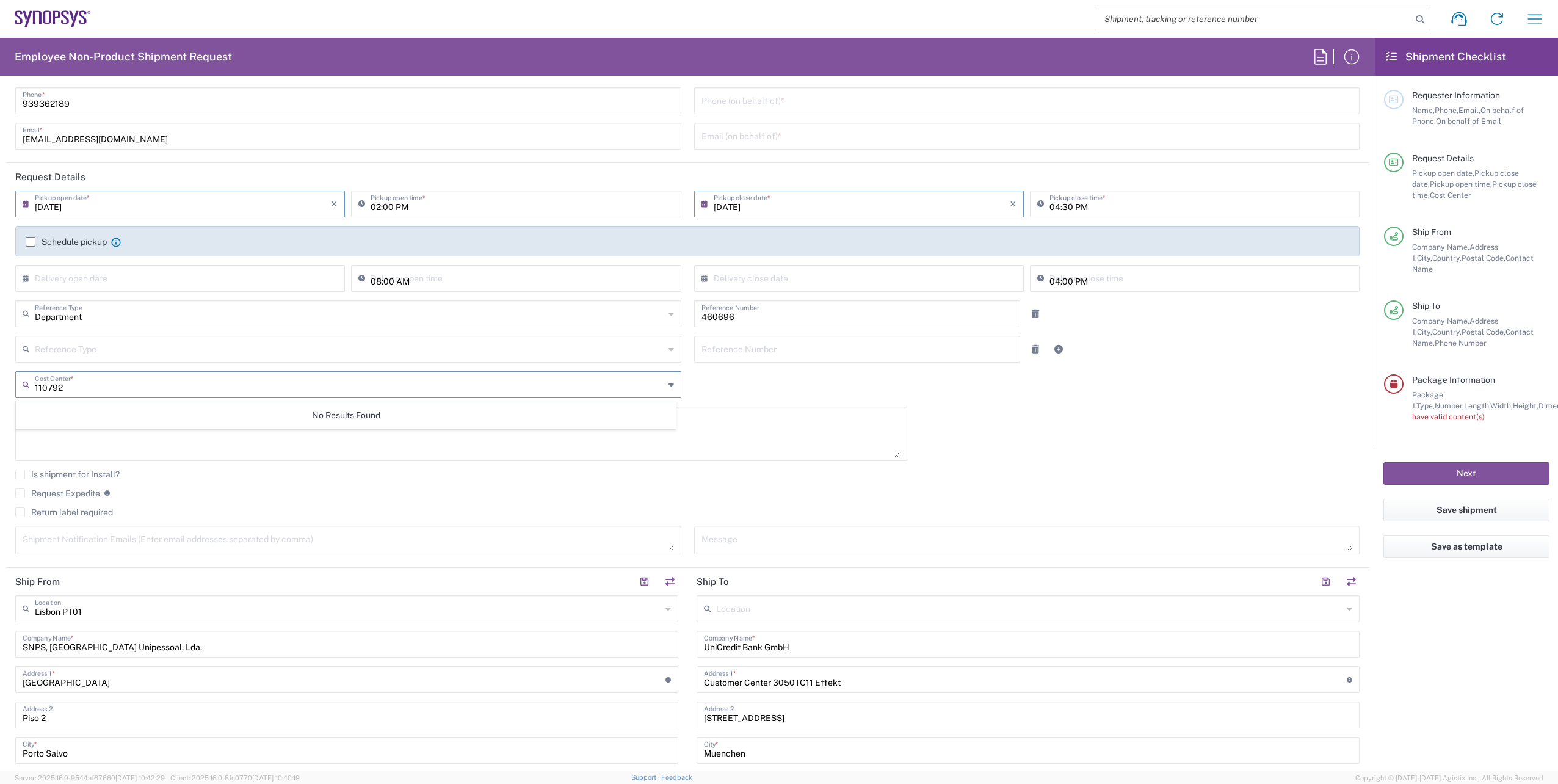
click at [733, 397] on div "08/13/2025 × Pickup open date * Cancel Apply 02:00 PM Pickup open time * 08/13/…" at bounding box center [688, 377] width 1358 height 372
click at [117, 385] on input "text" at bounding box center [351, 383] width 631 height 22
type input "1"
type input "p"
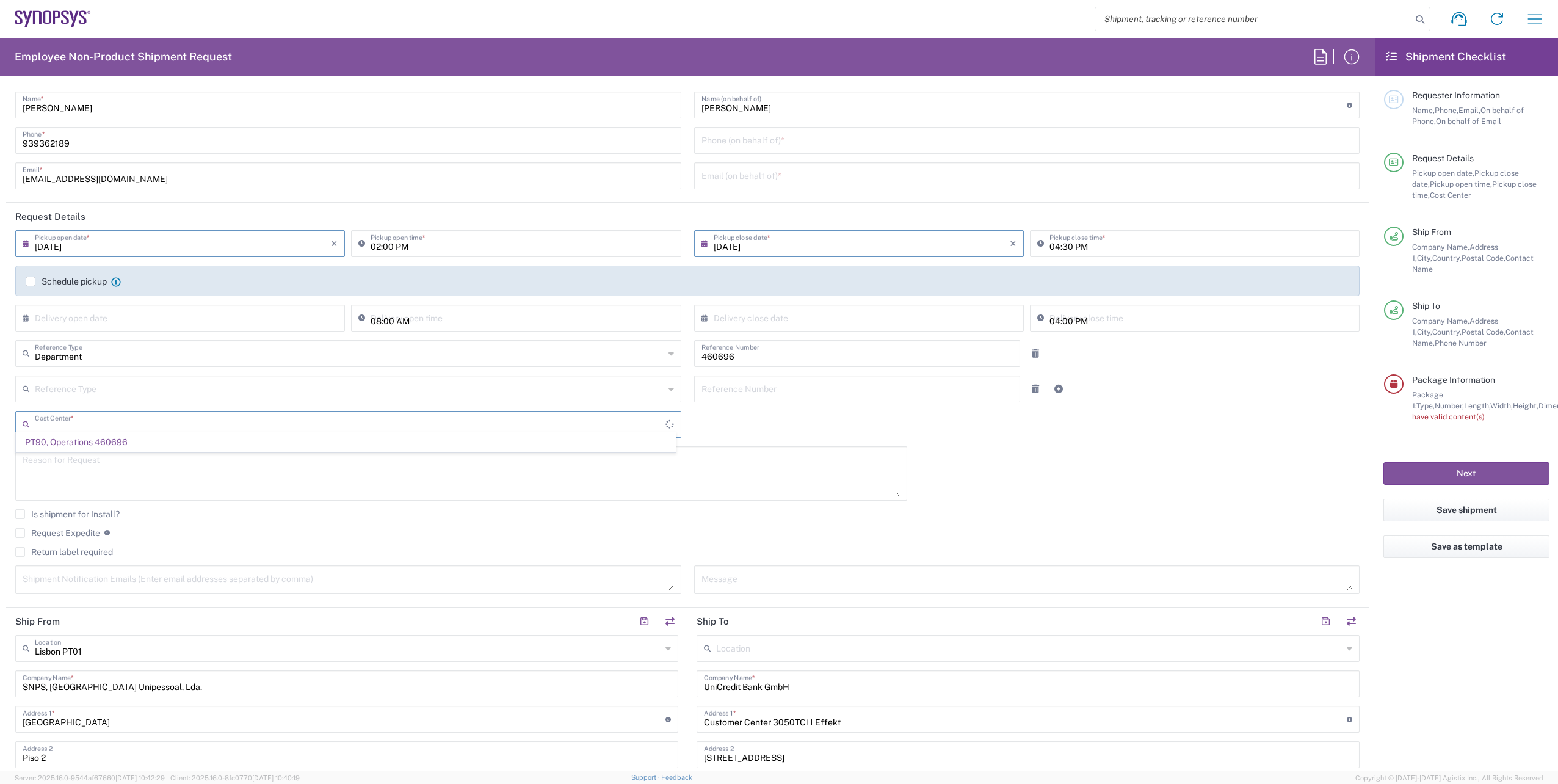
scroll to position [0, 0]
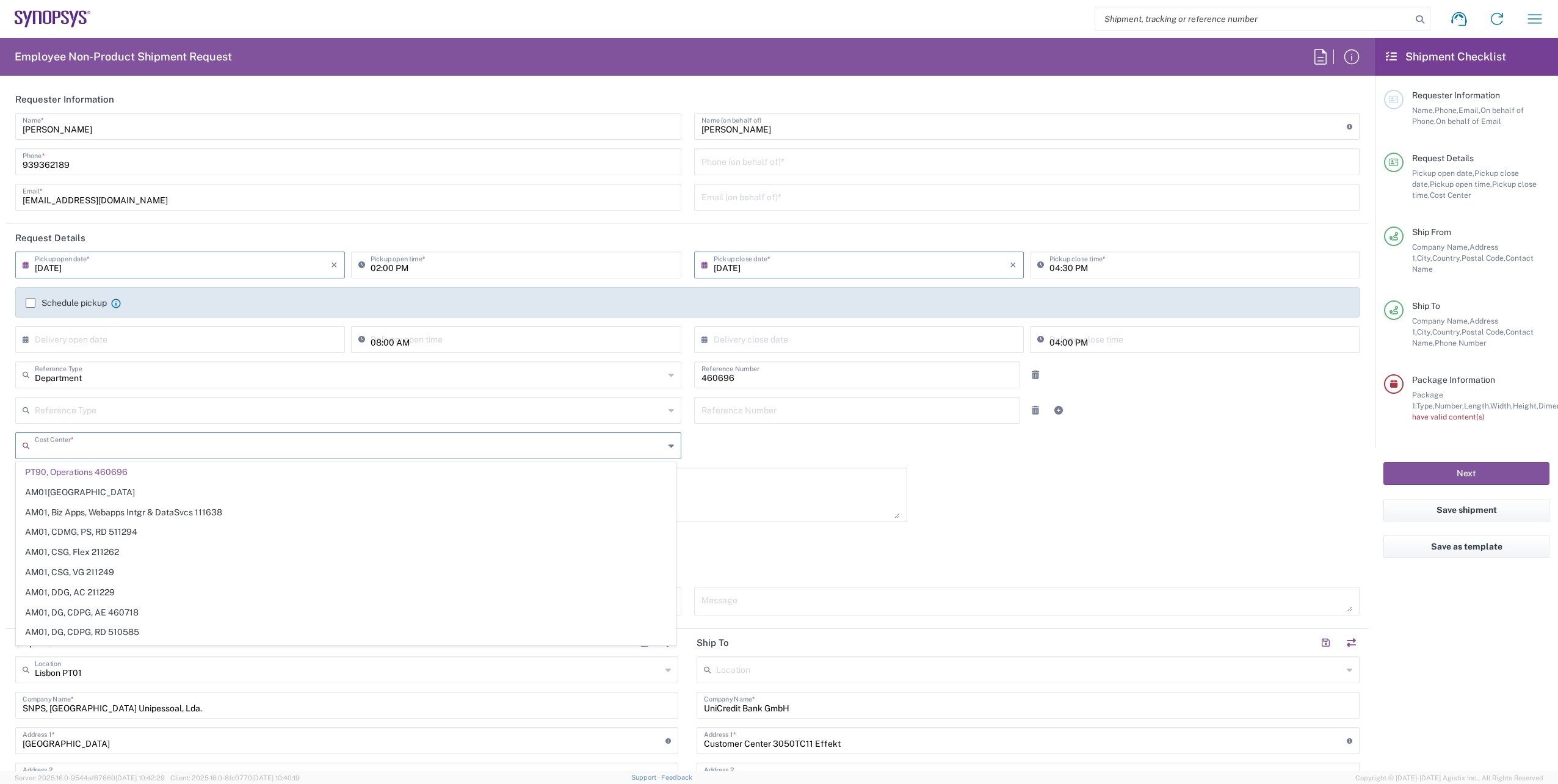
click at [724, 168] on input "tel" at bounding box center [1027, 161] width 652 height 22
type input "PT90, Operations 460696"
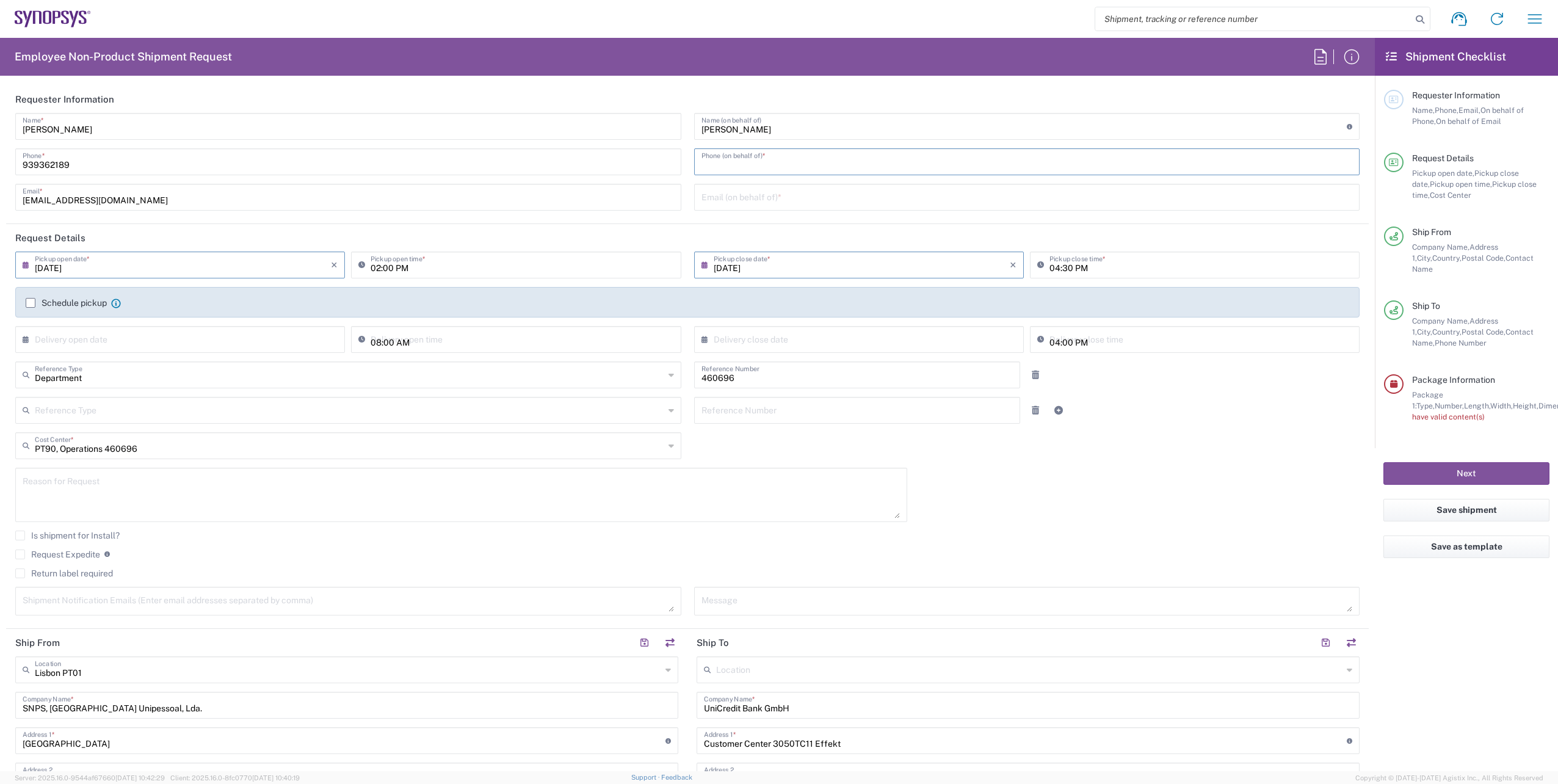
click at [712, 194] on div "Luisa Diogo Name (on behalf of) Expedite requests must include authorized appro…" at bounding box center [1027, 166] width 679 height 106
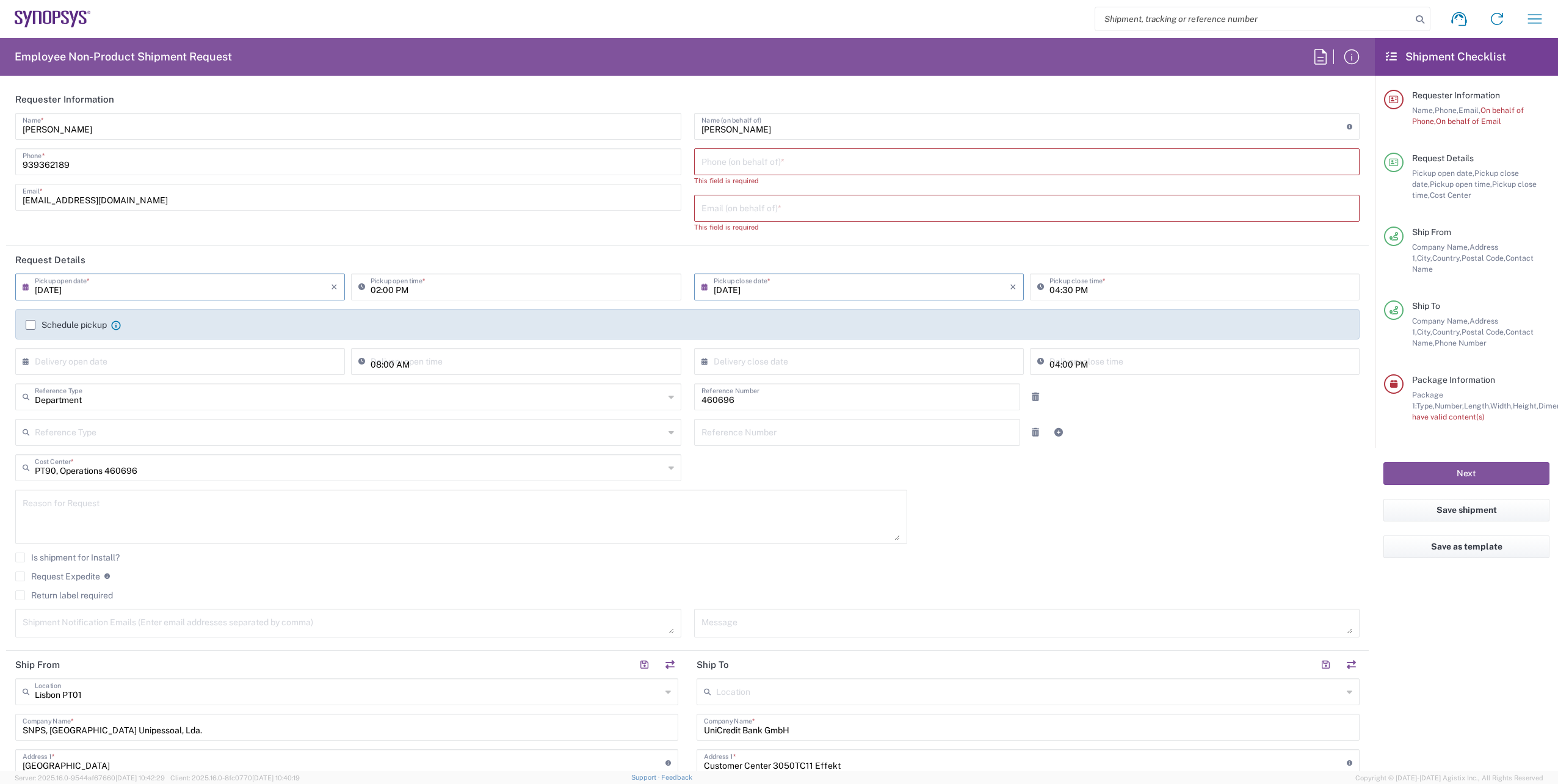
click at [705, 196] on div "Email (on behalf of) *" at bounding box center [1027, 209] width 666 height 27
click at [701, 206] on input "text" at bounding box center [1027, 207] width 652 height 22
paste input "ldiogo@synopsys.com"
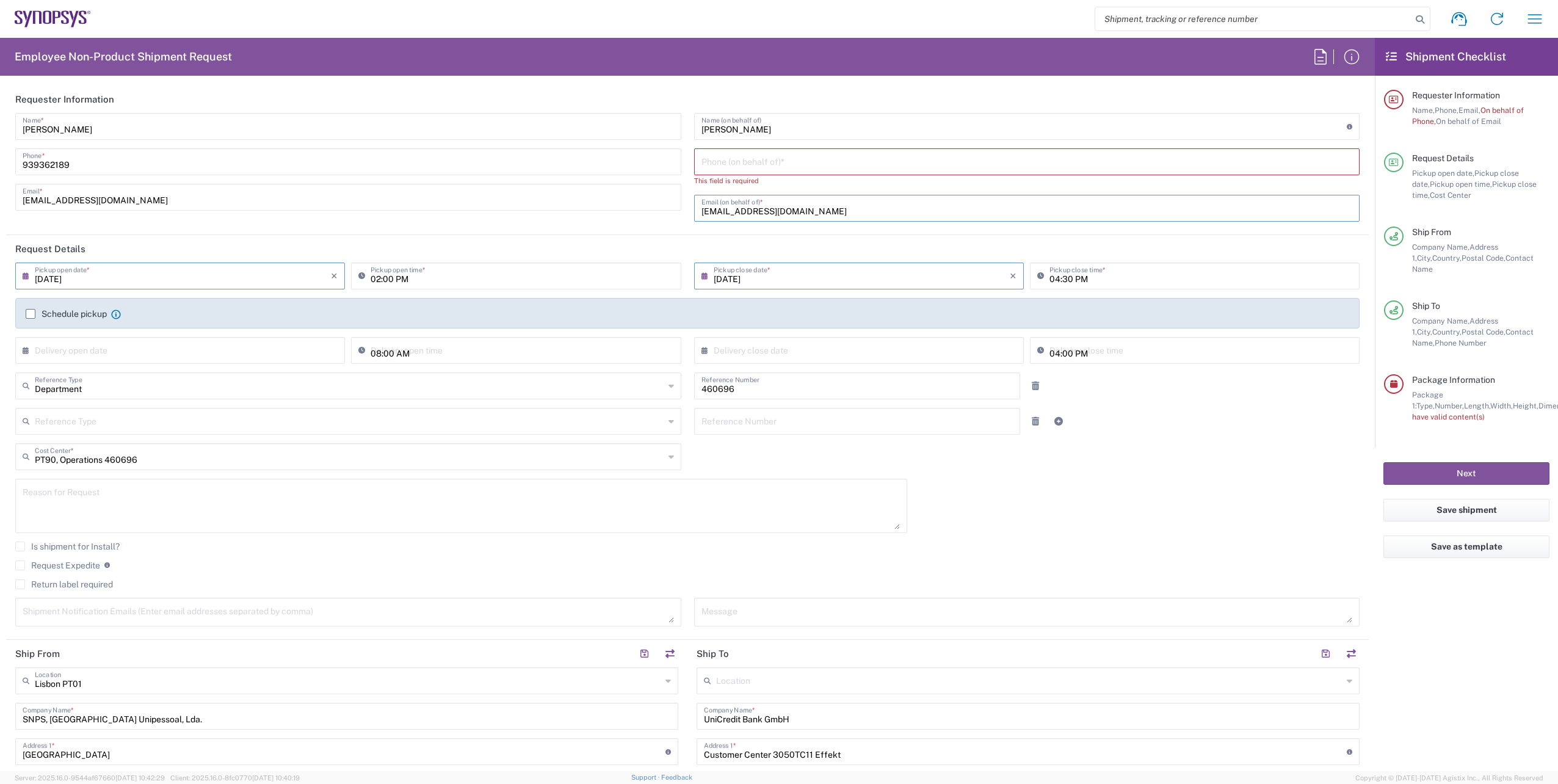
type input "ldiogo@synopsys.com"
click at [721, 158] on input "tel" at bounding box center [1027, 161] width 652 height 22
paste input ".21.125.1025"
click at [701, 161] on input ".21.125.1025" at bounding box center [1027, 161] width 652 height 22
click at [709, 165] on input "21.125.1025" at bounding box center [1027, 161] width 652 height 22
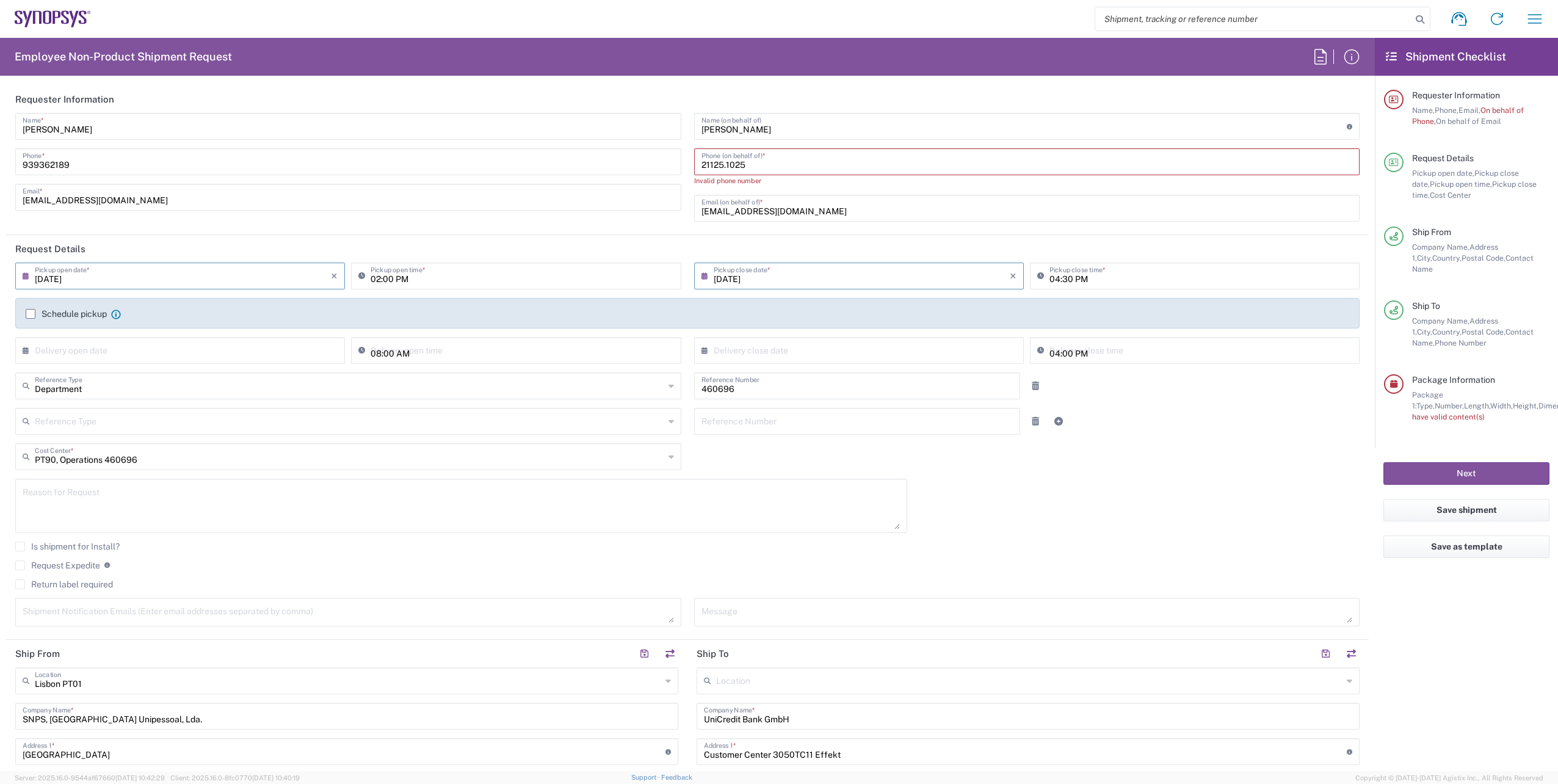
click at [721, 161] on input "21125.1025" at bounding box center [1027, 161] width 652 height 22
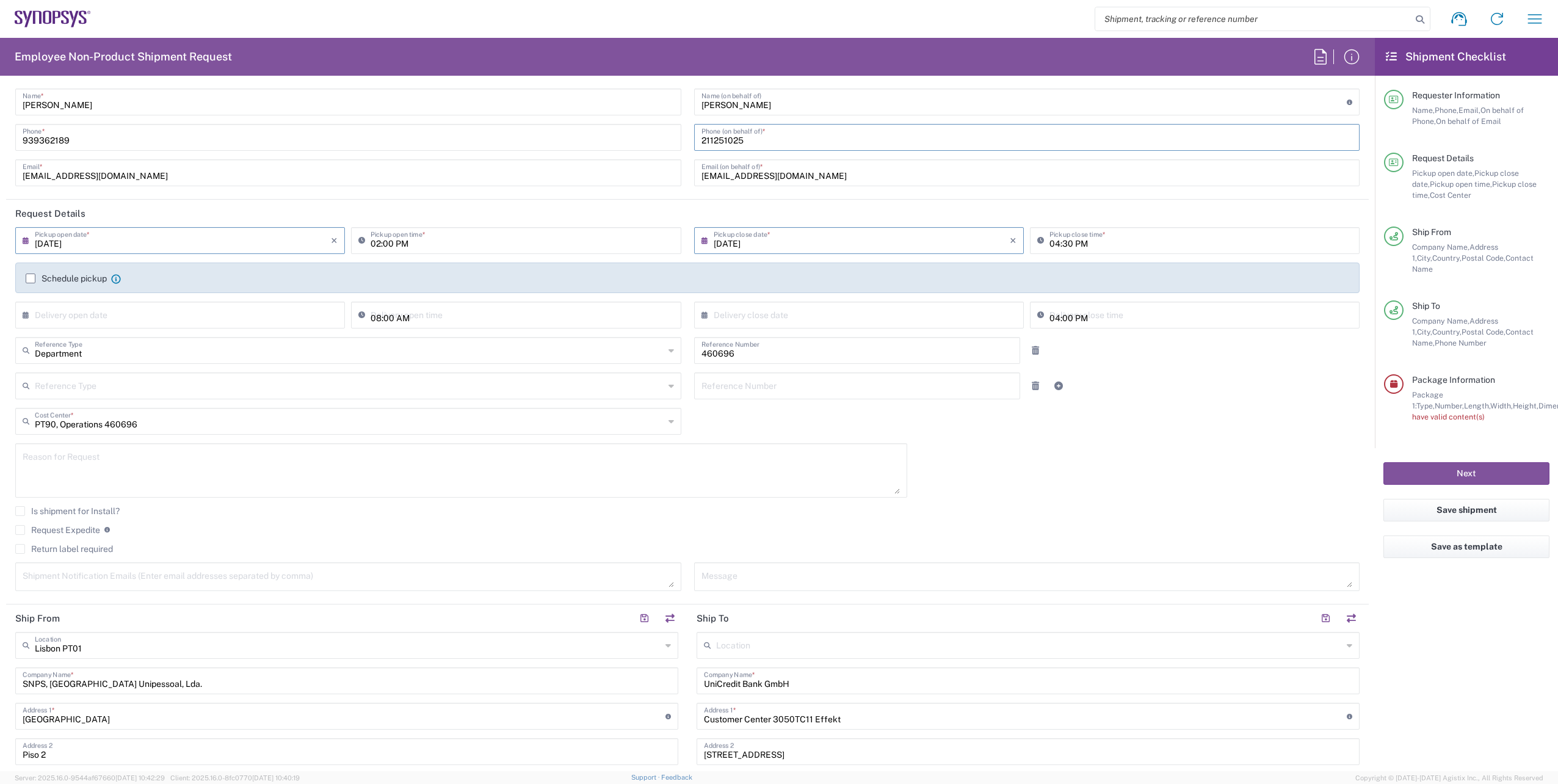
scroll to position [61, 0]
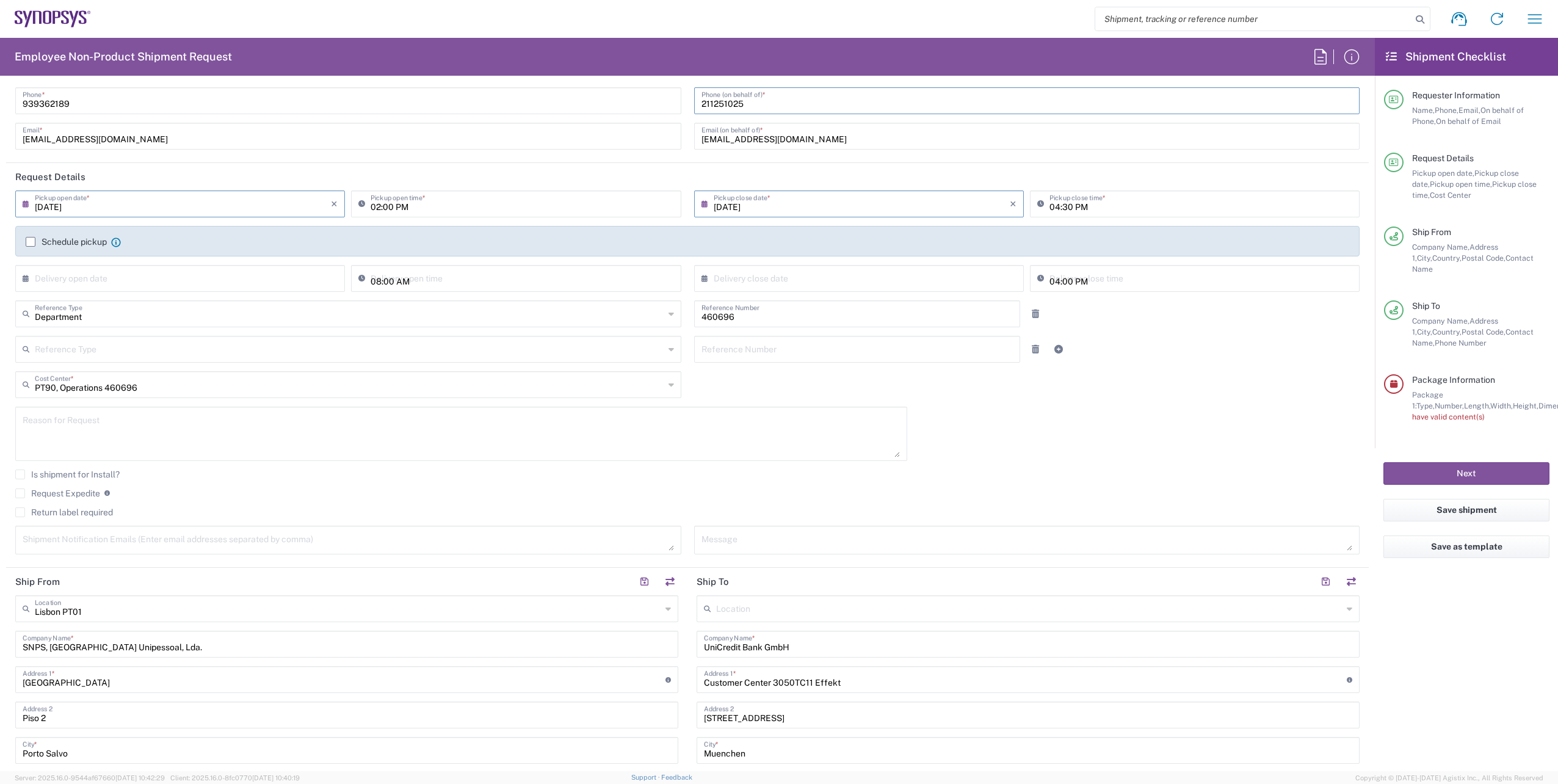
type input "211251025"
click at [55, 237] on label "Schedule pickup" at bounding box center [66, 241] width 81 height 10
click at [31, 241] on input "Schedule pickup" at bounding box center [31, 241] width 0 height 0
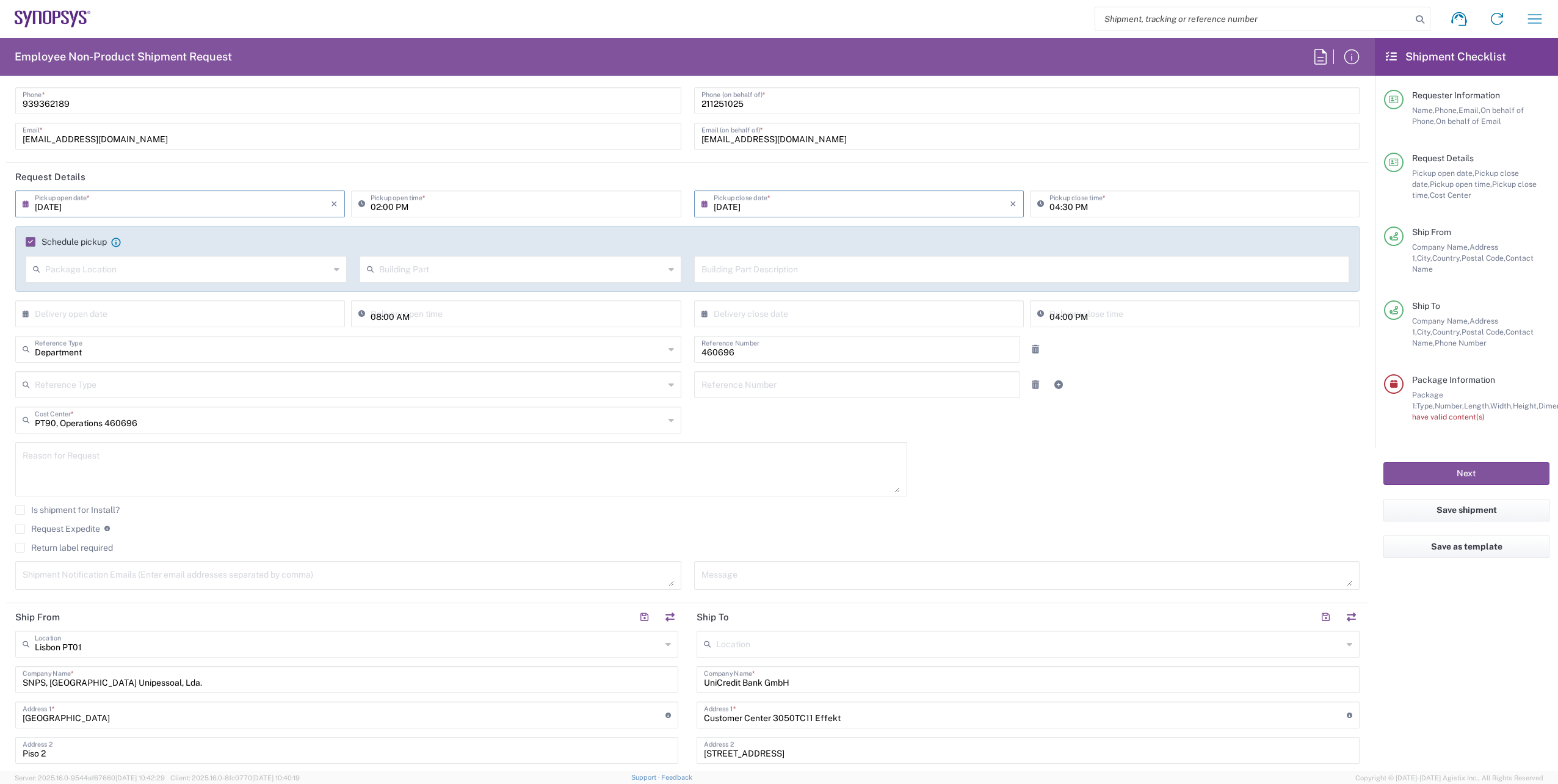
click at [197, 268] on input "text" at bounding box center [187, 268] width 285 height 22
click at [395, 277] on input "text" at bounding box center [521, 268] width 285 height 22
click at [1148, 442] on div "08/13/2025 × Pickup open date * Cancel Apply 02:00 PM Pickup open time * 08/13/…" at bounding box center [688, 395] width 1358 height 408
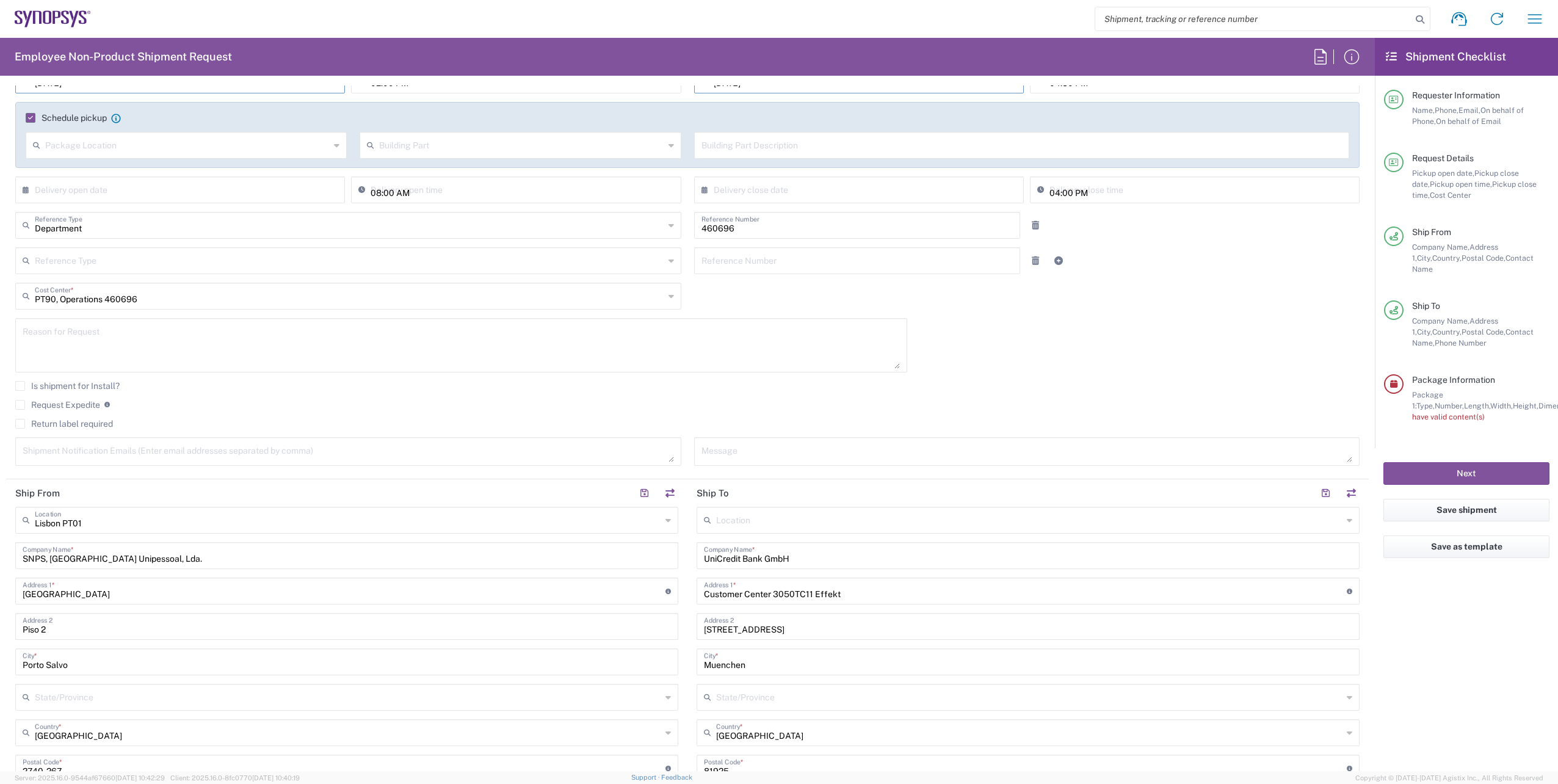
scroll to position [122, 0]
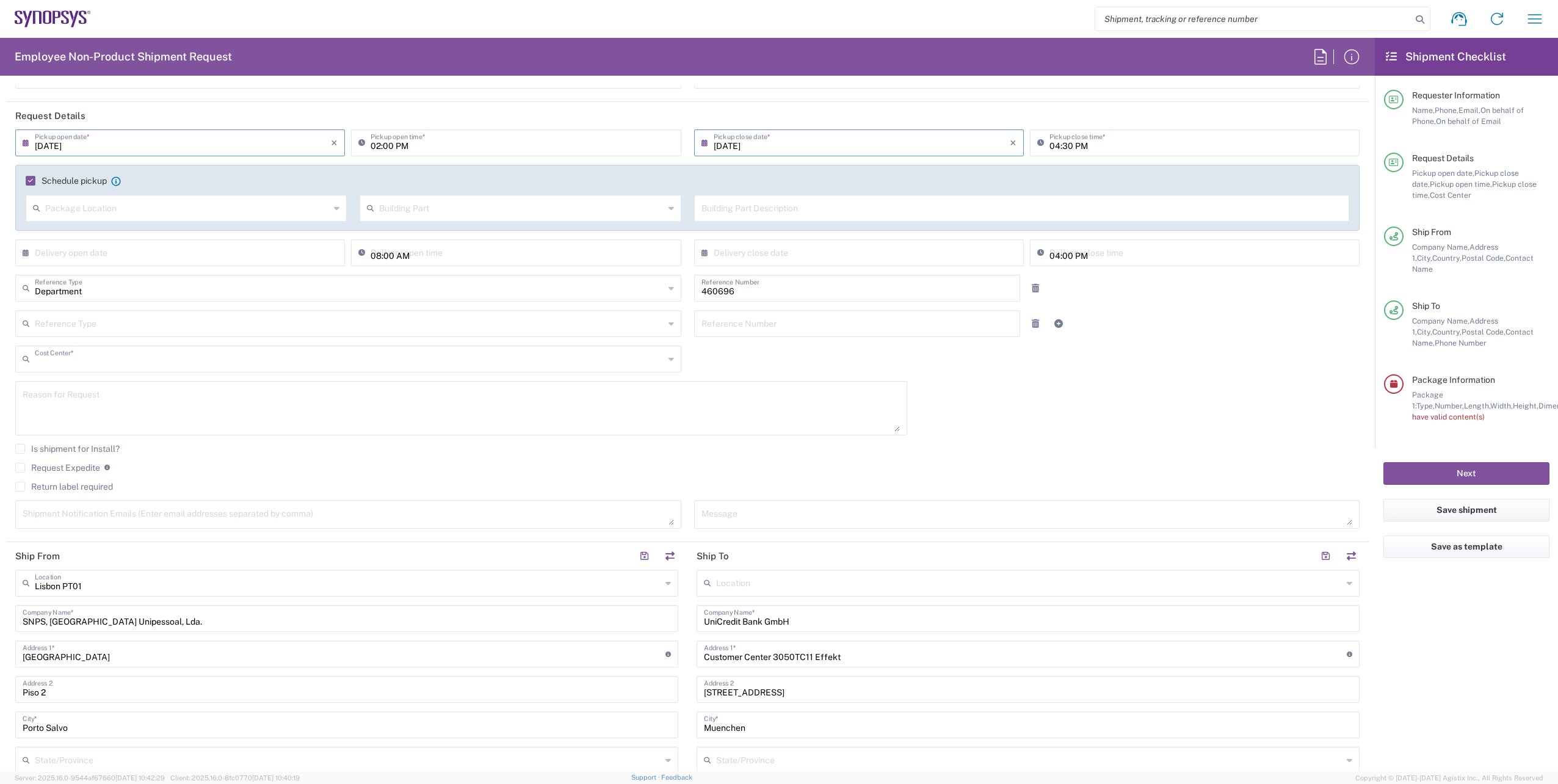
click at [136, 358] on input "text" at bounding box center [350, 358] width 629 height 22
click at [135, 437] on span "PT90, Finance 110792" at bounding box center [345, 445] width 659 height 19
type input "PT90, Finance 110792"
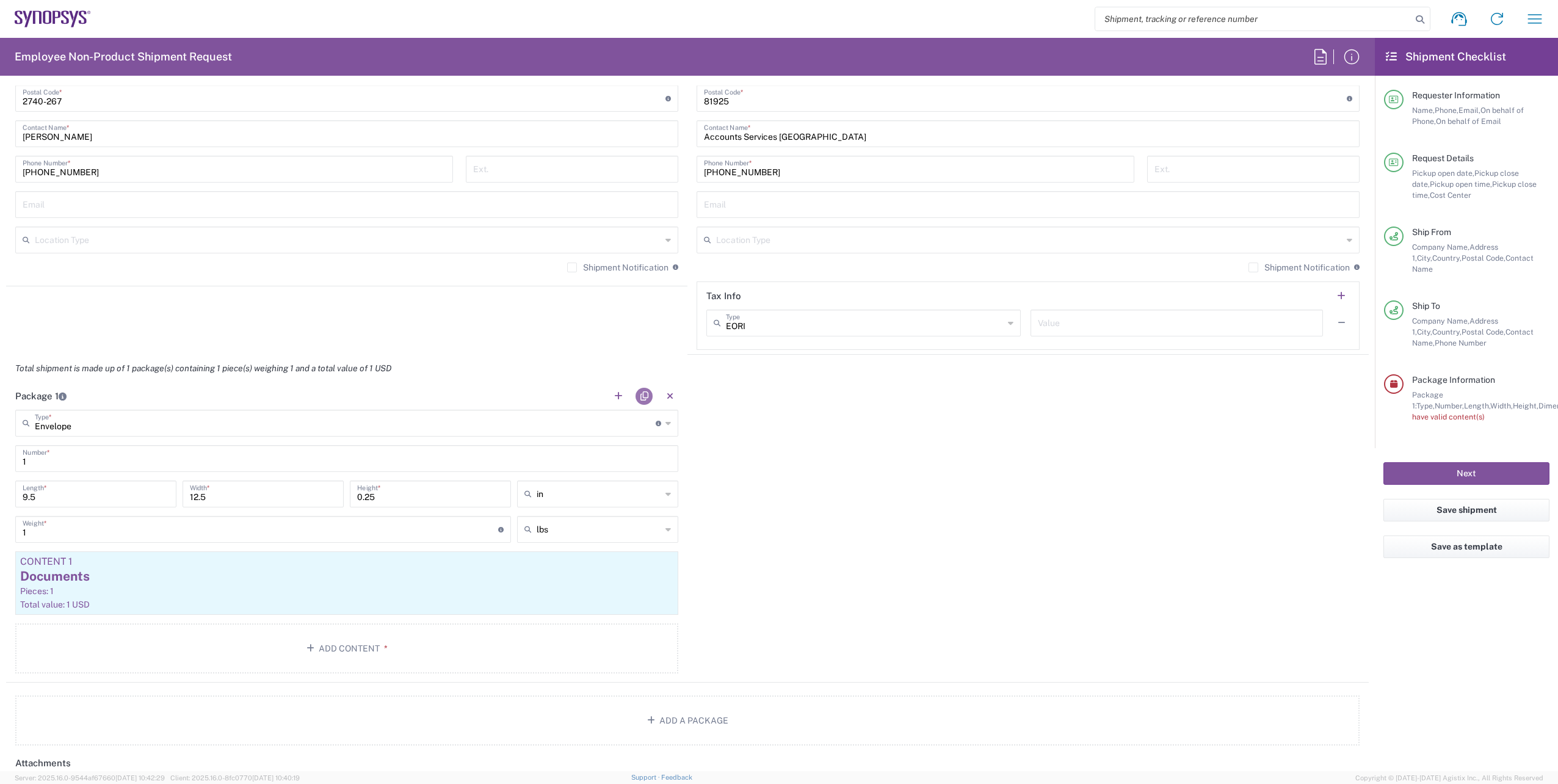
scroll to position [916, 0]
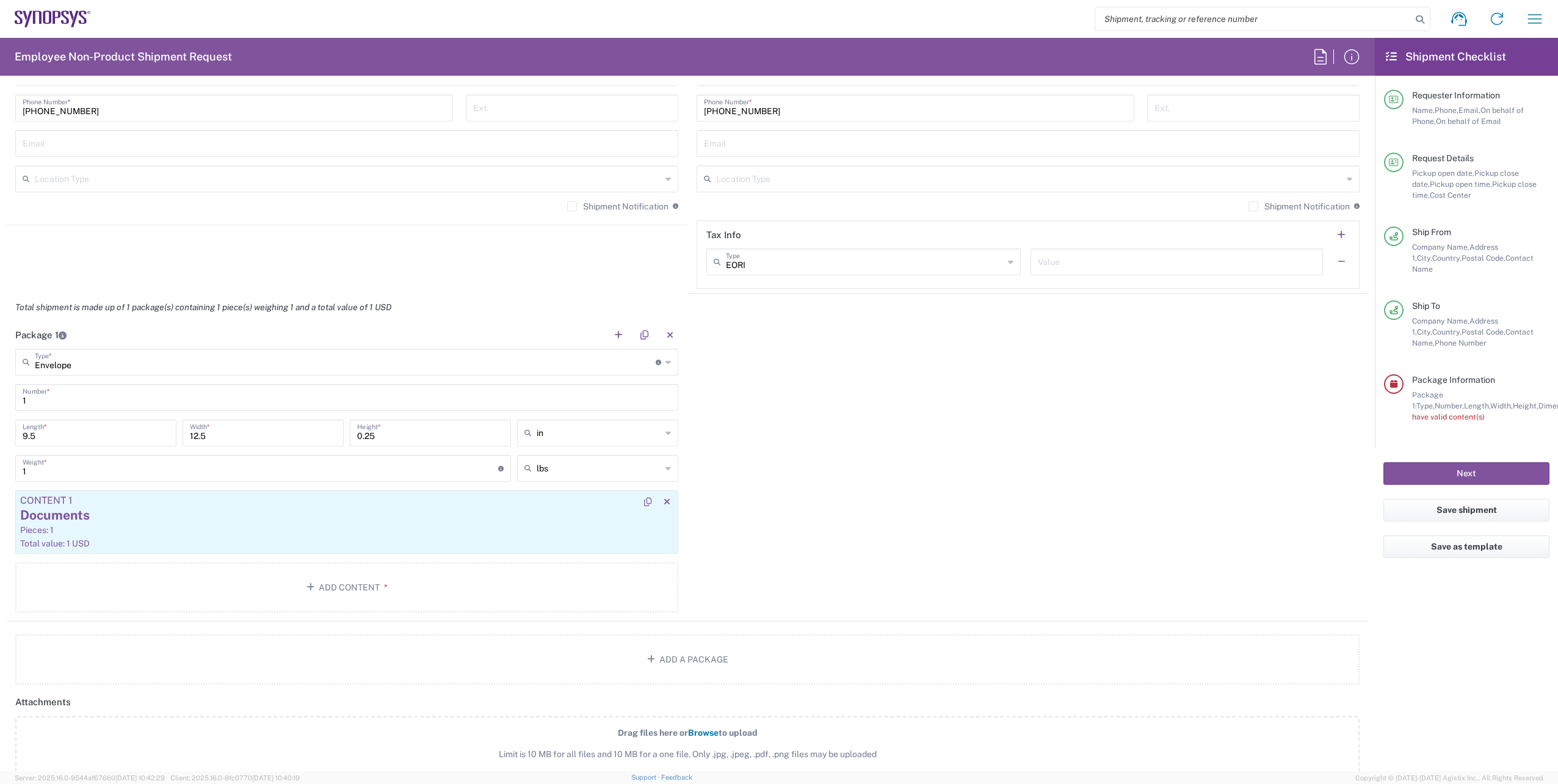
click at [158, 532] on div "Pieces: 1" at bounding box center [347, 530] width 653 height 11
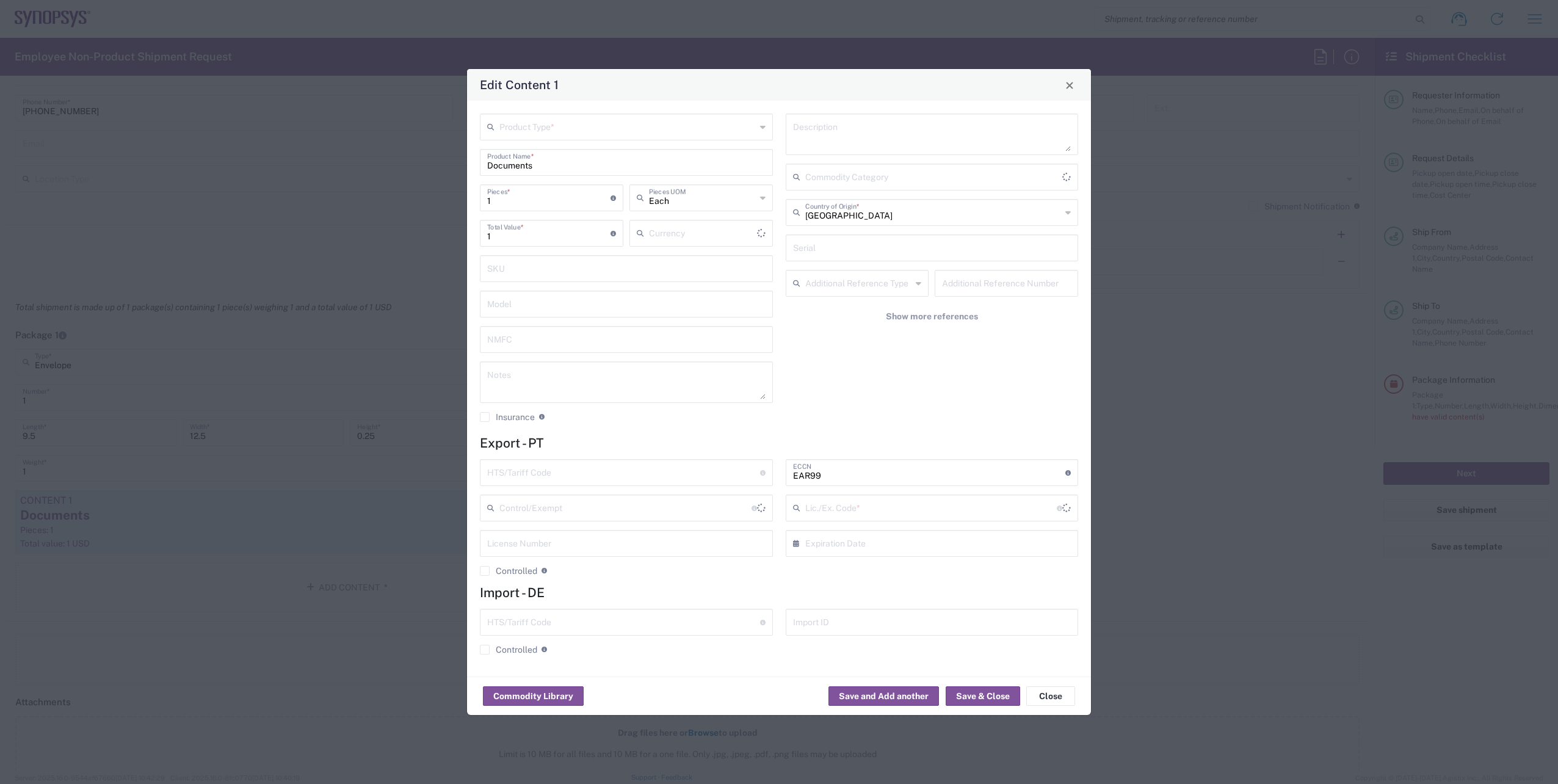
type input "US Dollar"
type input "BIS"
type input "NLR - No License Required"
click at [535, 132] on input "text" at bounding box center [627, 126] width 256 height 22
click at [546, 160] on span "Documents" at bounding box center [626, 153] width 291 height 19
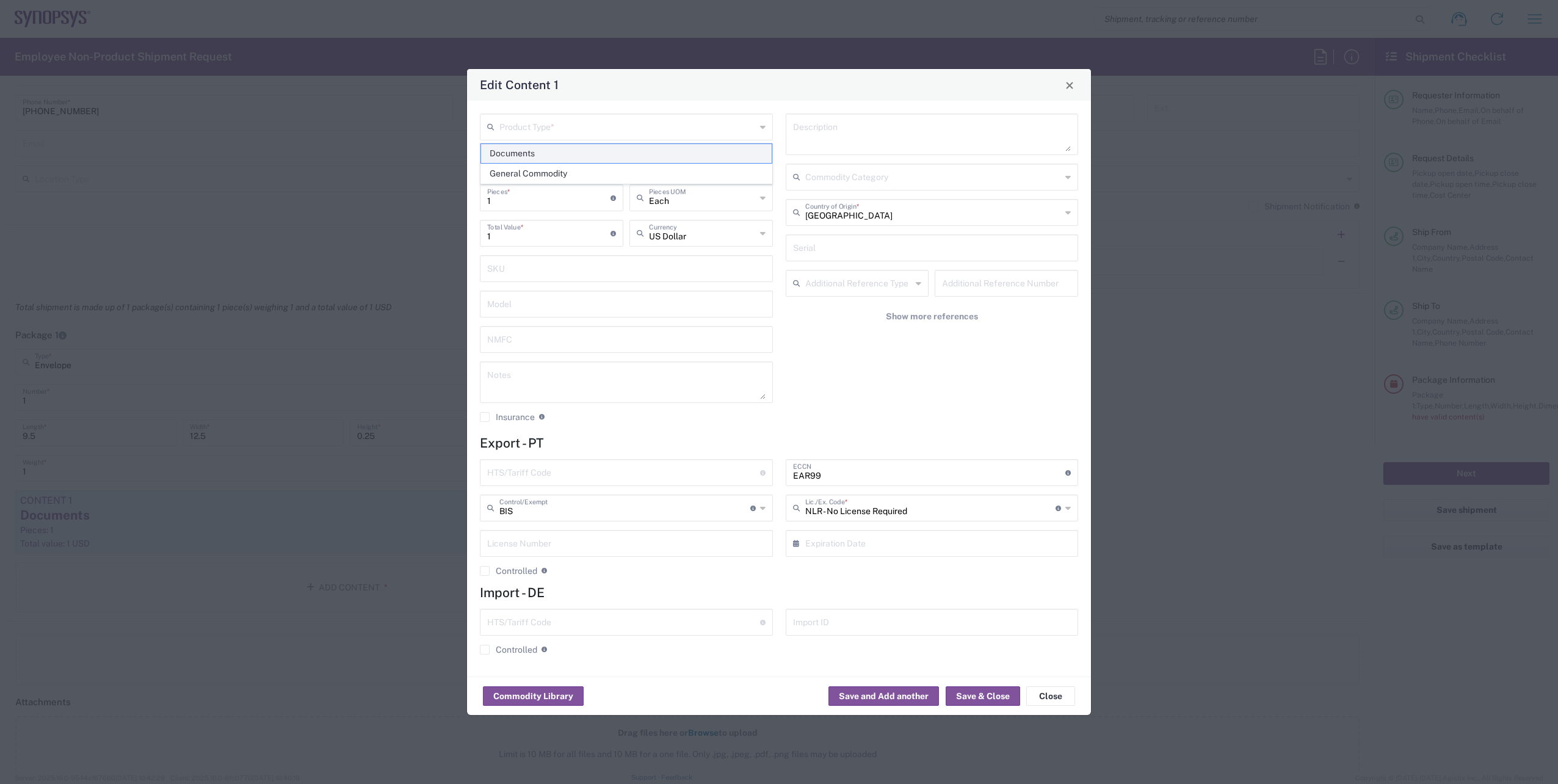
type input "Documents"
type textarea "Documents"
type input "Portugal"
type input "0000.00.0000"
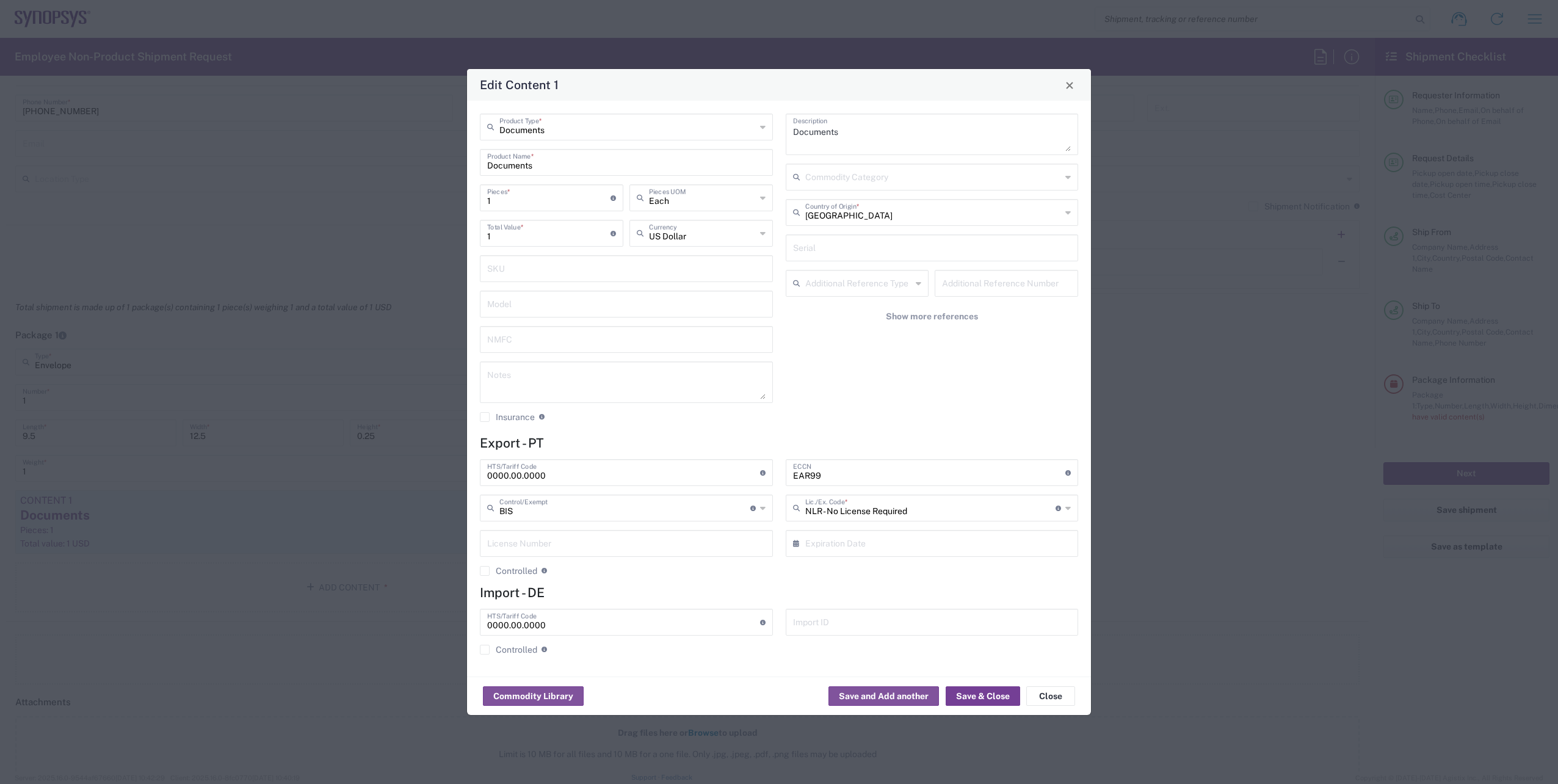
click at [961, 699] on button "Save & Close" at bounding box center [983, 696] width 75 height 19
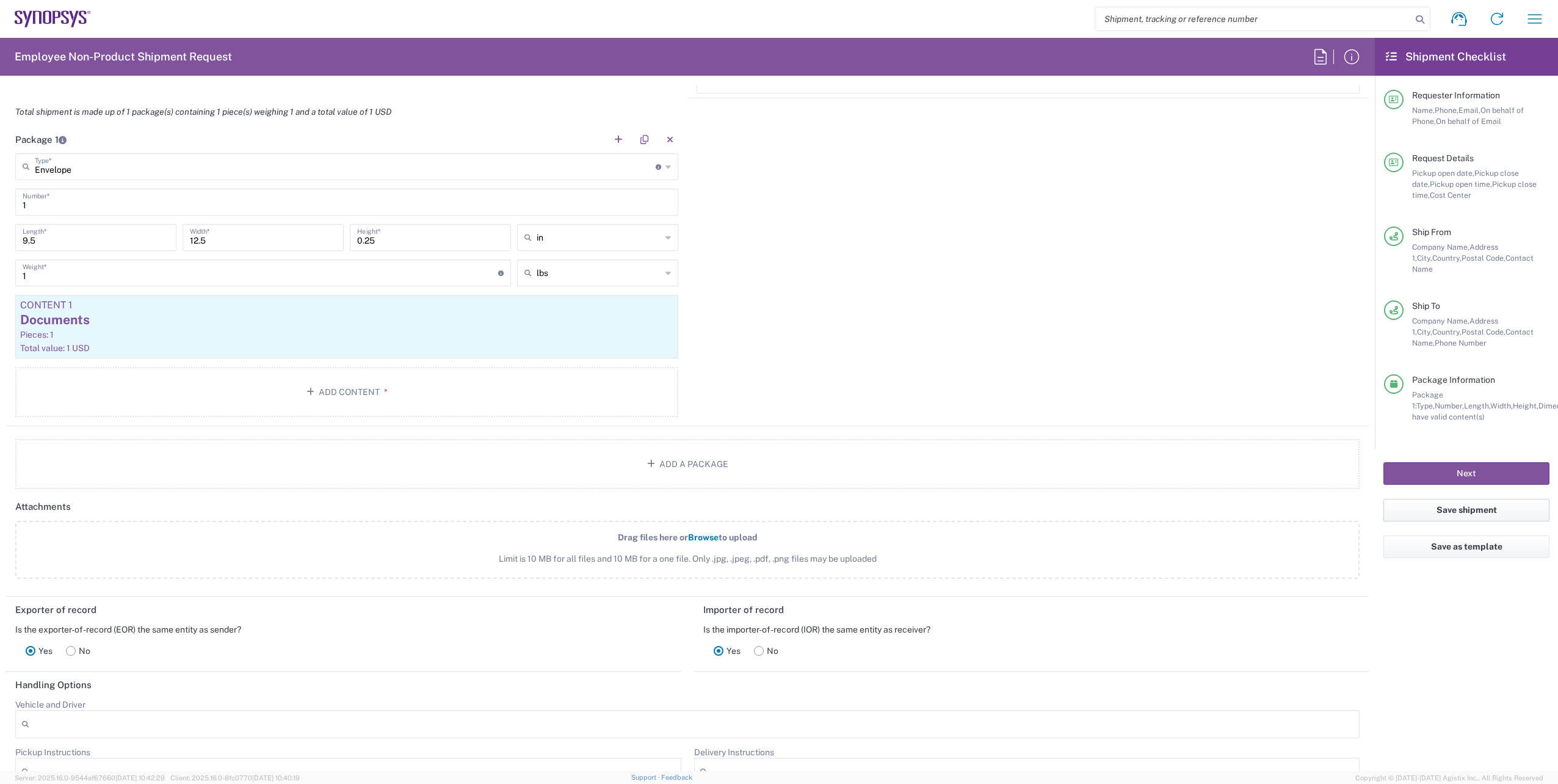
scroll to position [961, 0]
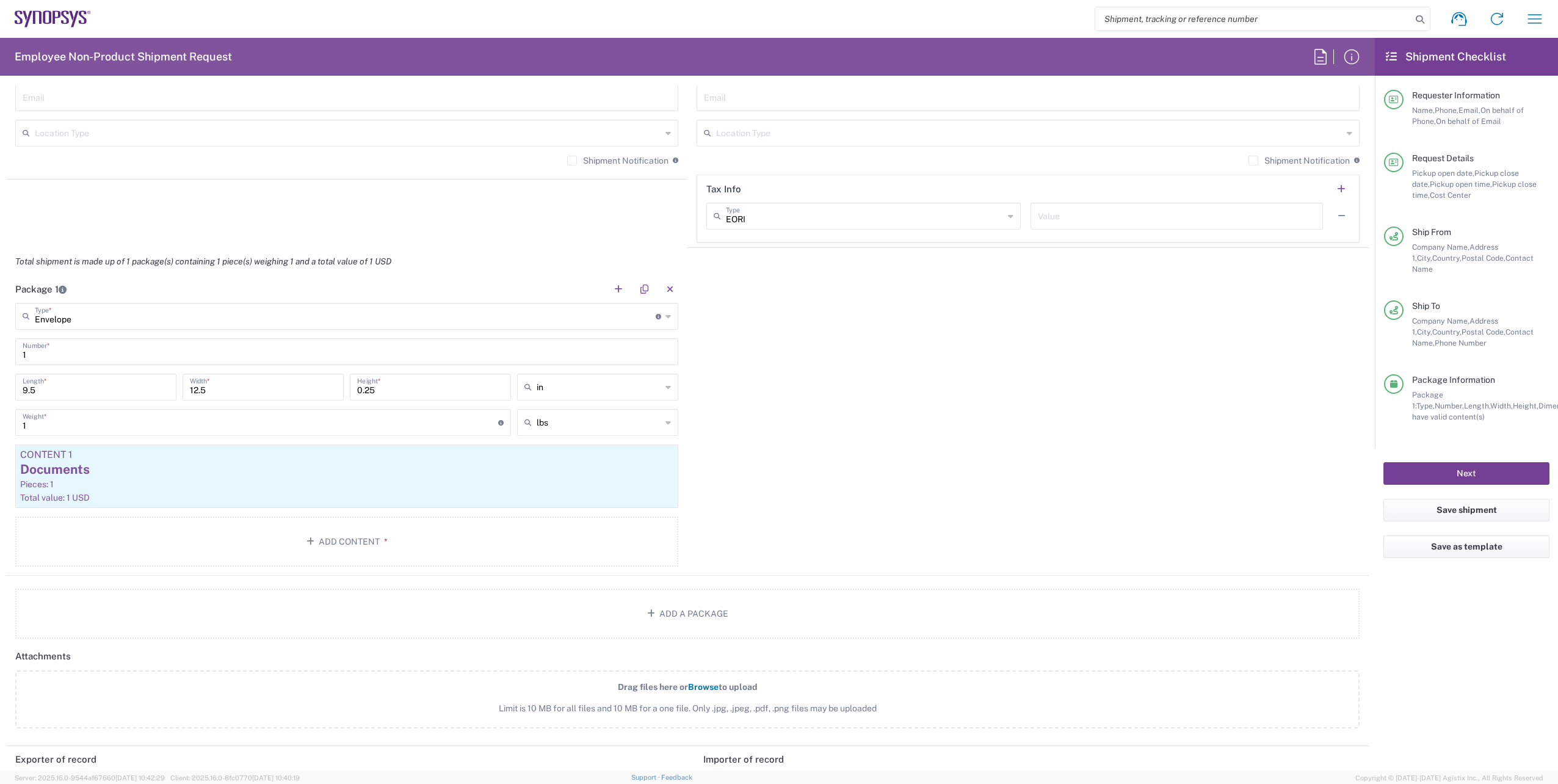
click at [1441, 466] on button "Next" at bounding box center [1467, 473] width 166 height 22
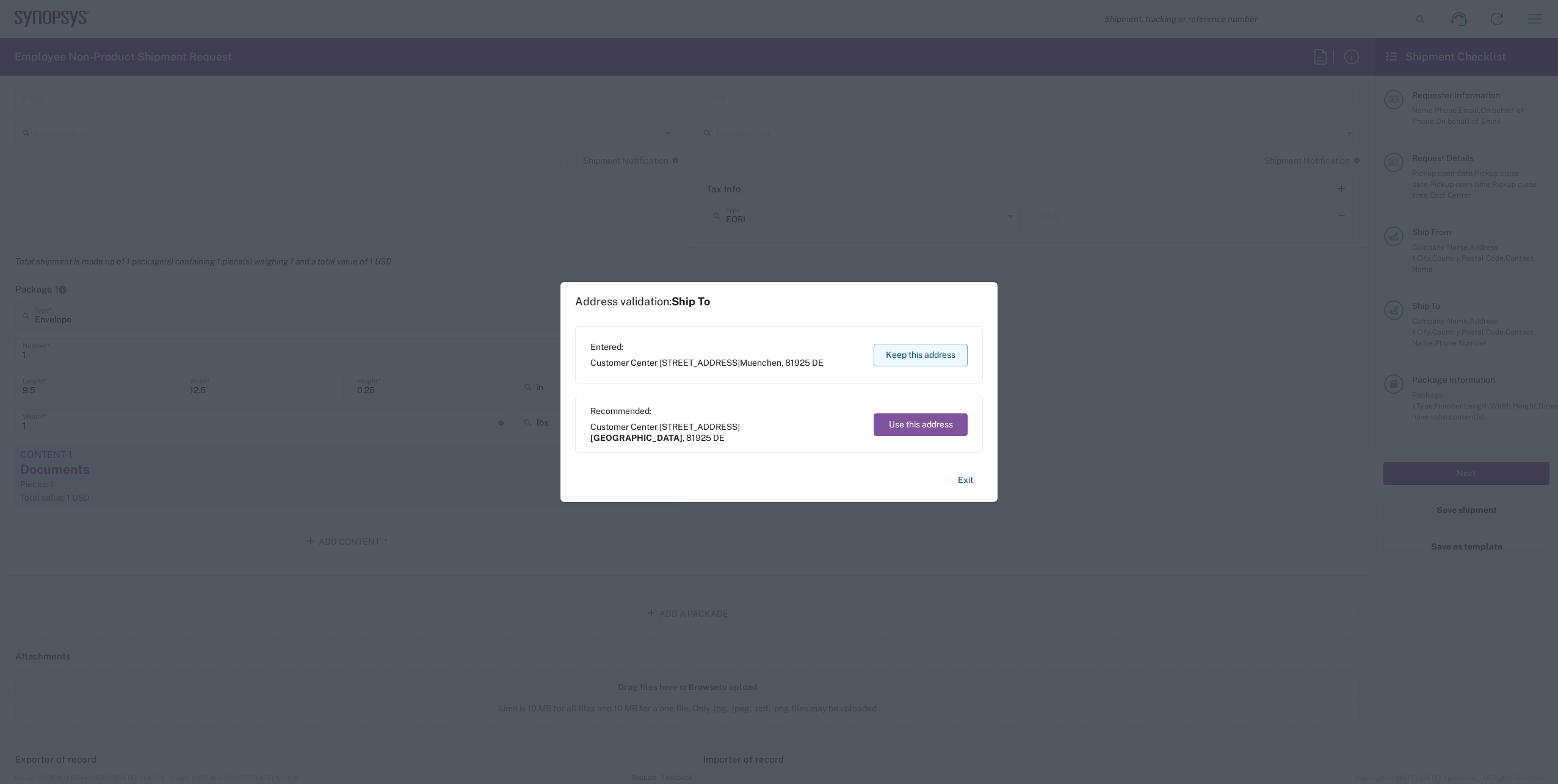
drag, startPoint x: 940, startPoint y: 371, endPoint x: 927, endPoint y: 362, distance: 15.8
click at [937, 369] on div "Entered: Customer Center 3050TC11 Effekt Arabellastr. 12 Muenchen , 81925 DE Ke…" at bounding box center [779, 354] width 408 height 58
click at [924, 359] on button "Keep this address" at bounding box center [921, 355] width 94 height 22
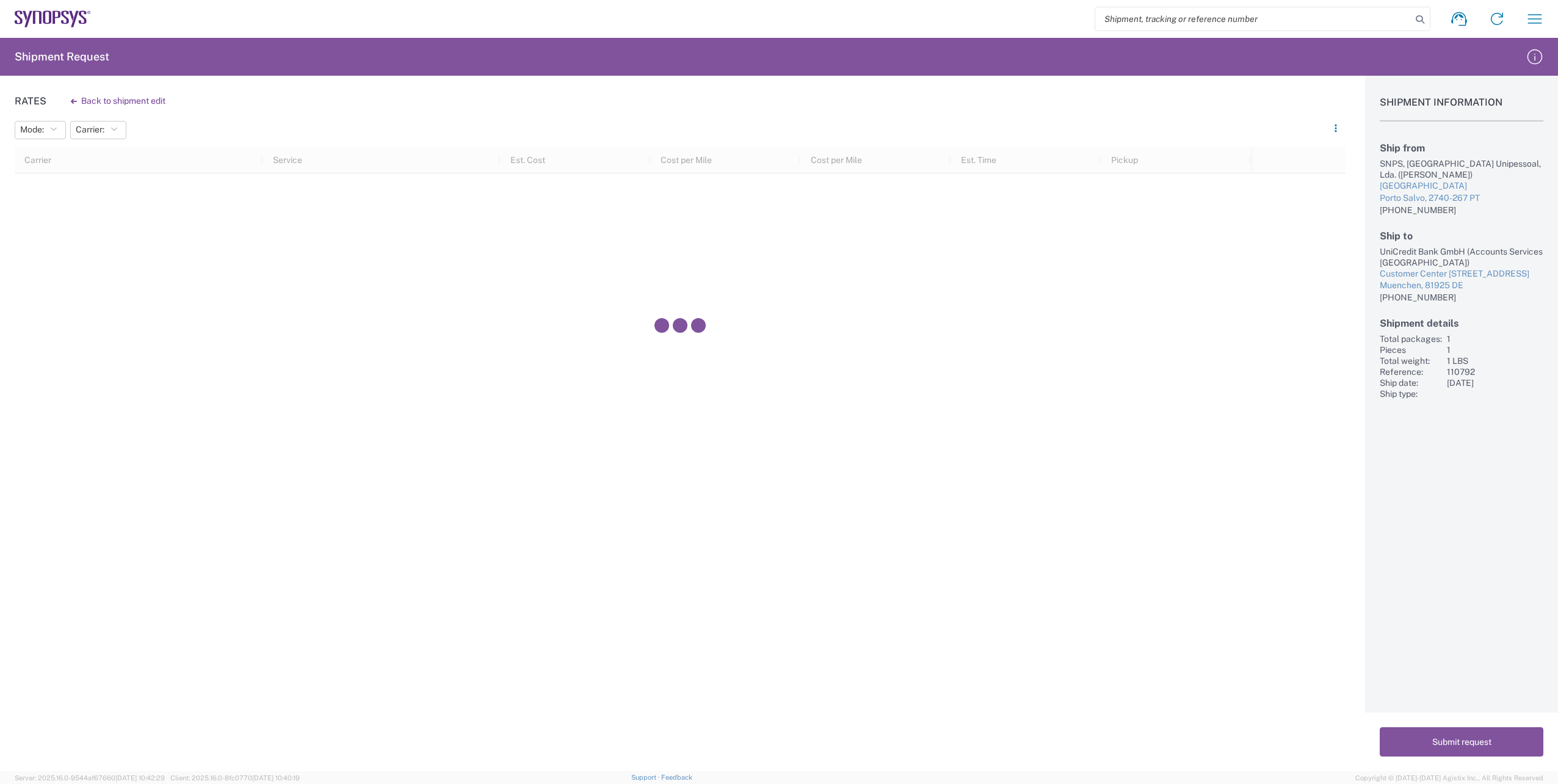
click at [1527, 452] on div "Shipment Information Ship from SNPS, Portugal Unipessoal, Lda. (Luisa Diogo) La…" at bounding box center [1462, 423] width 193 height 695
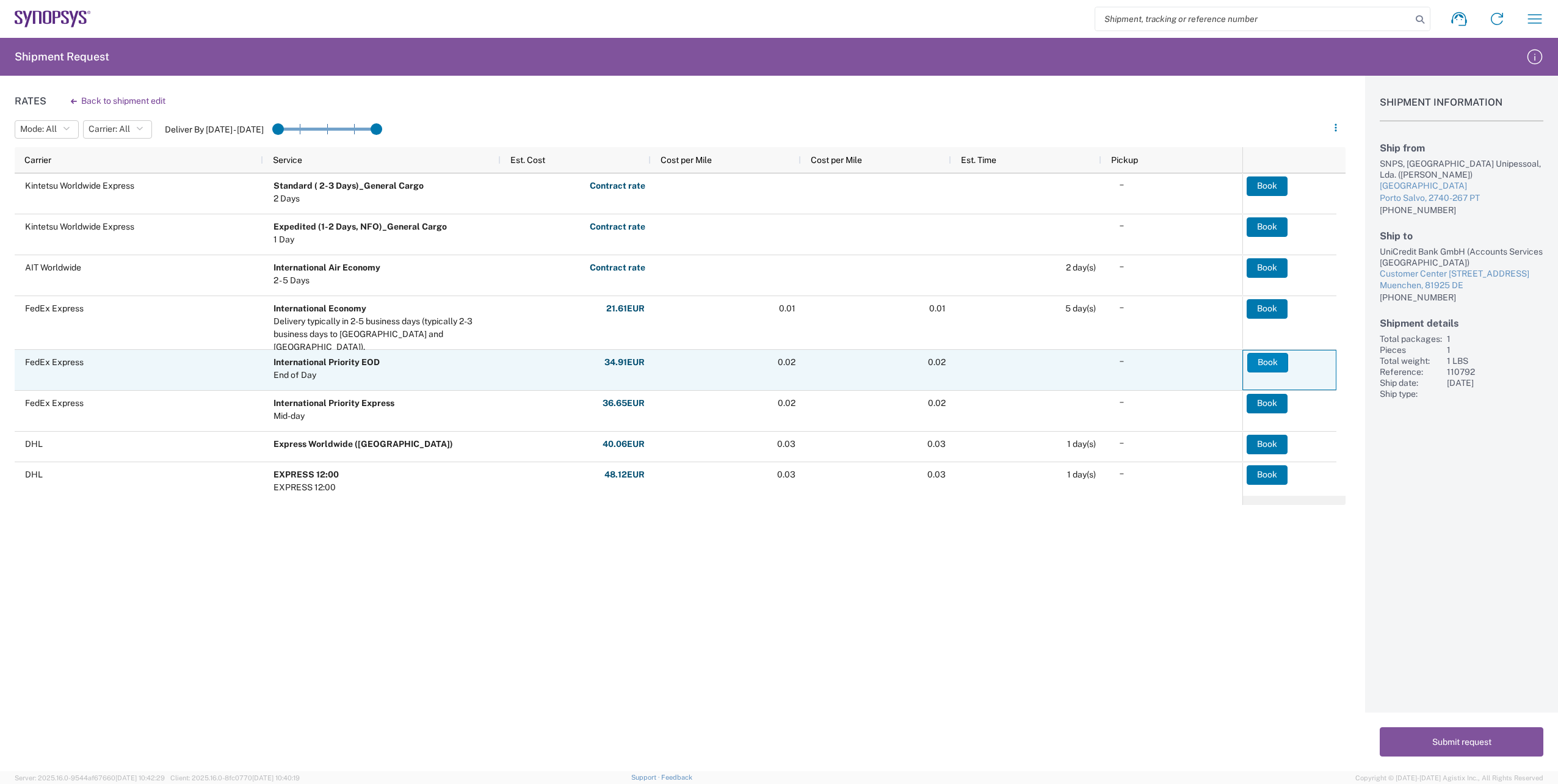
click at [1259, 366] on button "Book" at bounding box center [1268, 362] width 41 height 19
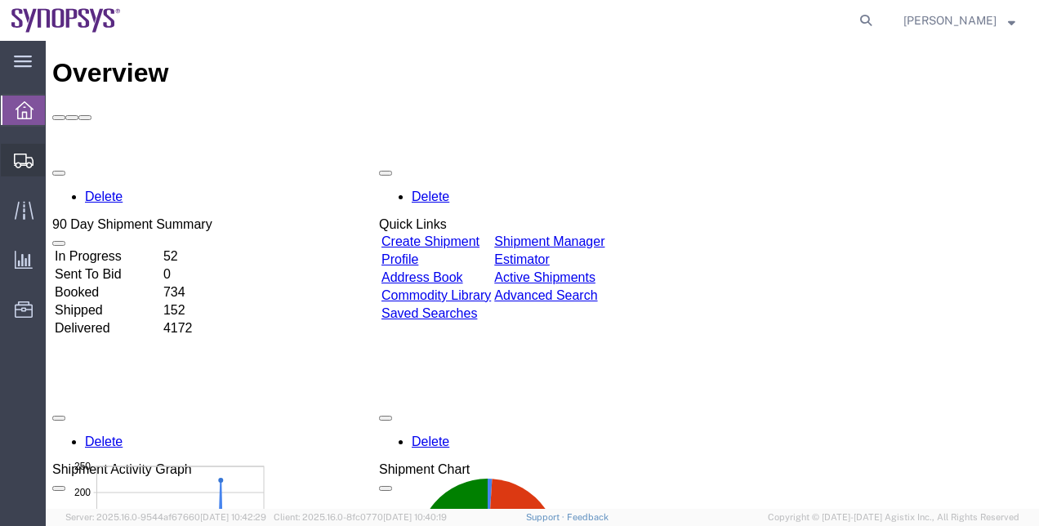
click at [0, 0] on span "Shipment Manager" at bounding box center [0, 0] width 0 height 0
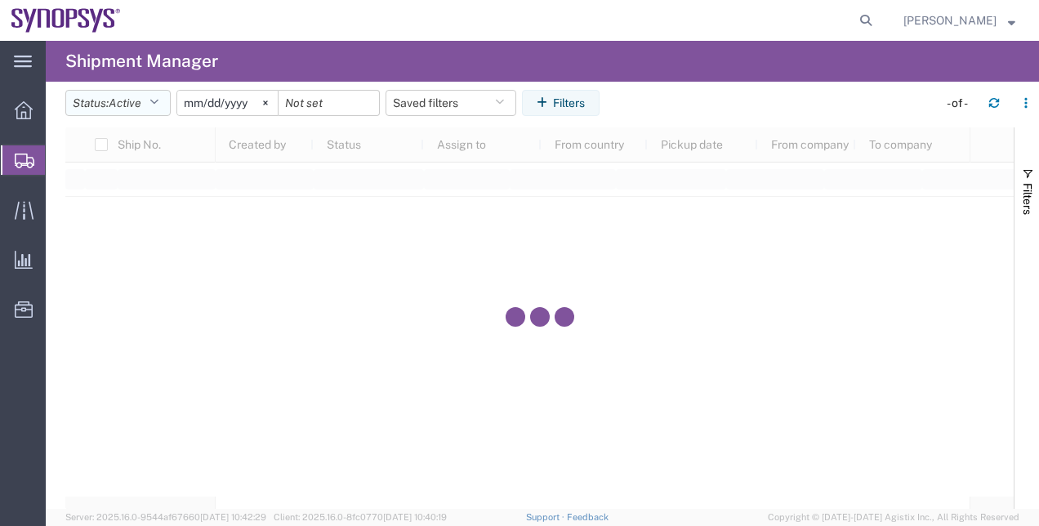
click at [116, 105] on span "Active" at bounding box center [125, 102] width 33 height 13
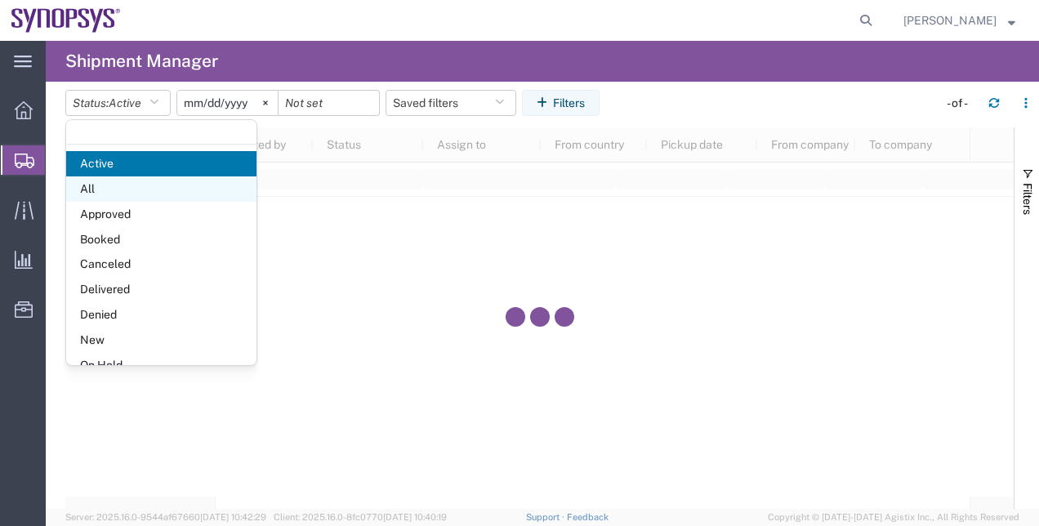
click at [137, 189] on span "All" at bounding box center [161, 188] width 190 height 25
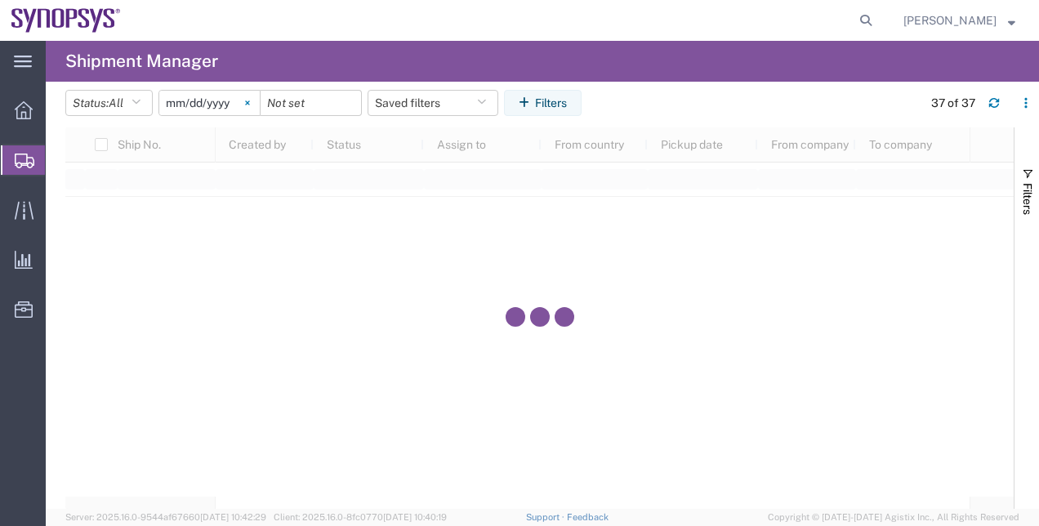
click at [249, 106] on svg-icon at bounding box center [247, 103] width 25 height 25
drag, startPoint x: 577, startPoint y: 105, endPoint x: 627, endPoint y: 116, distance: 51.9
click at [576, 105] on button "Filters" at bounding box center [543, 103] width 78 height 26
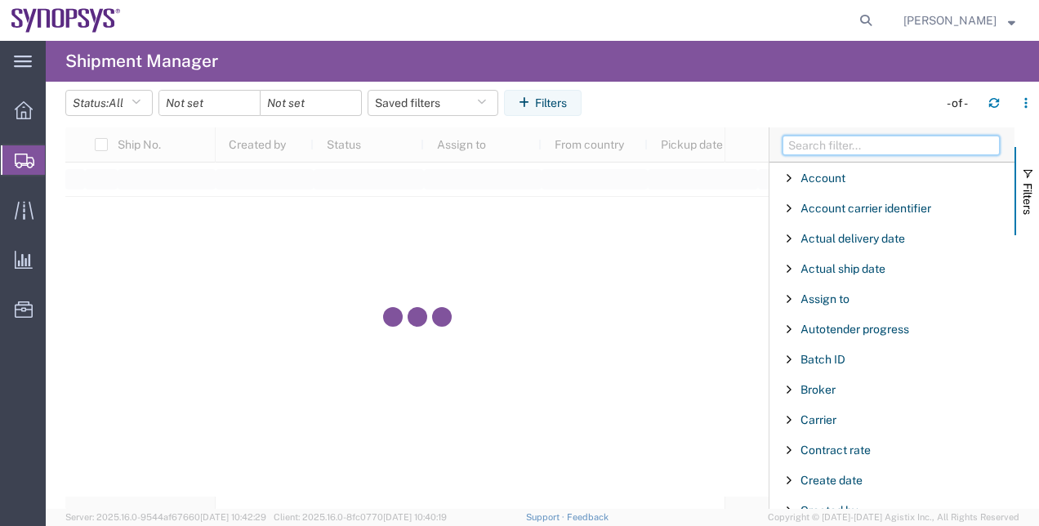
click at [835, 147] on input "Filter Columns Input" at bounding box center [890, 146] width 217 height 20
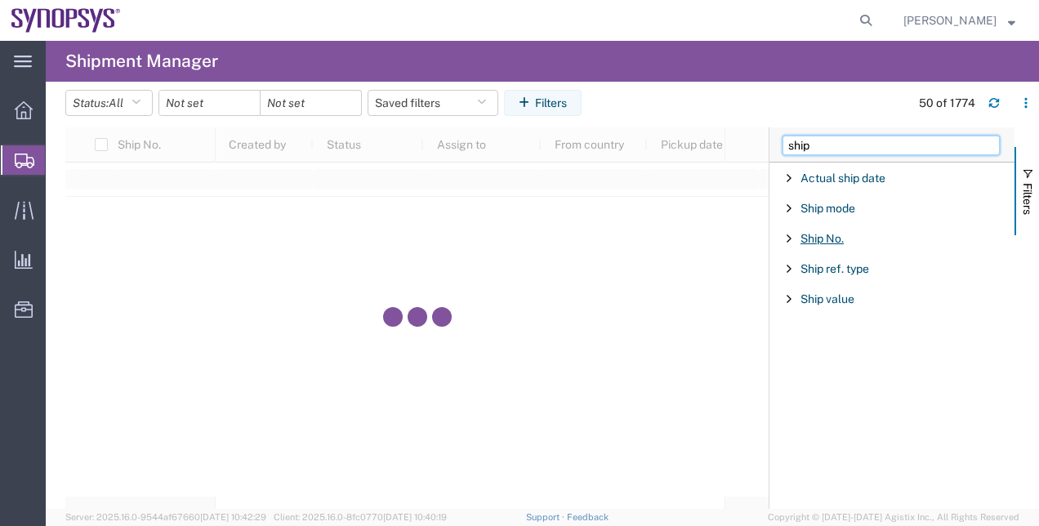
type input "ship"
click at [842, 234] on span "Ship No." at bounding box center [821, 238] width 43 height 13
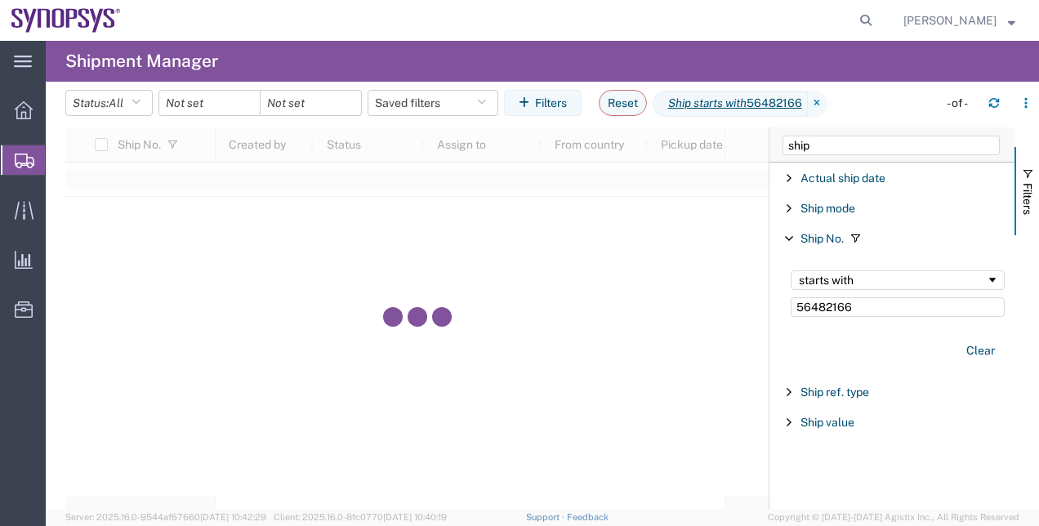
type input "56482166"
click at [0, 0] on span "Shipment Manager" at bounding box center [0, 0] width 0 height 0
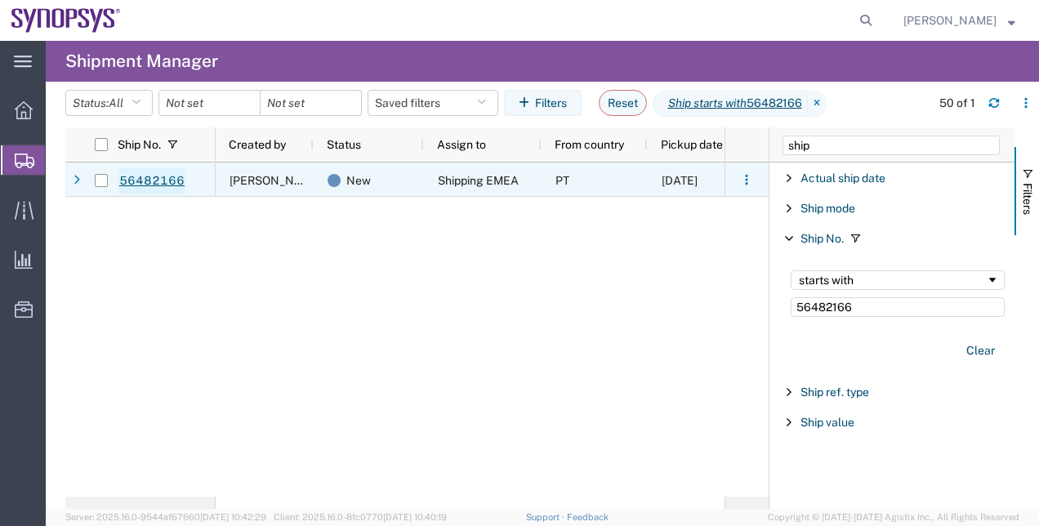
click at [156, 183] on link "56482166" at bounding box center [151, 181] width 67 height 26
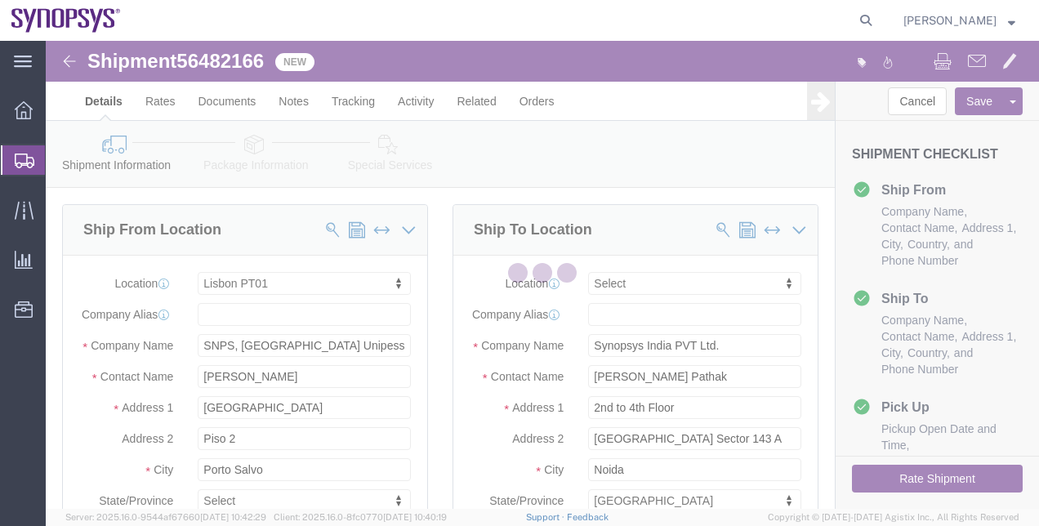
select select "63152"
select select
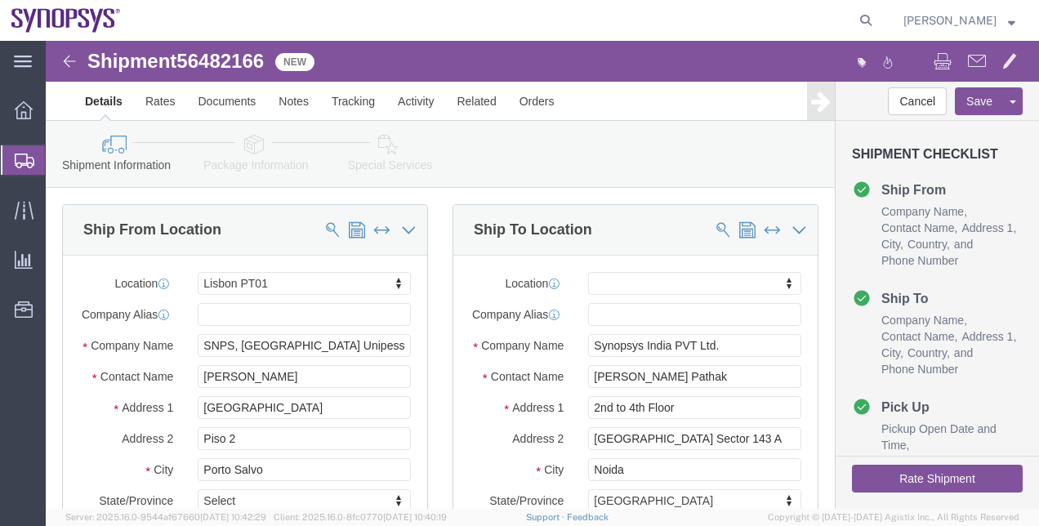
click link "Package Information"
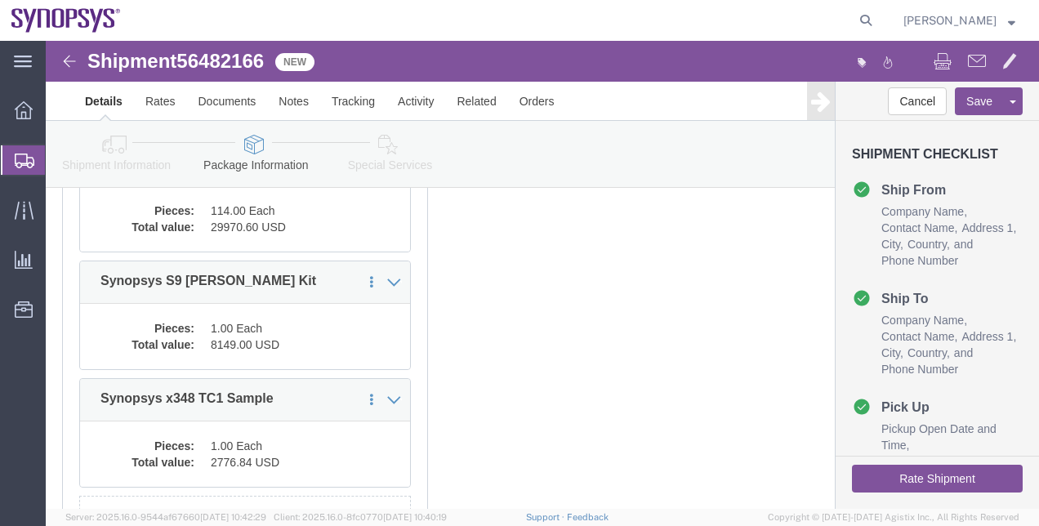
click link "Special Services"
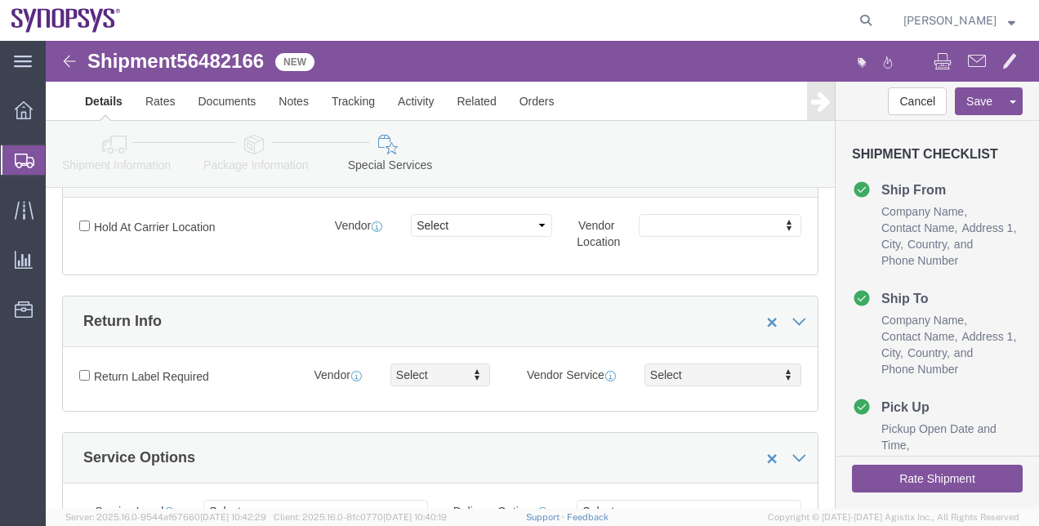
scroll to position [242, 0]
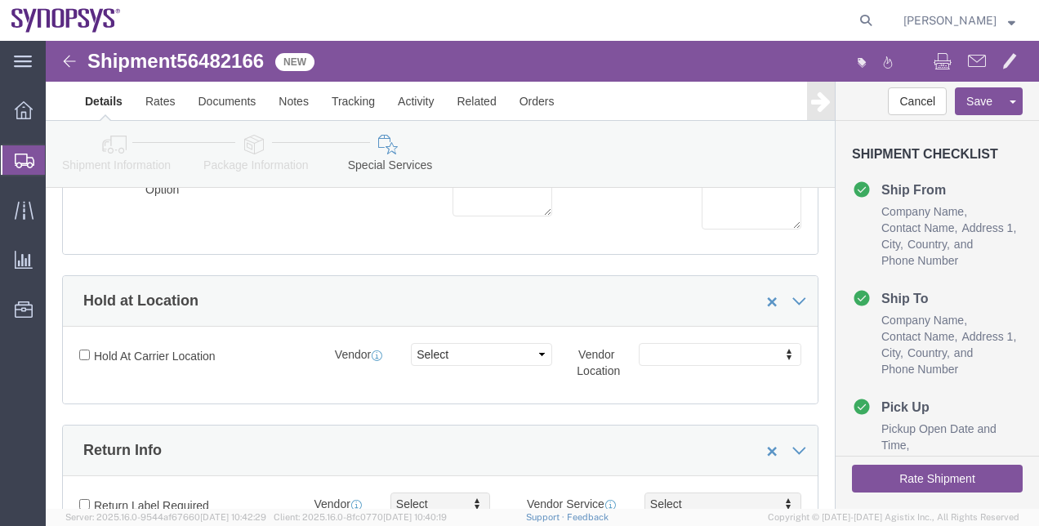
click link "Package Information"
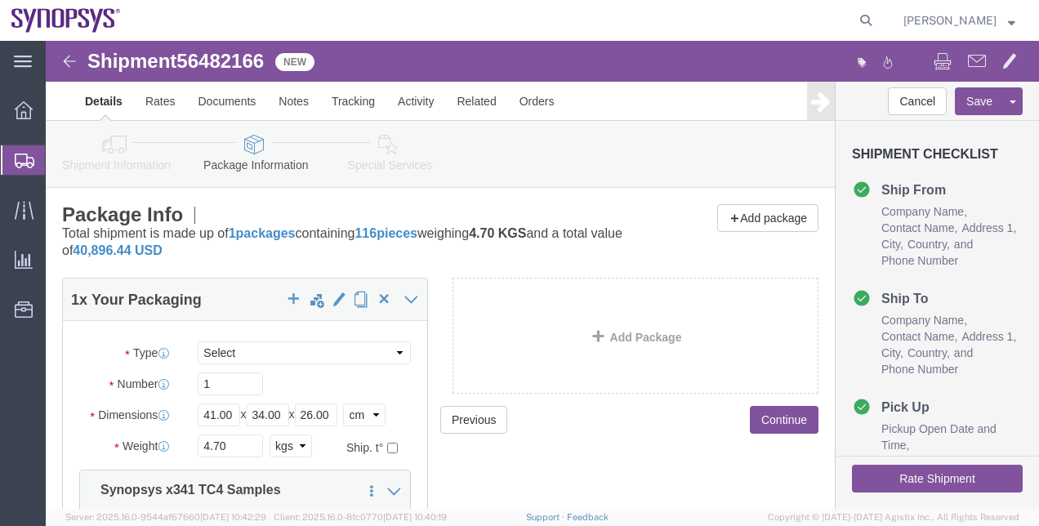
click icon
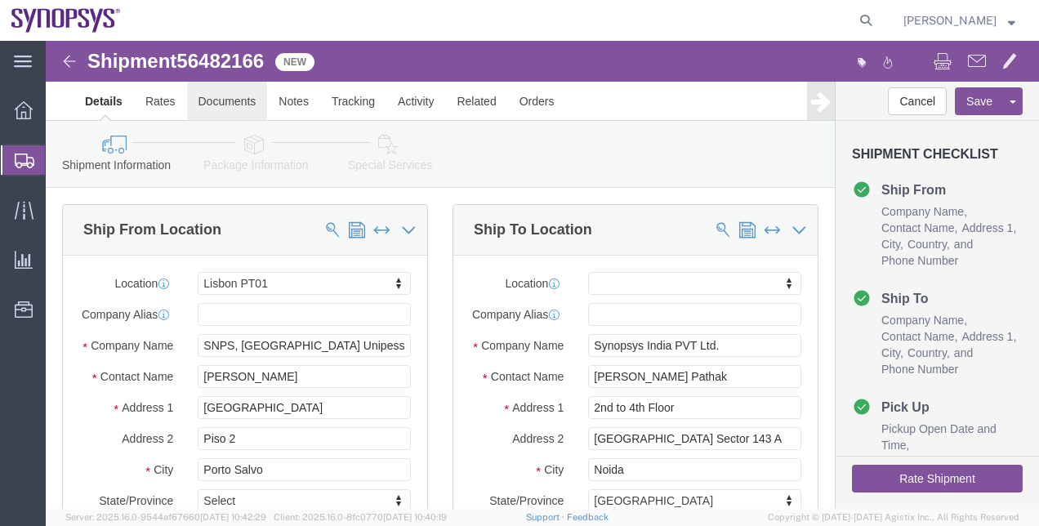
click link "Documents"
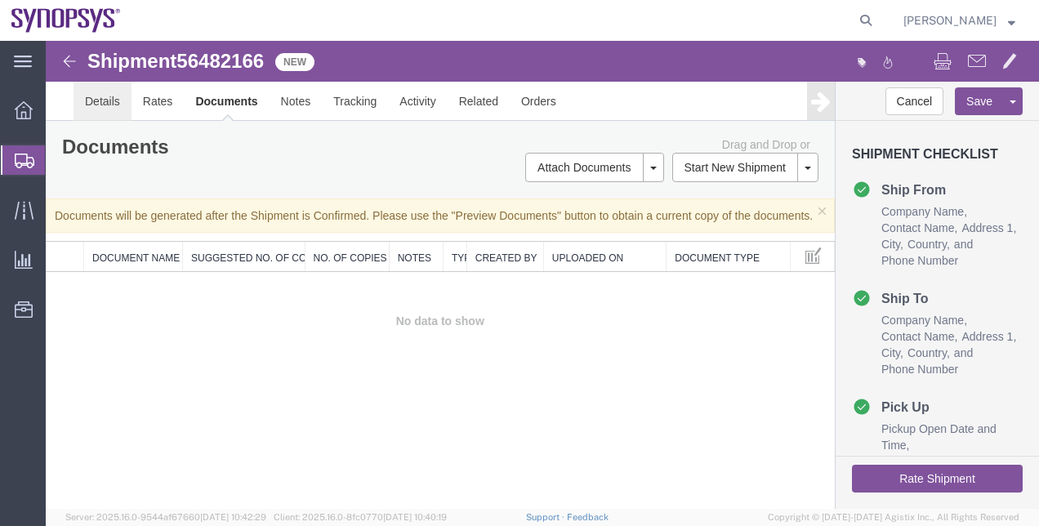
click at [90, 105] on link "Details" at bounding box center [103, 101] width 58 height 39
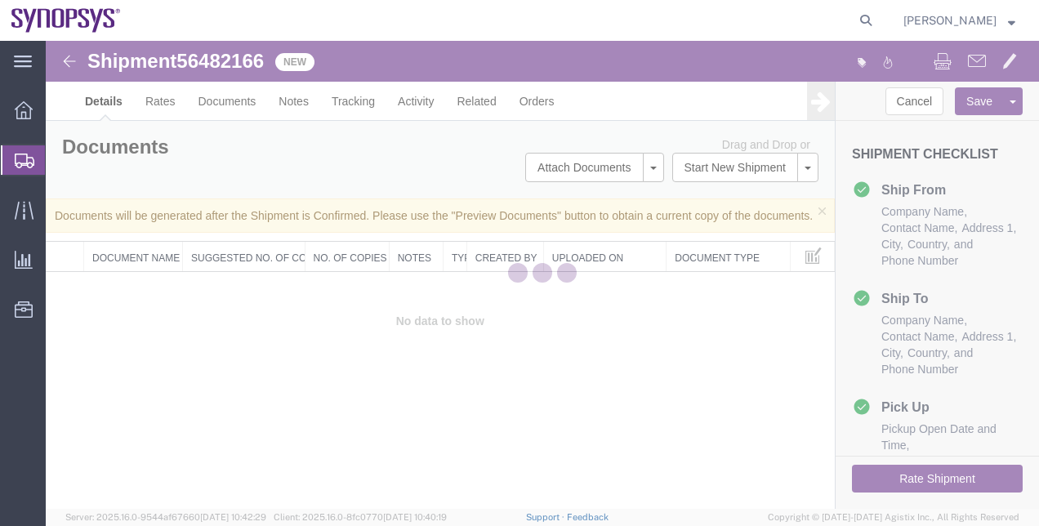
select select "63152"
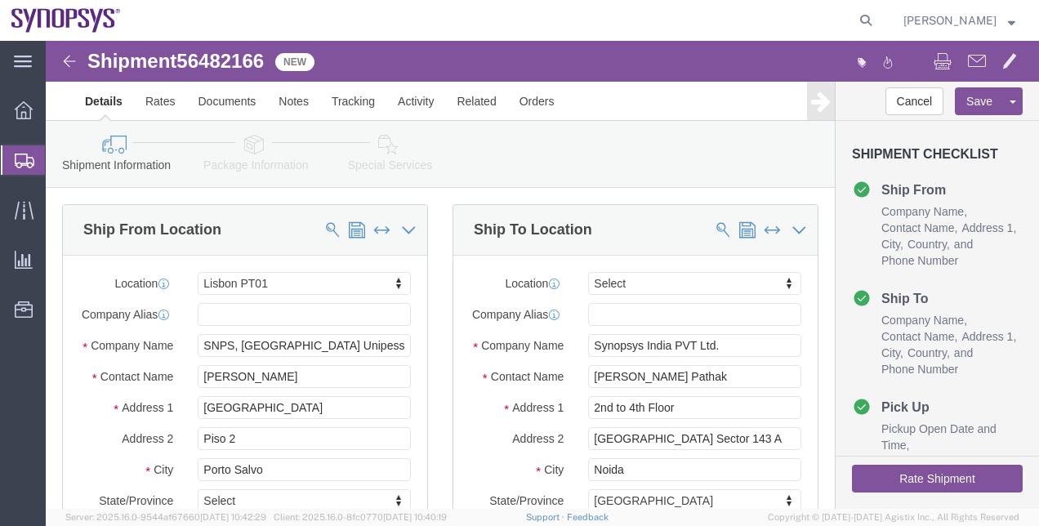
click at [0, 0] on span "Shipment Manager" at bounding box center [0, 0] width 0 height 0
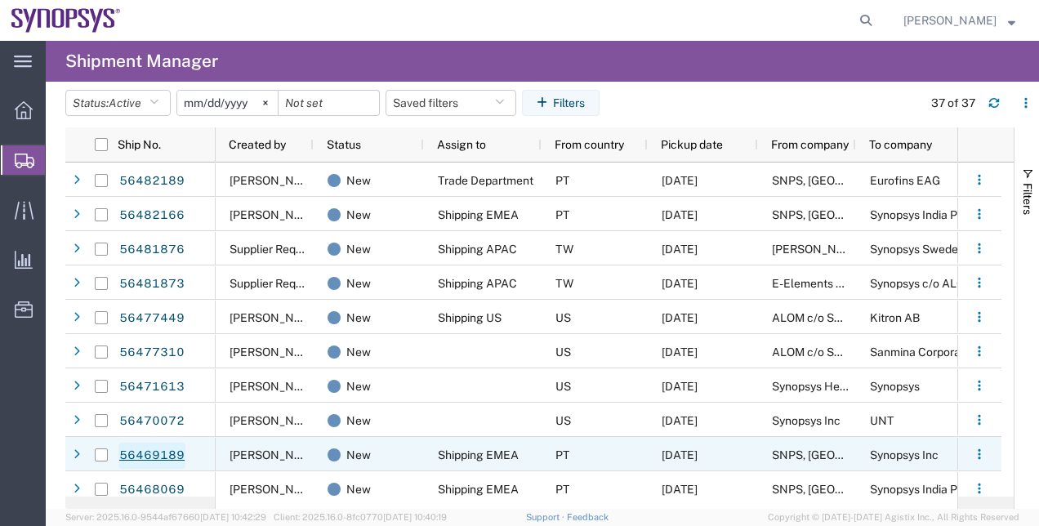
click at [162, 456] on link "56469189" at bounding box center [151, 456] width 67 height 26
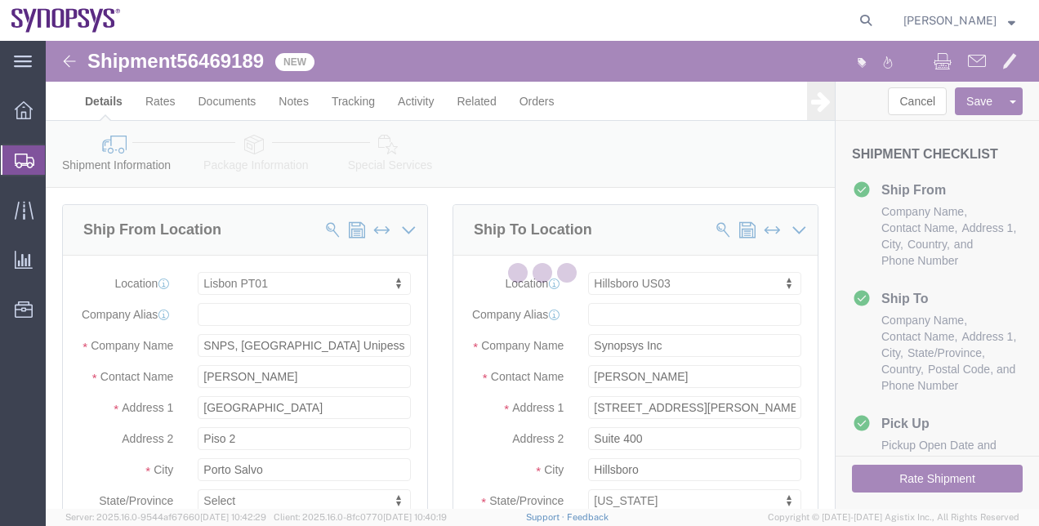
select select "63152"
select select "63190"
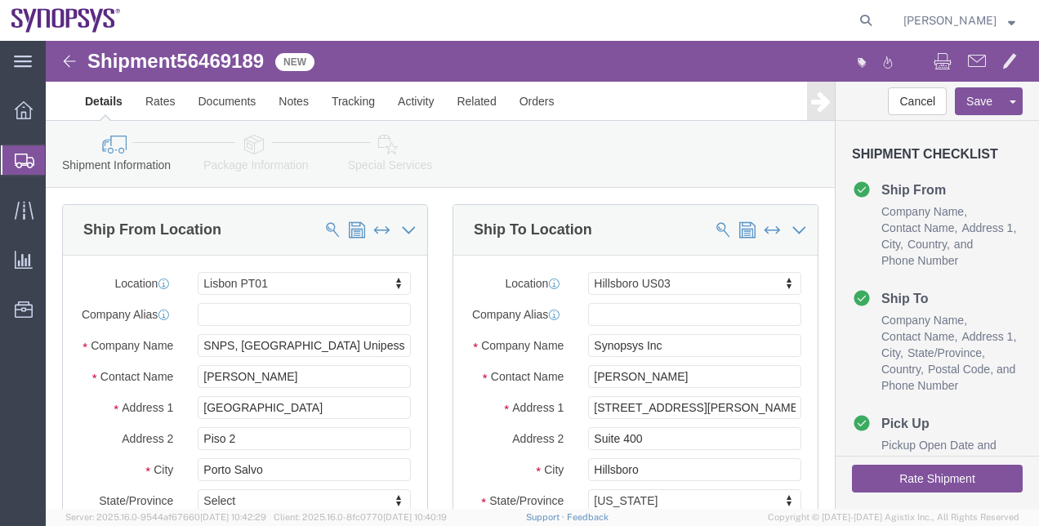
click link "Package Information"
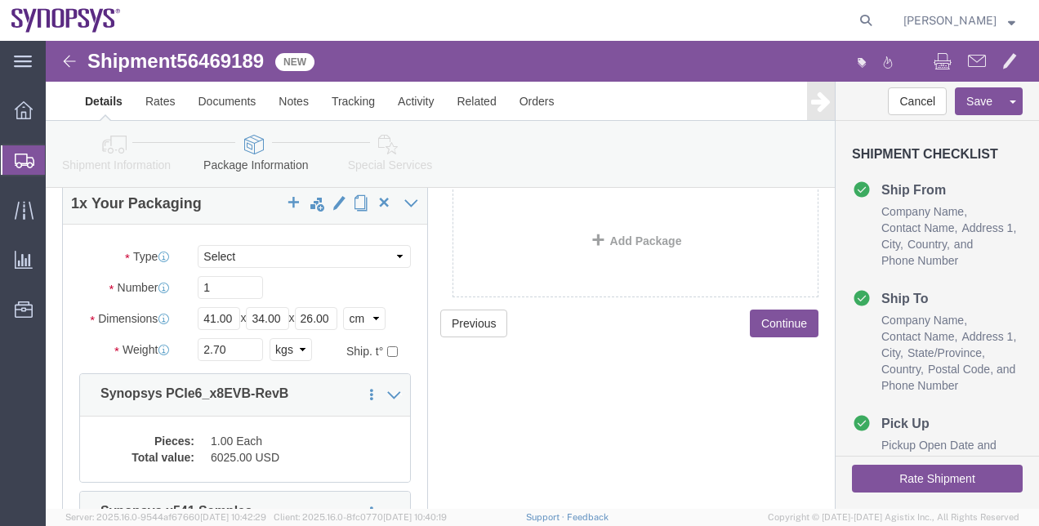
scroll to position [245, 0]
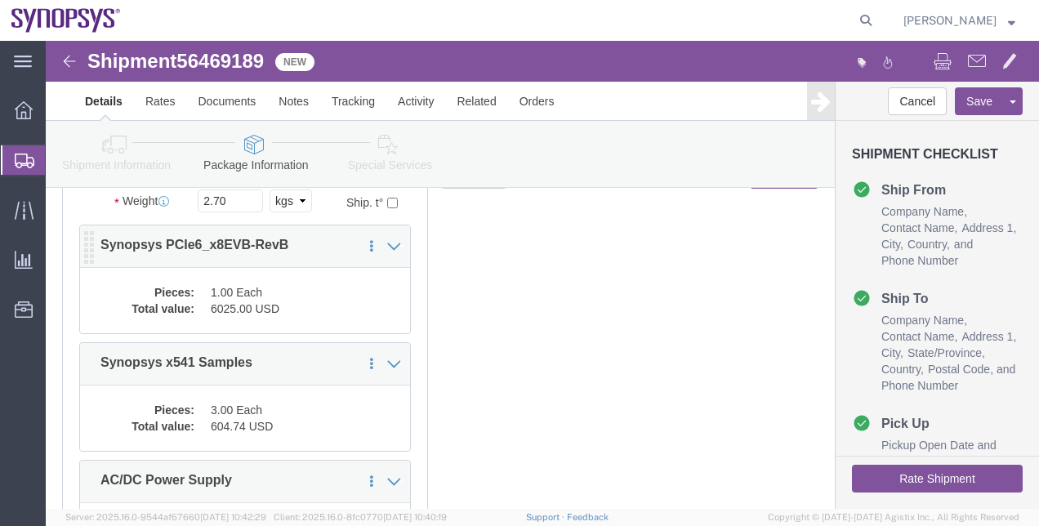
click dd "1.00 Each"
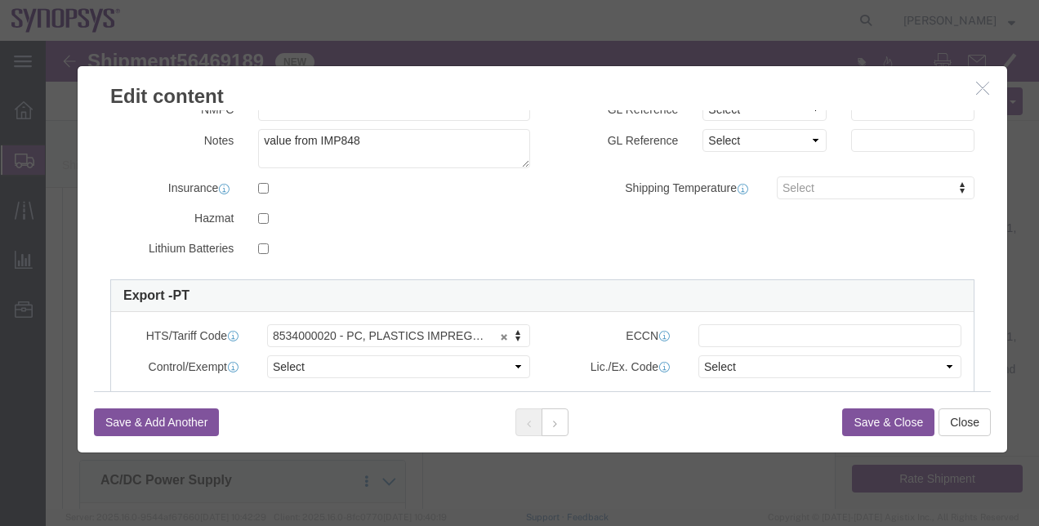
scroll to position [327, 0]
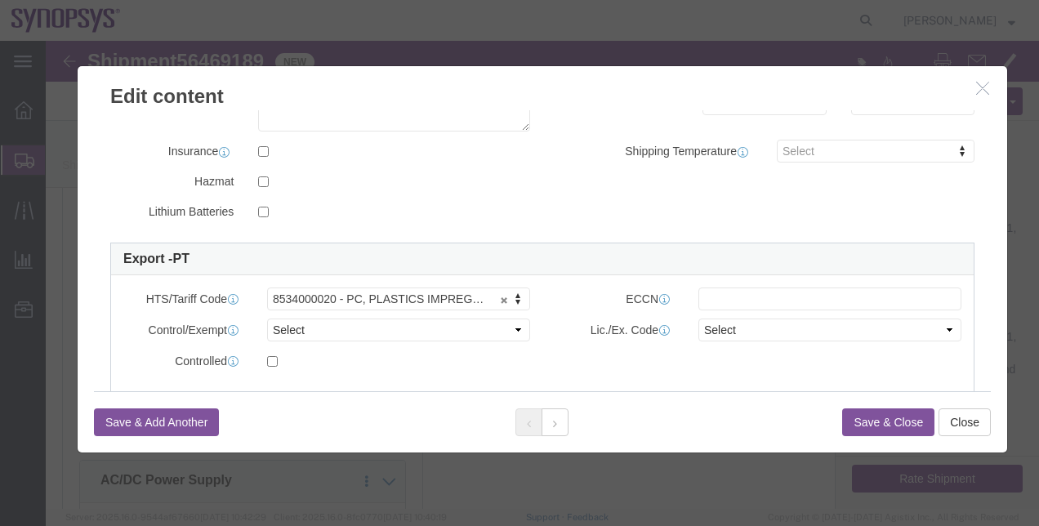
click icon "button"
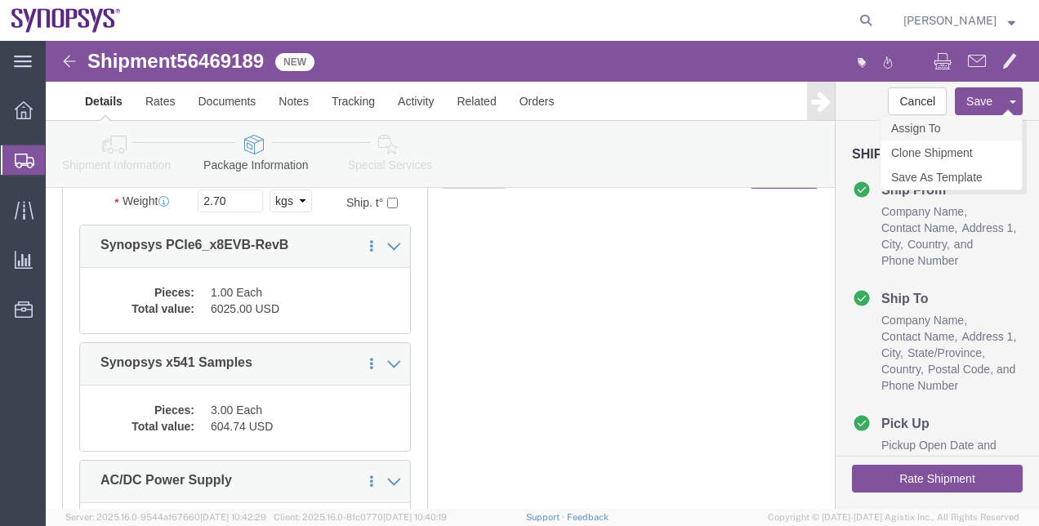
click link "Assign To"
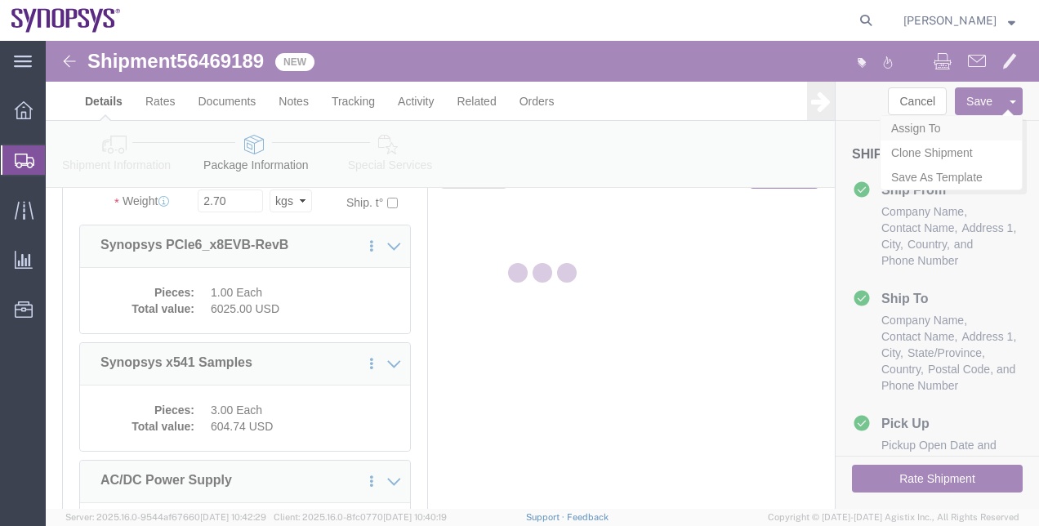
select select
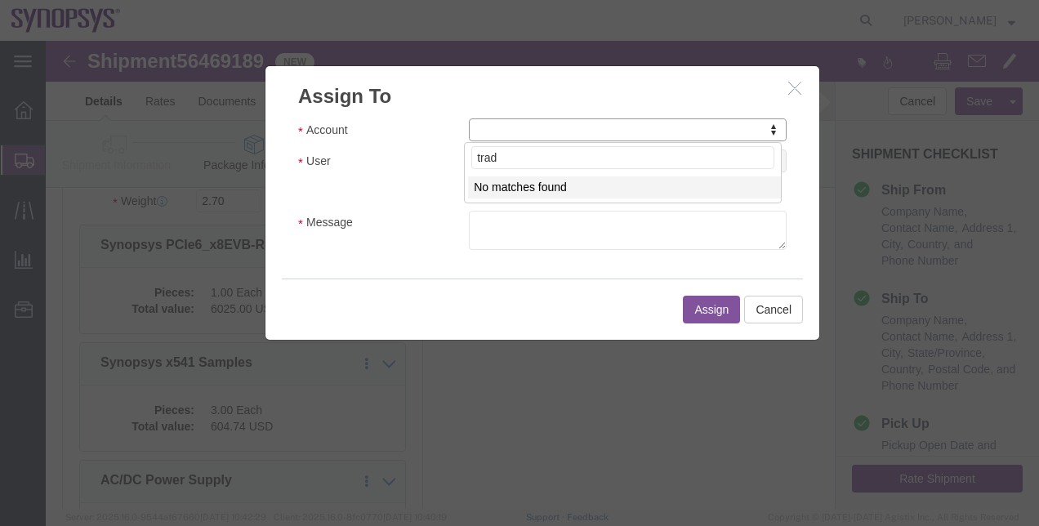
type input "trade"
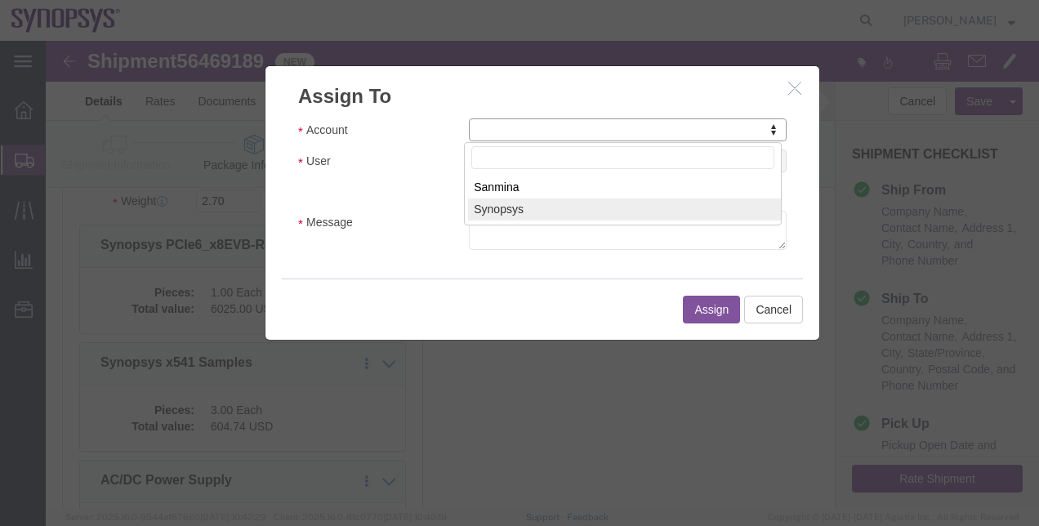
select select "117156"
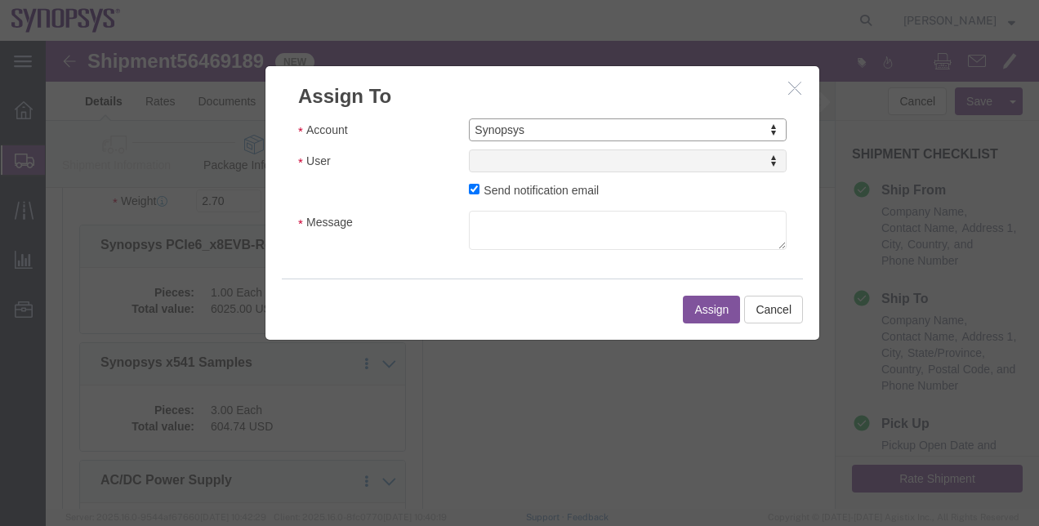
select select
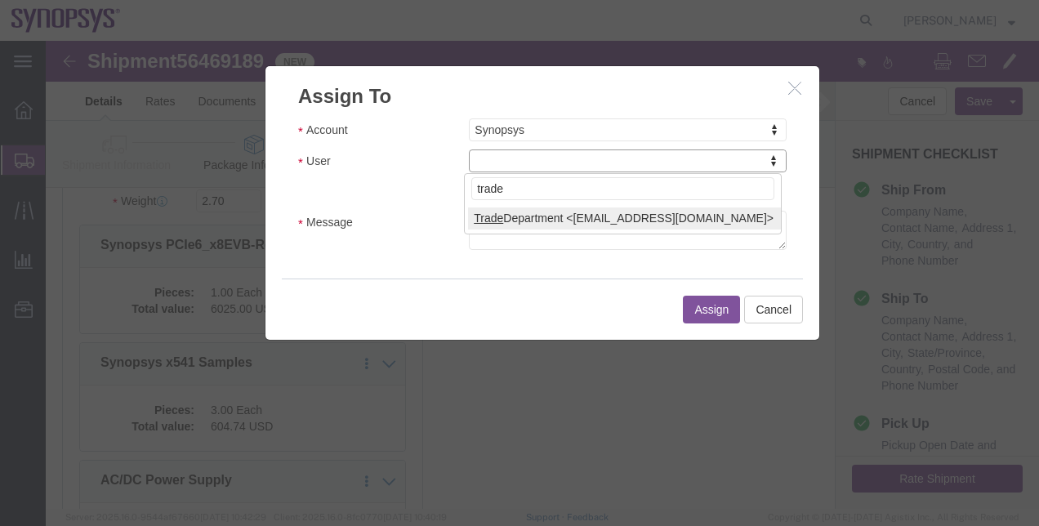
type input "trade"
select select "112062"
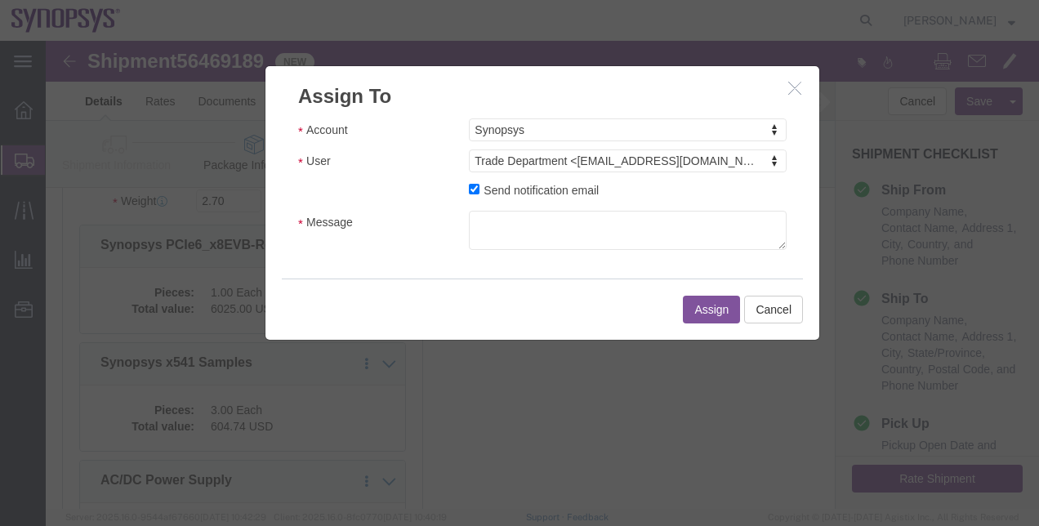
click div "Account Synopsys Account Sanmina Synopsys User Trade Department <trade@synopsys…"
click textarea "Message"
type textarea "P"
click textarea "ECCN missing for PCIe6x8 EBV board"
type textarea "ECCN missing for Synopsys PCIe6x8 EBV board"
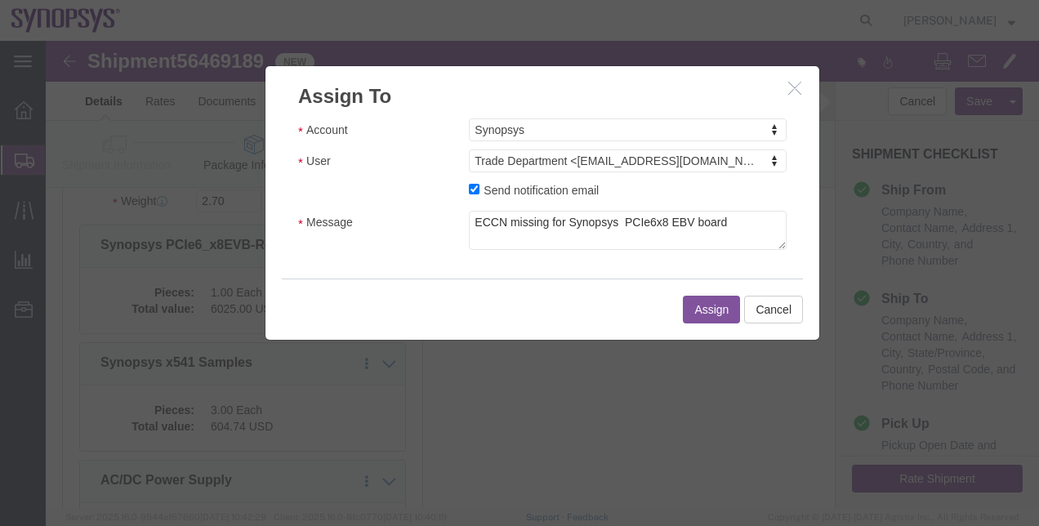
click button "Assign"
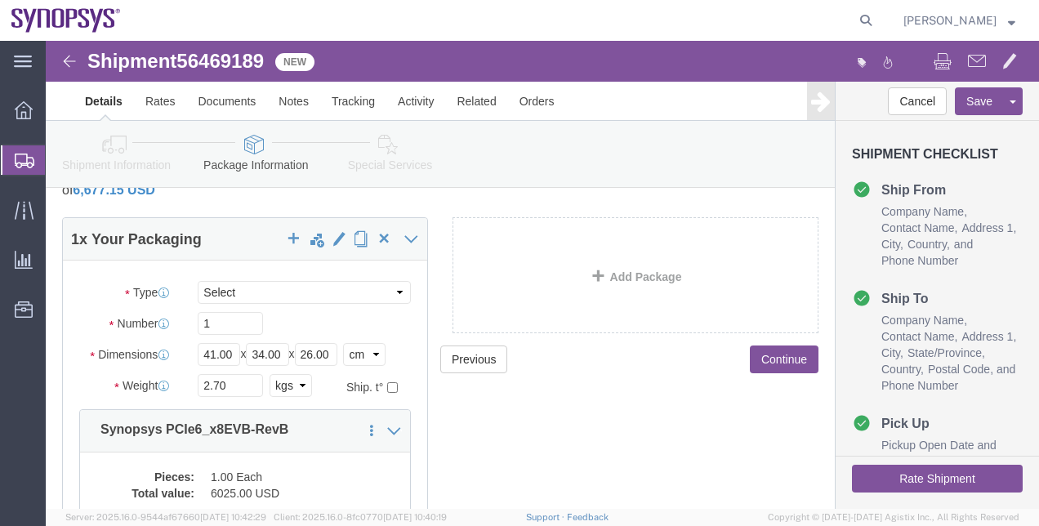
scroll to position [0, 0]
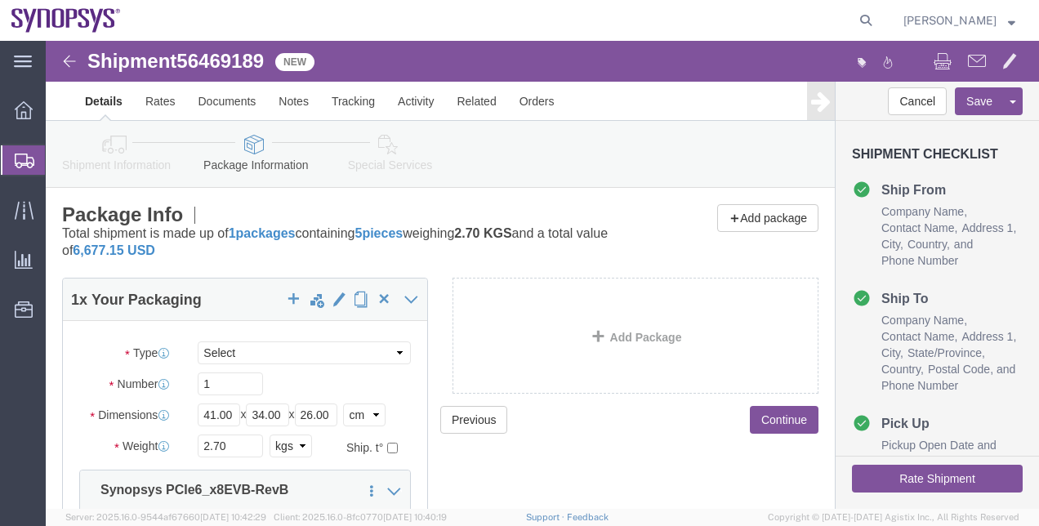
click link "Shipment Information"
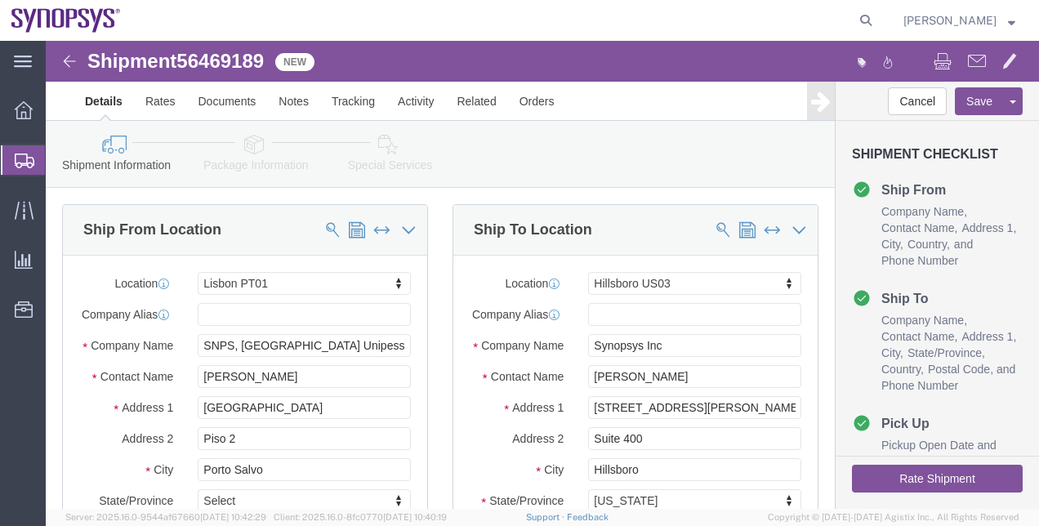
click at [0, 0] on span "Shipment Manager" at bounding box center [0, 0] width 0 height 0
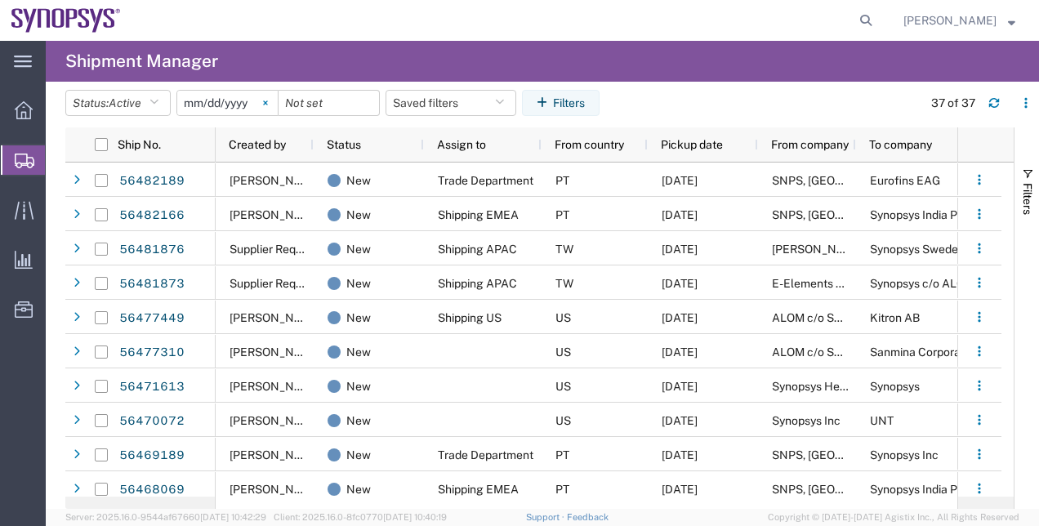
click at [270, 106] on svg-icon at bounding box center [265, 103] width 25 height 25
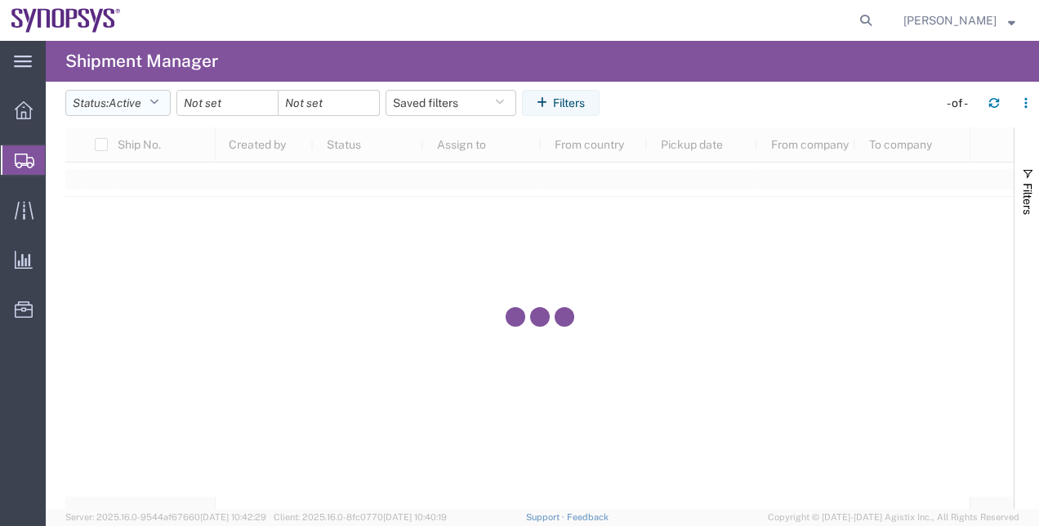
click at [158, 102] on icon "button" at bounding box center [153, 102] width 9 height 11
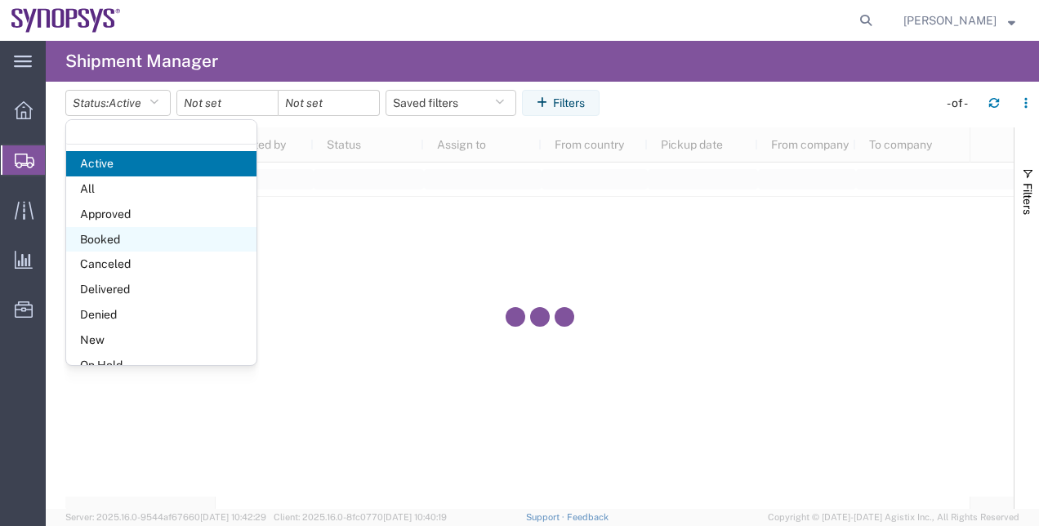
click at [152, 232] on span "Booked" at bounding box center [161, 239] width 190 height 25
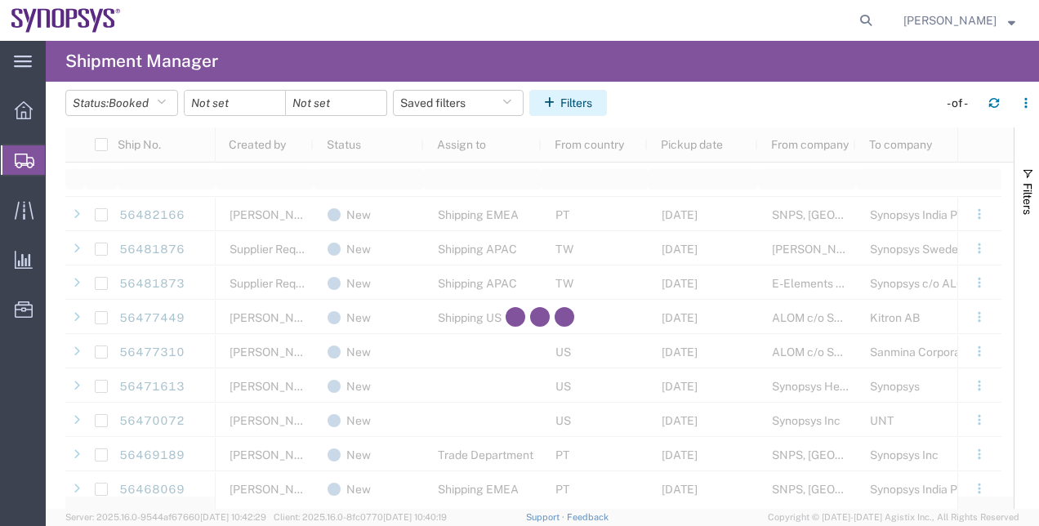
click at [555, 98] on icon "button" at bounding box center [552, 102] width 16 height 11
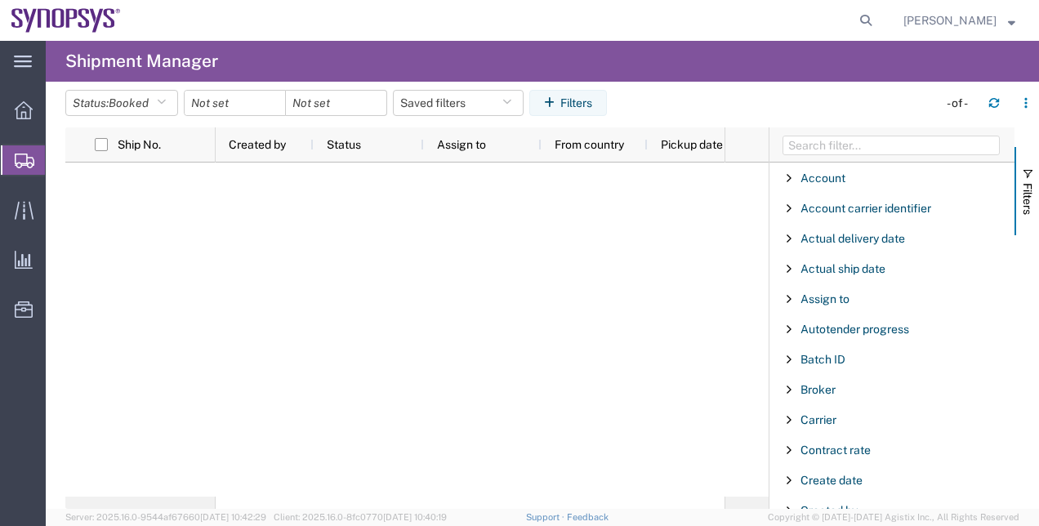
click at [889, 134] on div at bounding box center [891, 144] width 245 height 35
click at [874, 152] on input "Filter Columns Input" at bounding box center [890, 146] width 217 height 20
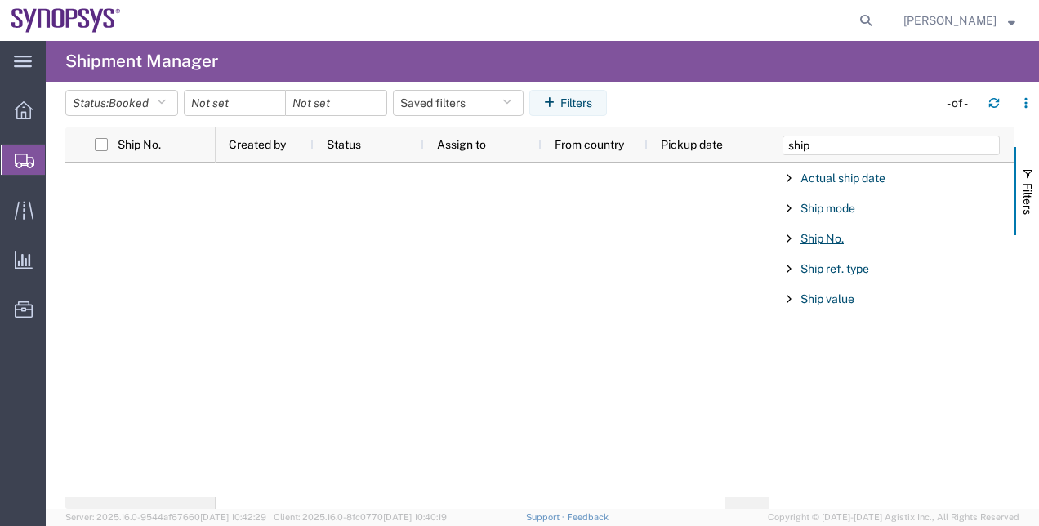
click at [825, 241] on span "Ship No." at bounding box center [821, 238] width 43 height 13
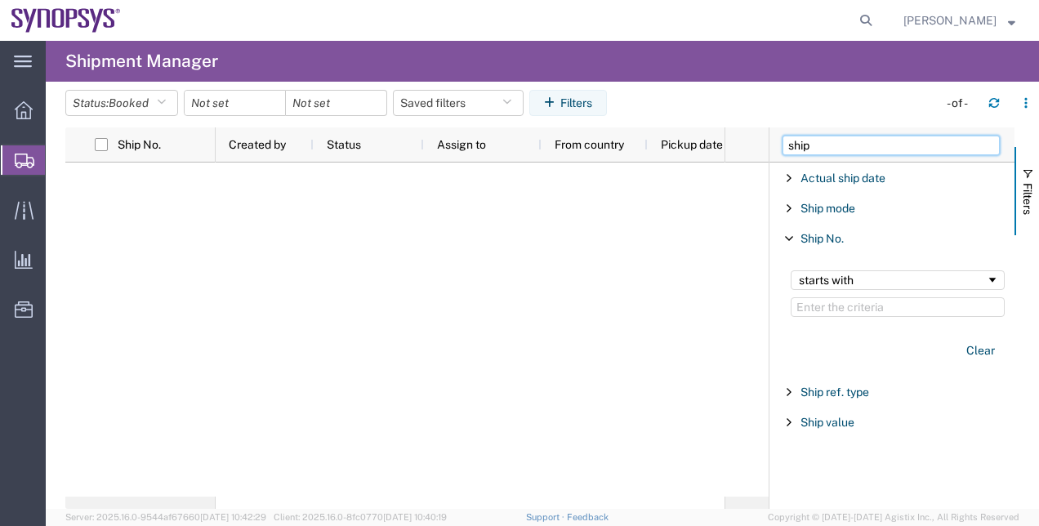
drag, startPoint x: 822, startPoint y: 141, endPoint x: 790, endPoint y: 147, distance: 32.4
click at [790, 147] on input "ship" at bounding box center [890, 146] width 217 height 20
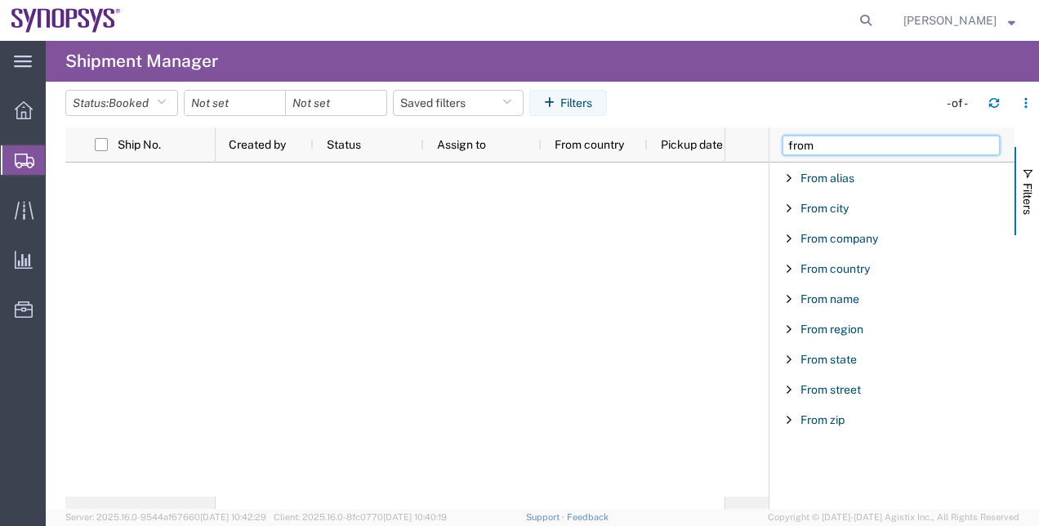
type input "from"
click at [818, 251] on div "From company" at bounding box center [891, 238] width 245 height 29
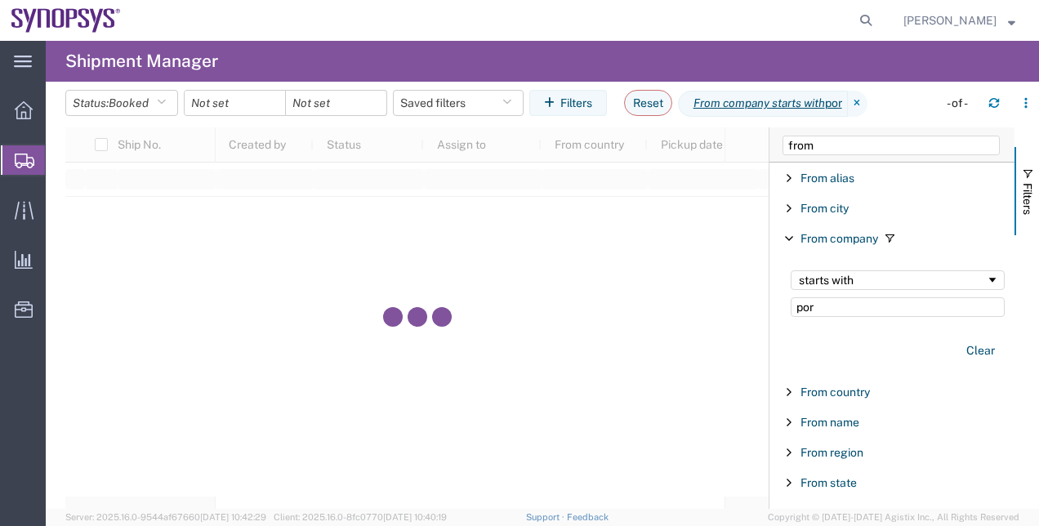
type input "port"
drag, startPoint x: 869, startPoint y: 311, endPoint x: 780, endPoint y: 294, distance: 90.7
click at [780, 294] on div "starts with port Clear" at bounding box center [894, 318] width 240 height 114
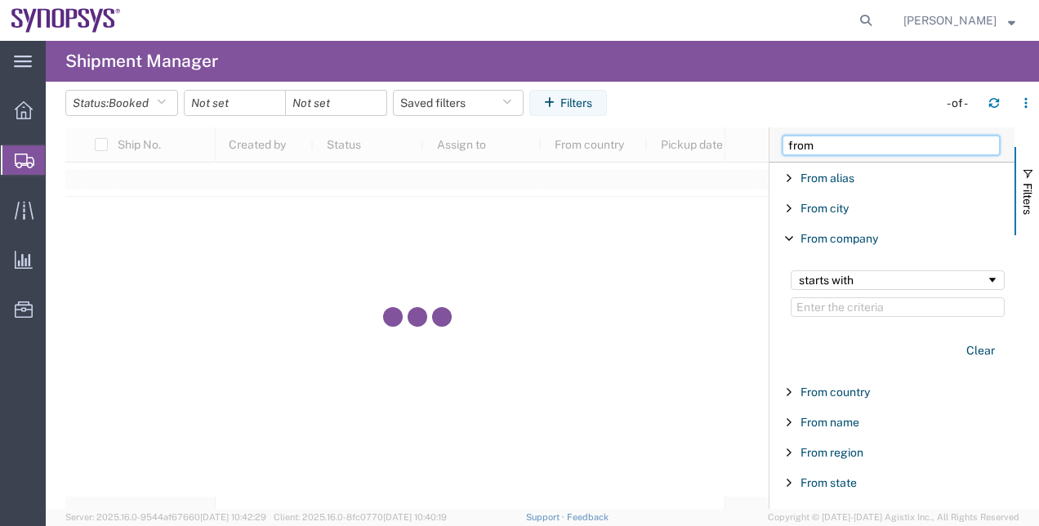
click at [837, 149] on input "from" at bounding box center [890, 146] width 217 height 20
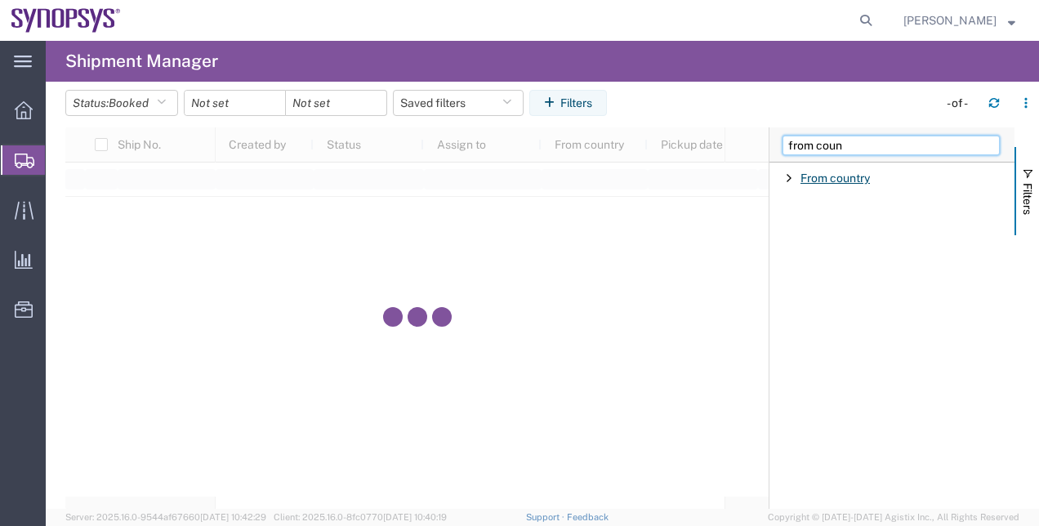
type input "from coun"
click at [846, 172] on span "From country" at bounding box center [834, 178] width 69 height 13
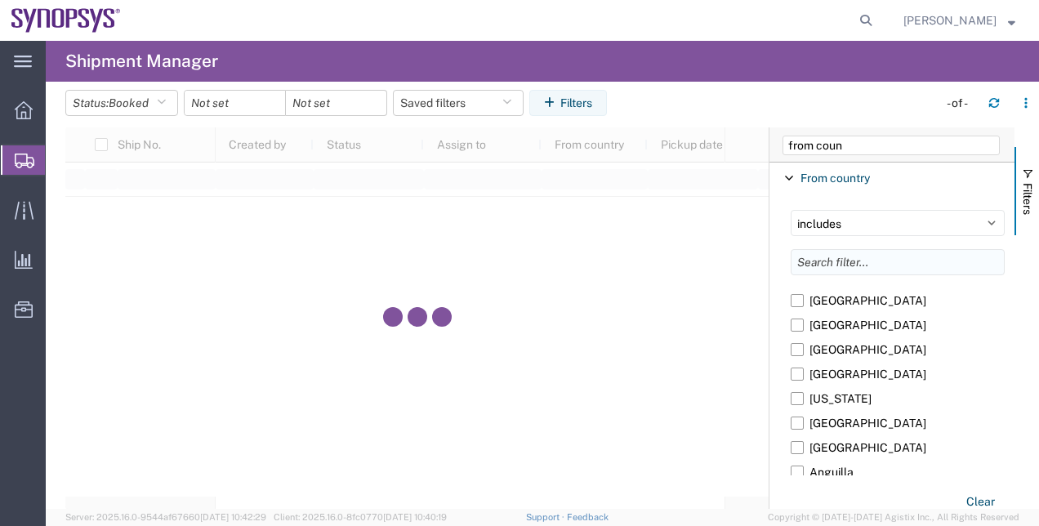
click at [838, 271] on input "Filter List 1 Filters" at bounding box center [898, 262] width 214 height 26
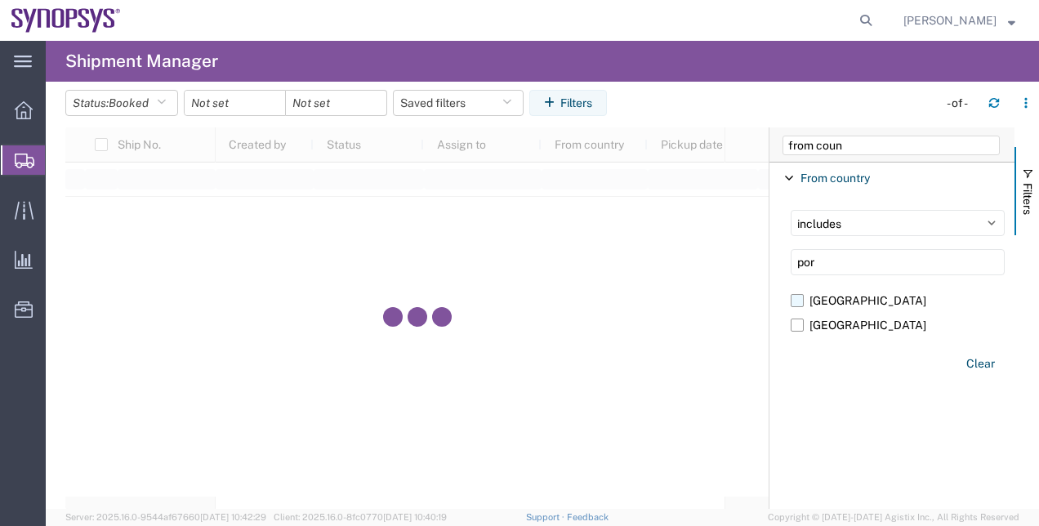
type input "por"
click at [835, 298] on label "Portugal" at bounding box center [898, 300] width 214 height 25
click at [0, 0] on input "Portugal" at bounding box center [0, 0] width 0 height 0
click at [234, 108] on input "date" at bounding box center [235, 103] width 100 height 25
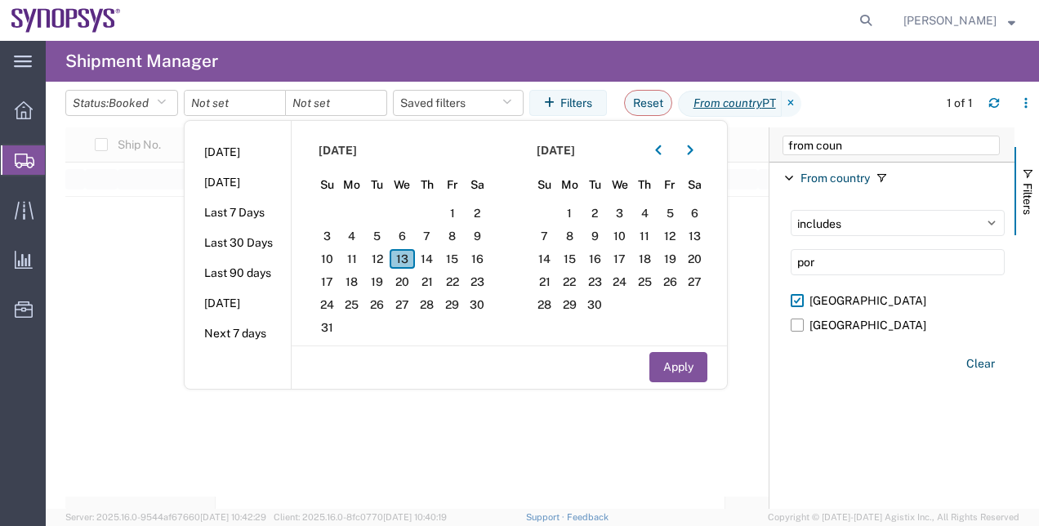
click at [412, 261] on span "13" at bounding box center [402, 259] width 25 height 20
click at [678, 356] on button "Apply" at bounding box center [678, 367] width 58 height 30
type input "2025-08-13"
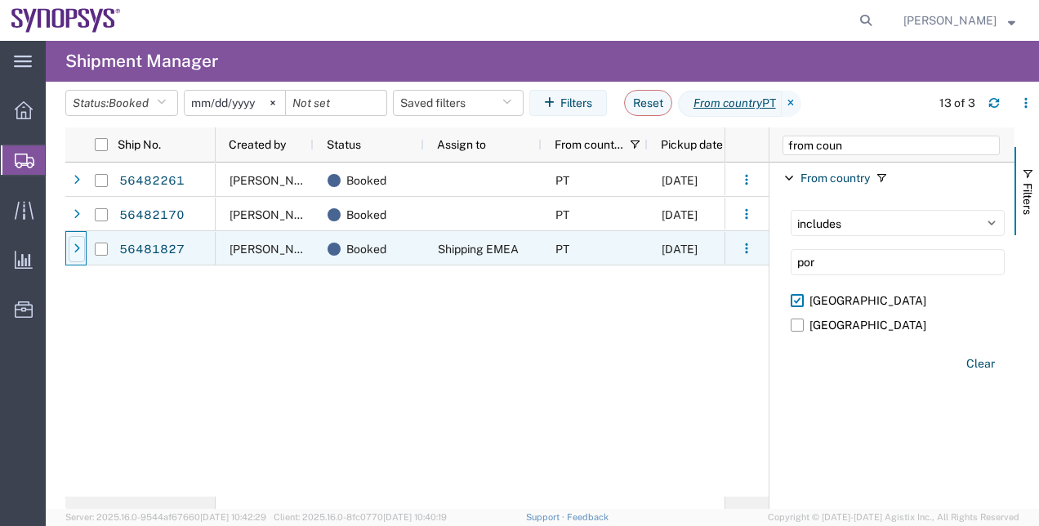
click at [78, 243] on icon at bounding box center [77, 248] width 7 height 11
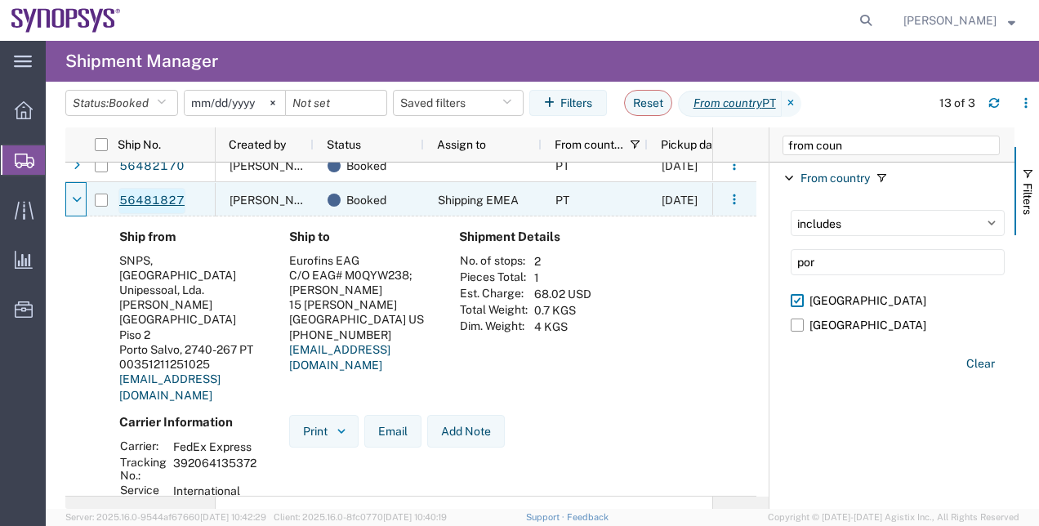
click at [149, 203] on link "56481827" at bounding box center [151, 201] width 67 height 26
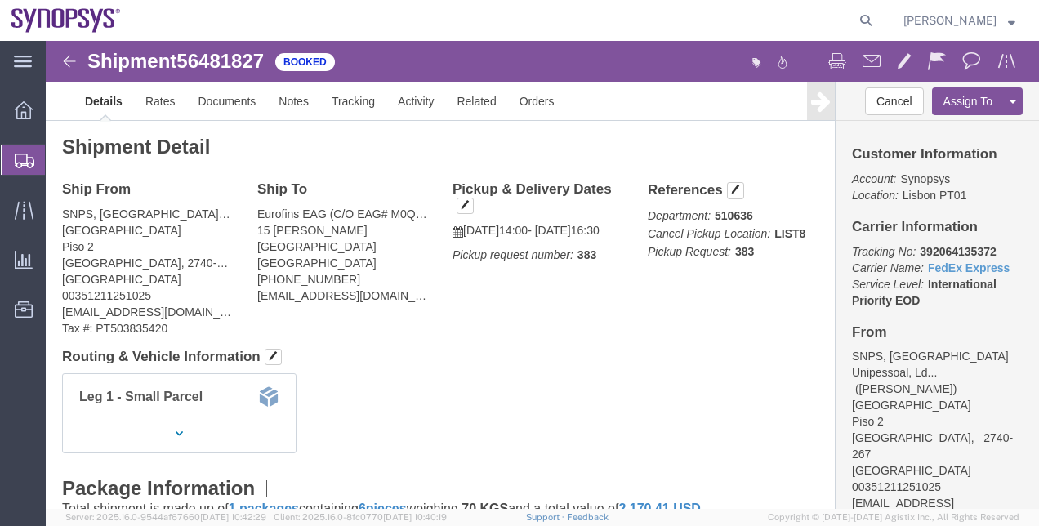
click img
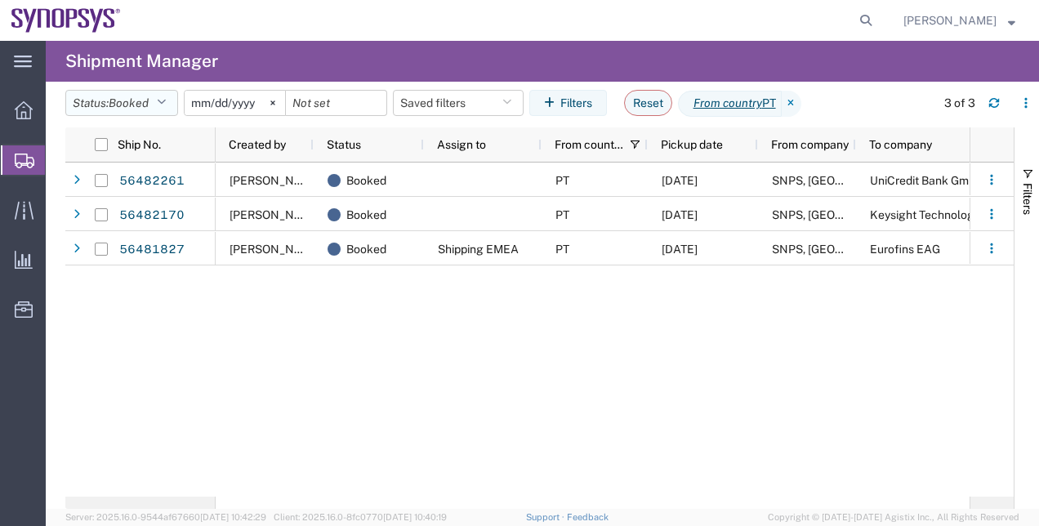
click at [149, 96] on span "Booked" at bounding box center [129, 102] width 40 height 13
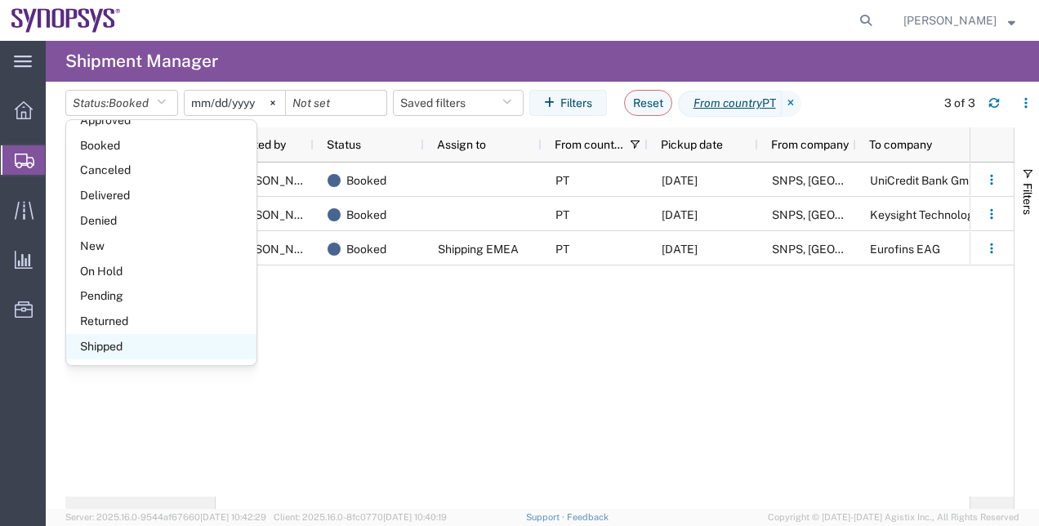
click at [132, 349] on span "Shipped" at bounding box center [161, 346] width 190 height 25
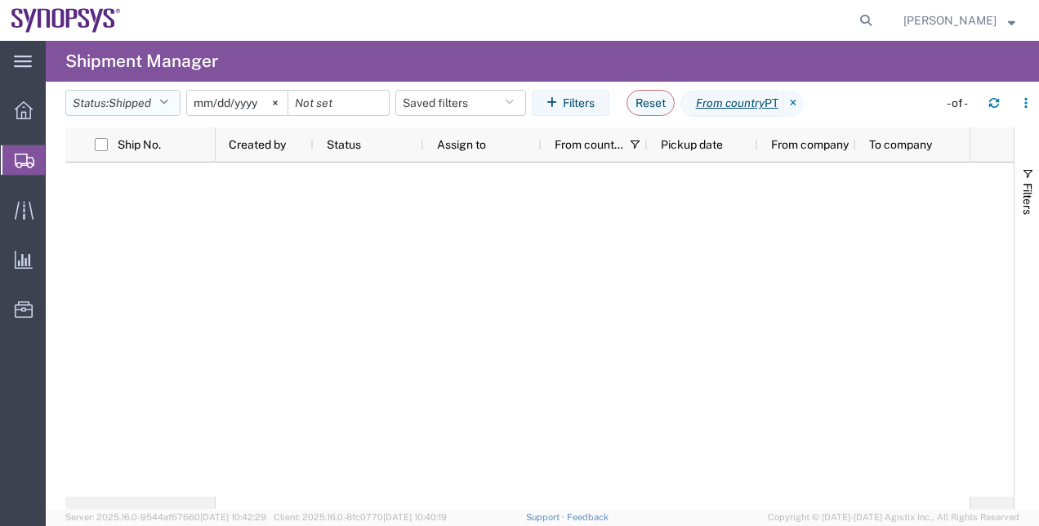
click at [126, 109] on span "Shipped" at bounding box center [130, 102] width 42 height 13
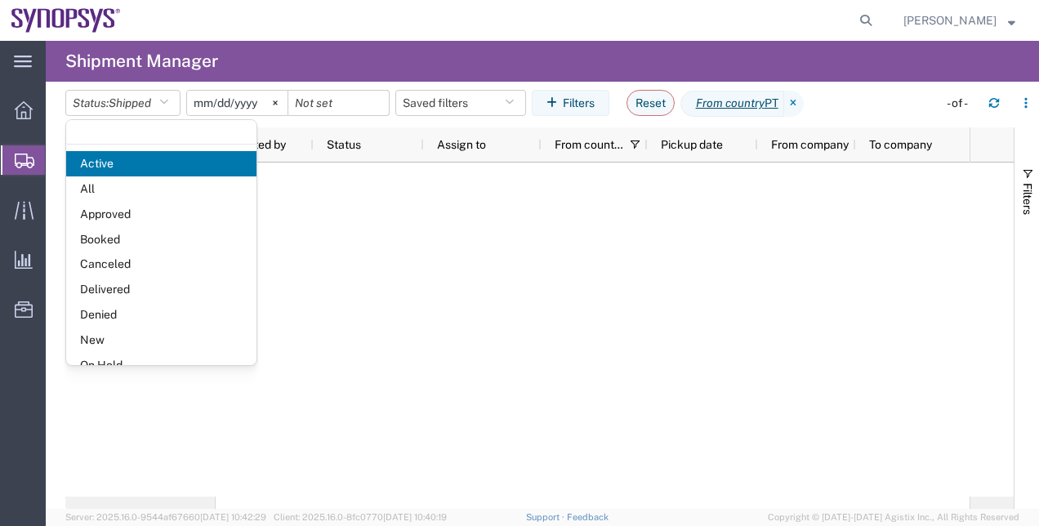
click at [418, 291] on div at bounding box center [593, 330] width 754 height 334
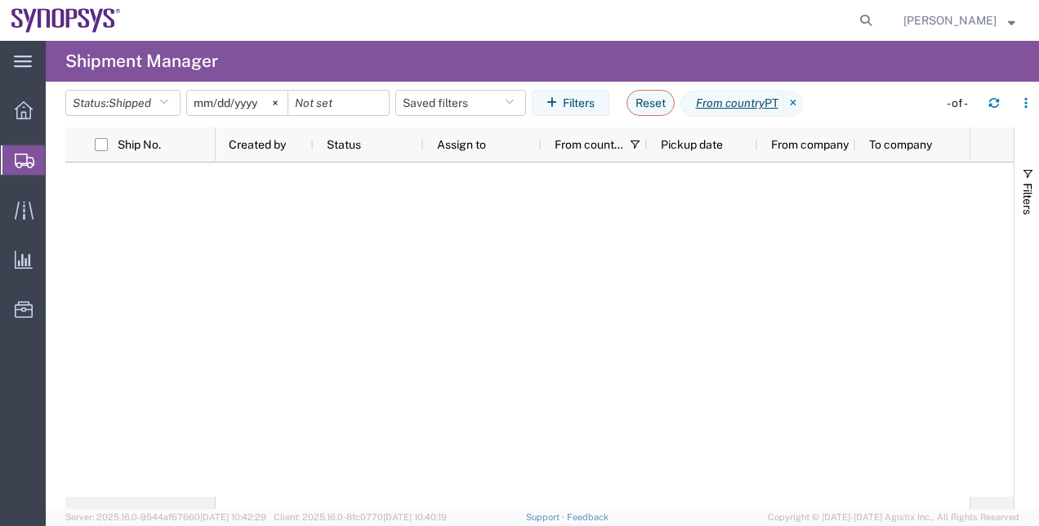
click at [0, 0] on span "Shipment Manager" at bounding box center [0, 0] width 0 height 0
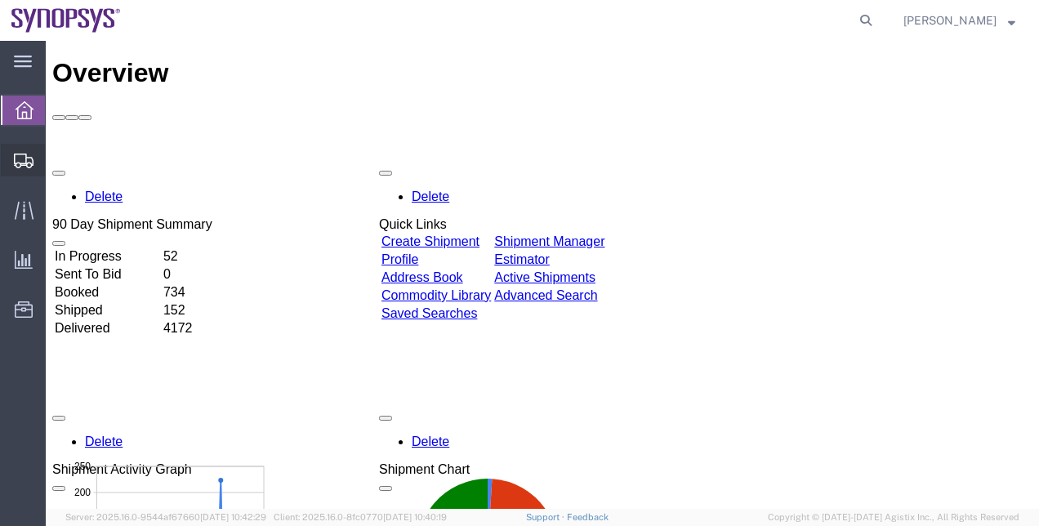
click at [0, 0] on span "Shipment Manager" at bounding box center [0, 0] width 0 height 0
